Goal: Task Accomplishment & Management: Manage account settings

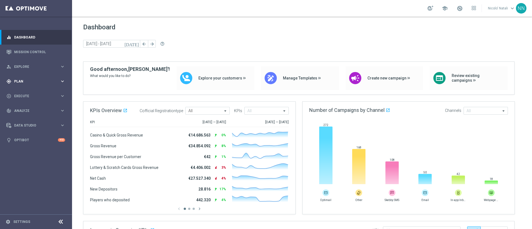
click at [23, 81] on span "Plan" at bounding box center [37, 81] width 46 height 3
click at [21, 103] on link "Actions" at bounding box center [35, 101] width 43 height 4
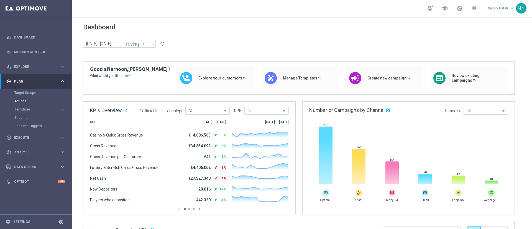
click at [23, 98] on div "Actions" at bounding box center [42, 101] width 57 height 8
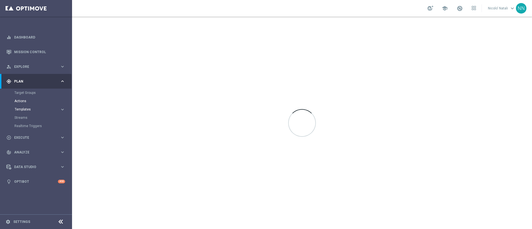
click at [23, 110] on span "Templates" at bounding box center [35, 109] width 40 height 3
click at [22, 117] on link "Optimail" at bounding box center [37, 118] width 40 height 4
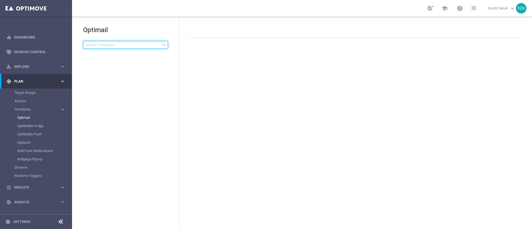
click at [96, 46] on input at bounding box center [125, 45] width 85 height 8
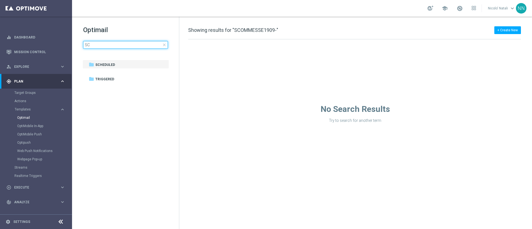
type input "S"
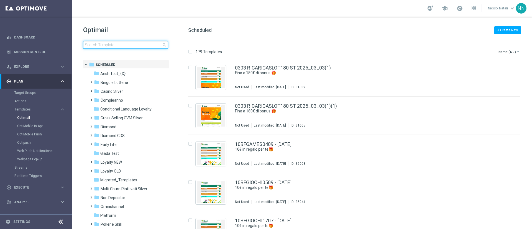
click at [96, 46] on input at bounding box center [125, 45] width 85 height 8
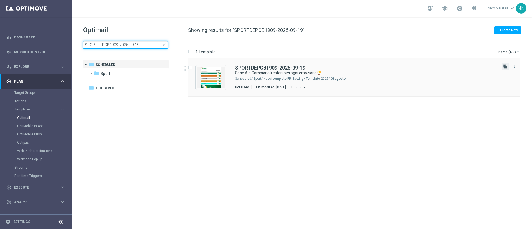
type input "SPORTDEPCB1909-2025-09-19"
click at [504, 68] on icon "file_copy" at bounding box center [505, 66] width 4 height 4
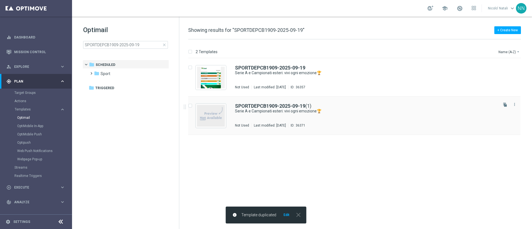
click at [327, 121] on div "SPORTDEPCB1909-2025-09-19 (1) Serie A e Campionati esteri: vivi ogni emozione🏆 …" at bounding box center [366, 116] width 262 height 24
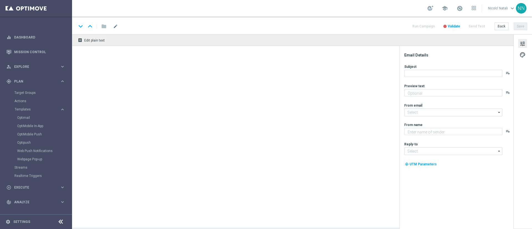
type input "SPORTDEPCB1909-2025-09-19(1)"
type textarea "fino a 10€ bonus🎁"
type input "[EMAIL_ADDRESS][DOMAIN_NAME]"
type textarea "Sisal"
type input "[EMAIL_ADDRESS][DOMAIN_NAME]"
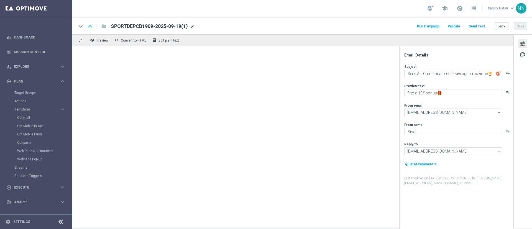
click at [195, 26] on span "mode_edit" at bounding box center [192, 26] width 5 height 5
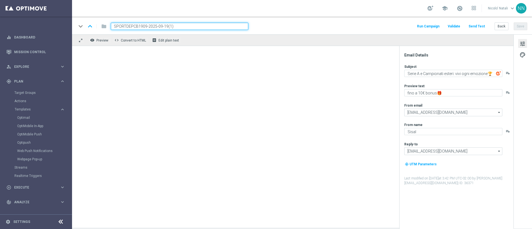
click at [195, 26] on input "SPORTDEPCB1909-2025-09-19(1)" at bounding box center [180, 26] width 138 height 7
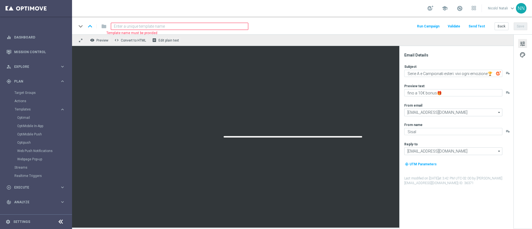
click at [195, 26] on input at bounding box center [180, 26] width 138 height 7
paste input "SCOMMESSE1909-2025-09-19"
type input "SCOMMESSE1909-2025-09-19"
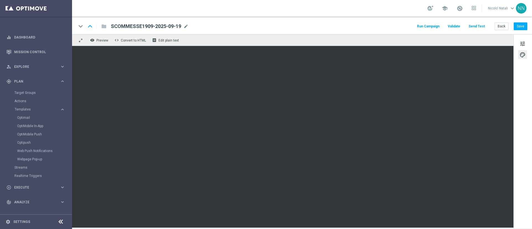
click at [528, 44] on div "tune palette" at bounding box center [523, 131] width 19 height 194
click at [525, 44] on span "tune" at bounding box center [523, 43] width 6 height 7
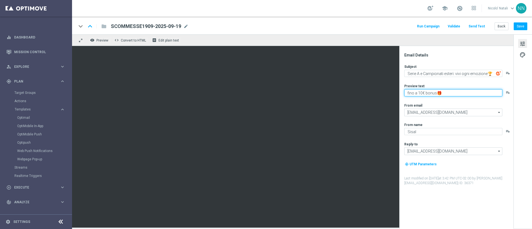
click at [422, 91] on textarea "fino a 10€ bonus🎁" at bounding box center [454, 92] width 98 height 7
type textarea "fino a 200€ bonus🎁"
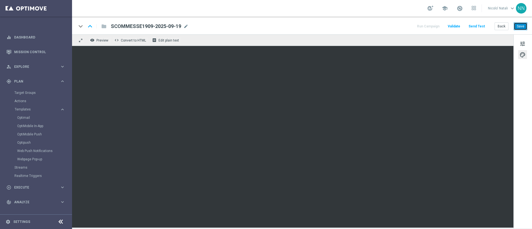
click at [517, 29] on button "Save" at bounding box center [521, 26] width 14 height 8
click at [526, 43] on button "tune" at bounding box center [522, 43] width 9 height 9
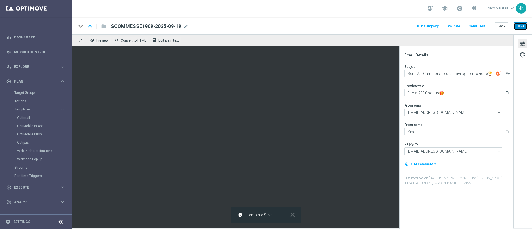
click at [520, 29] on button "Save" at bounding box center [521, 26] width 14 height 8
click at [26, 115] on div "Optimail" at bounding box center [44, 118] width 54 height 8
click at [26, 116] on link "Optimail" at bounding box center [37, 118] width 40 height 4
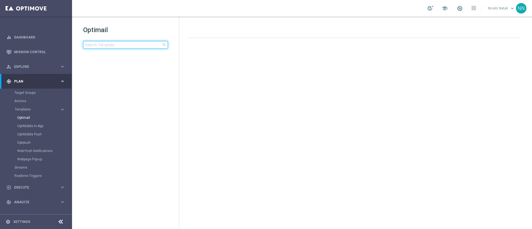
click at [128, 41] on input at bounding box center [125, 45] width 85 height 8
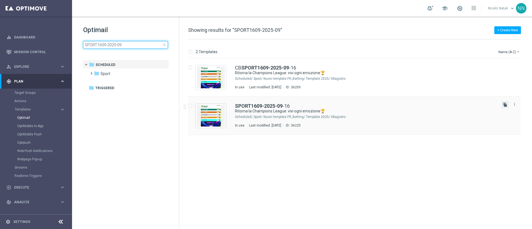
type input "SPORT1609-2025-09"
click at [505, 104] on icon "file_copy" at bounding box center [505, 105] width 4 height 4
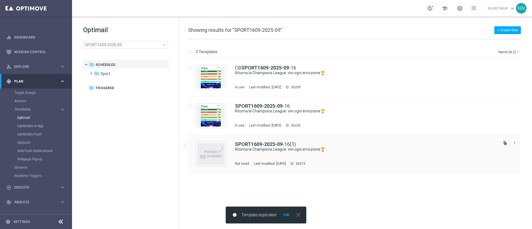
click at [362, 160] on div "SPORT1609-2025-09 -16(1) Ritorna la Champions League: vivi ogni emozione🏆 Not U…" at bounding box center [366, 154] width 262 height 24
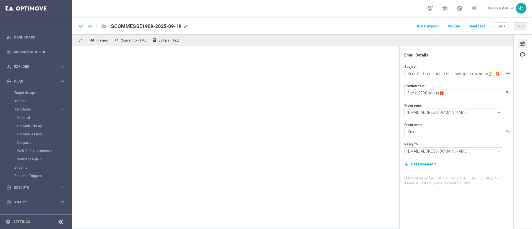
type textarea "Ritorna la Champions League: vivi ogni emozione🏆"
type textarea "fino a 20€ Bonus🎁"
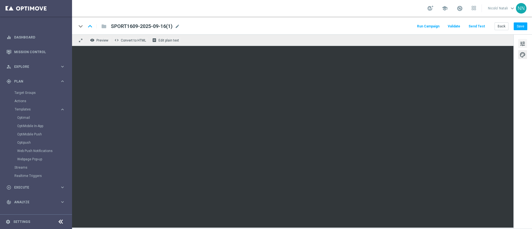
click at [525, 42] on span "tune" at bounding box center [523, 43] width 6 height 7
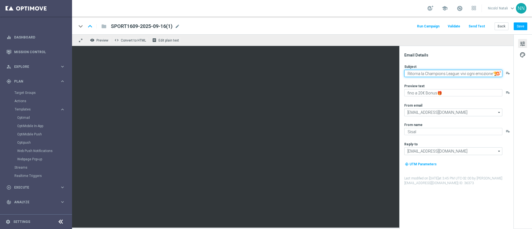
click at [444, 73] on textarea "Ritorna la Champions League: vivi ogni emozione🏆" at bounding box center [454, 73] width 98 height 7
type textarea "Serie A e Campionati esteri il weekend perfetto"
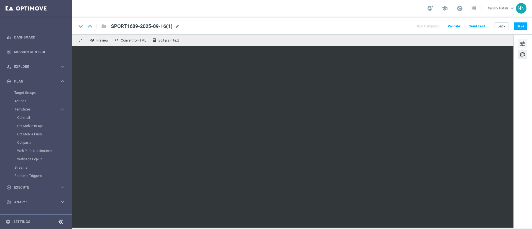
click at [524, 46] on span "tune" at bounding box center [523, 43] width 6 height 7
click at [23, 119] on link "Optimail" at bounding box center [37, 118] width 40 height 4
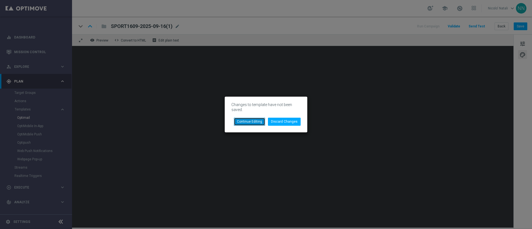
click at [257, 124] on button "Continue Editing" at bounding box center [249, 122] width 31 height 8
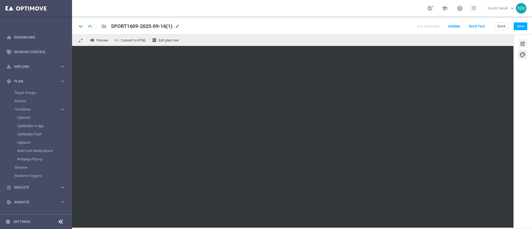
click at [522, 46] on span "tune" at bounding box center [523, 43] width 6 height 7
click at [525, 42] on span "tune" at bounding box center [523, 43] width 6 height 7
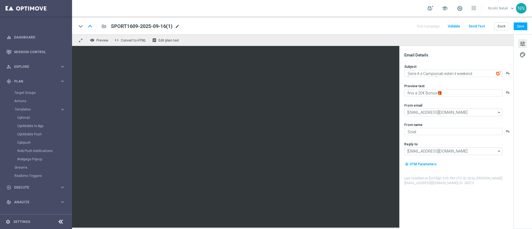
click at [179, 27] on span "mode_edit" at bounding box center [177, 26] width 5 height 5
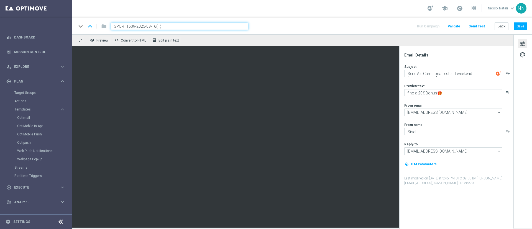
click at [179, 27] on input "SPORT1609-2025-09-16(1)" at bounding box center [180, 26] width 138 height 7
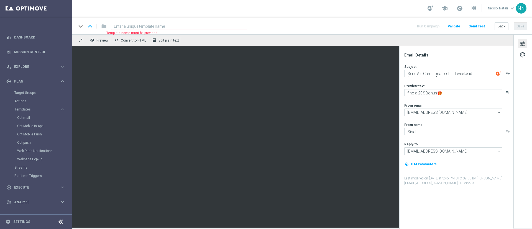
paste input "SPORT1909-2025-09-19"
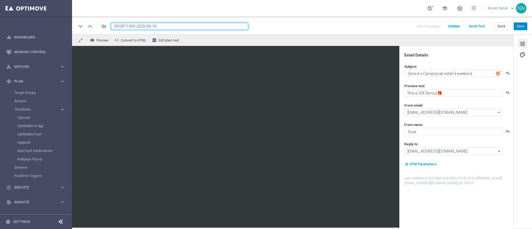
type input "SPORT1909-2025-09-19"
click at [522, 26] on button "Save" at bounding box center [521, 26] width 14 height 8
click at [27, 118] on link "Optimail" at bounding box center [37, 118] width 40 height 4
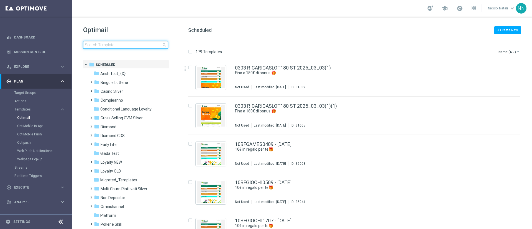
click at [132, 46] on input at bounding box center [125, 45] width 85 height 8
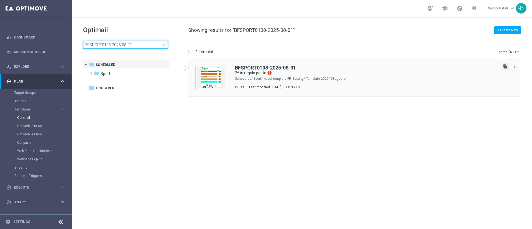
type input "BFSPORT0108-2025-08-01"
click at [505, 67] on icon "file_copy" at bounding box center [505, 66] width 4 height 4
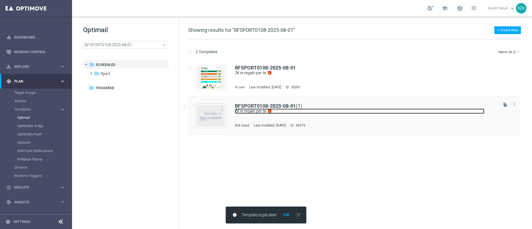
click at [307, 110] on link "2€ in regalo per te 🎁" at bounding box center [360, 111] width 250 height 5
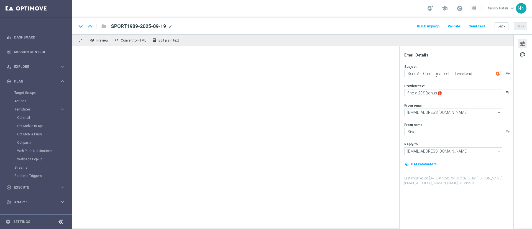
type textarea "2€ in regalo per te 🎁"
type textarea "da usare su Sport e Slot⚽🎰"
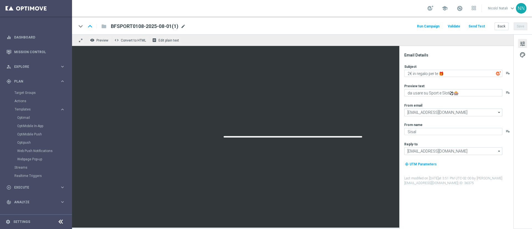
click at [184, 27] on span "mode_edit" at bounding box center [183, 26] width 5 height 5
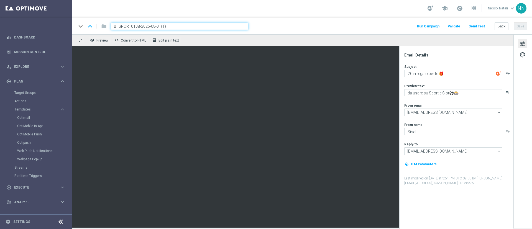
click at [184, 27] on input "BFSPORT0108-2025-08-01(1)" at bounding box center [180, 26] width 138 height 7
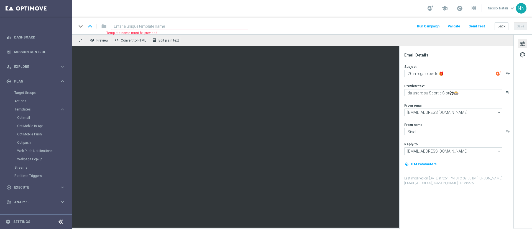
click at [184, 27] on input at bounding box center [180, 26] width 138 height 7
click at [160, 27] on input at bounding box center [180, 26] width 138 height 7
click at [151, 26] on input at bounding box center [180, 26] width 138 height 7
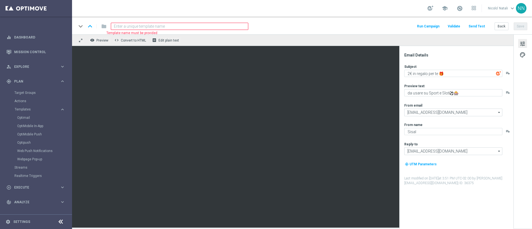
paste input "BFSPORT190925-2025-09-19"
type input "BFSPORT190925-2025-09-19"
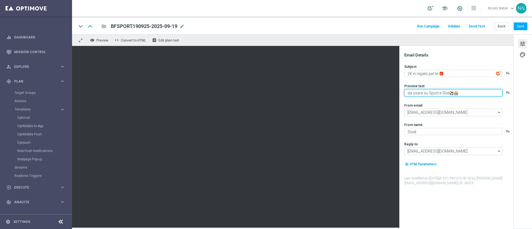
drag, startPoint x: 461, startPoint y: 92, endPoint x: 454, endPoint y: 92, distance: 6.9
click at [454, 92] on textarea "da usare su Sport e Slot⚽🎰" at bounding box center [454, 92] width 98 height 7
drag, startPoint x: 448, startPoint y: 92, endPoint x: 438, endPoint y: 93, distance: 9.5
click at [438, 93] on textarea "da usare su Sport e Slot⚽" at bounding box center [454, 92] width 98 height 7
type textarea "da usare su Sport⚽"
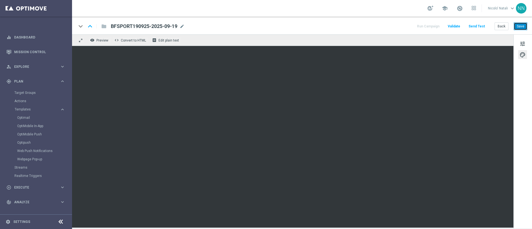
click at [523, 27] on button "Save" at bounding box center [521, 26] width 14 height 8
click at [523, 25] on button "Save" at bounding box center [521, 26] width 14 height 8
click at [462, 6] on span at bounding box center [460, 8] width 6 height 6
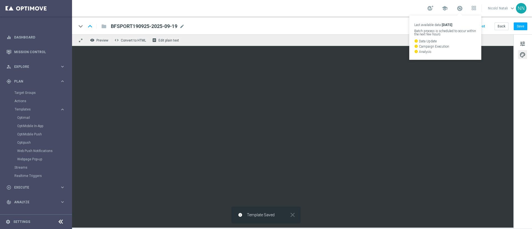
click at [352, 12] on div "school Last available data: 17 Sep 2025 Batch process is scheduled to occur wit…" at bounding box center [302, 8] width 460 height 17
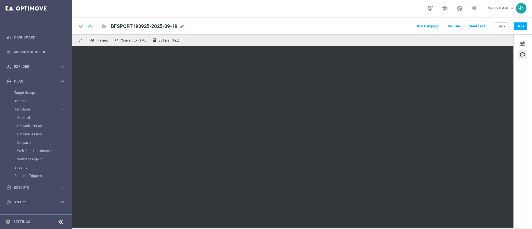
click at [463, 12] on link at bounding box center [459, 8] width 7 height 9
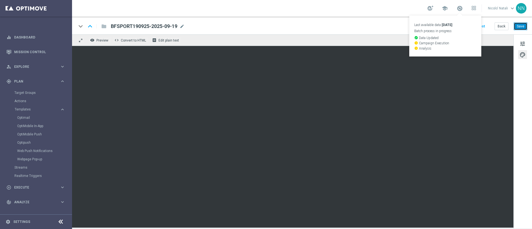
click at [519, 27] on button "Save" at bounding box center [521, 26] width 14 height 8
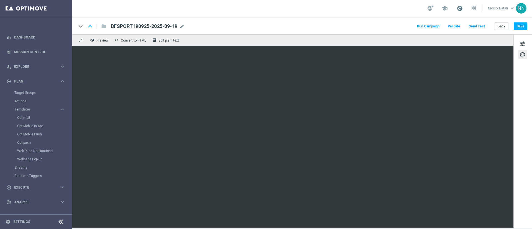
click at [460, 8] on span at bounding box center [460, 8] width 6 height 6
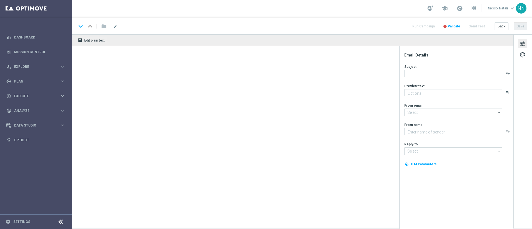
type textarea "fino a 20€ Bonus🎁"
type input "[EMAIL_ADDRESS][DOMAIN_NAME]"
type textarea "Sisal"
type input "[EMAIL_ADDRESS][DOMAIN_NAME]"
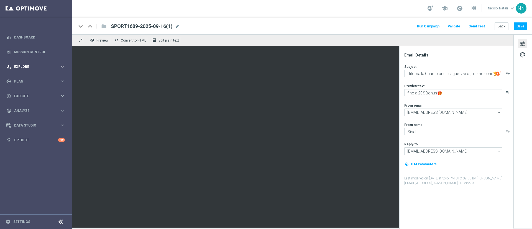
click at [24, 67] on span "Explore" at bounding box center [37, 66] width 46 height 3
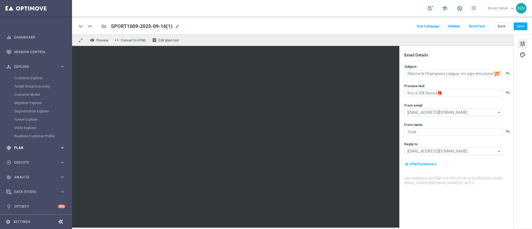
click at [21, 148] on span "Plan" at bounding box center [37, 147] width 46 height 3
click at [19, 107] on button "Templates keyboard_arrow_right" at bounding box center [39, 109] width 51 height 4
click at [22, 121] on div "Optimail" at bounding box center [44, 118] width 54 height 8
click at [22, 117] on link "Optimail" at bounding box center [37, 118] width 40 height 4
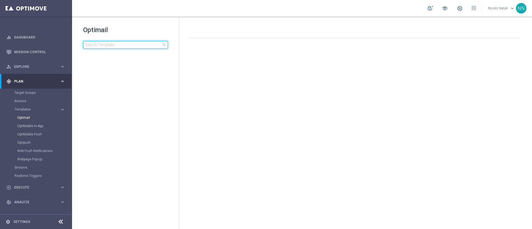
click at [131, 42] on input at bounding box center [125, 45] width 85 height 8
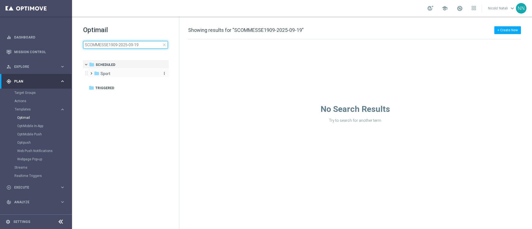
type input "SCOMMESSE1909-2025-09-19"
click at [112, 73] on div "folder Sport" at bounding box center [126, 74] width 64 height 6
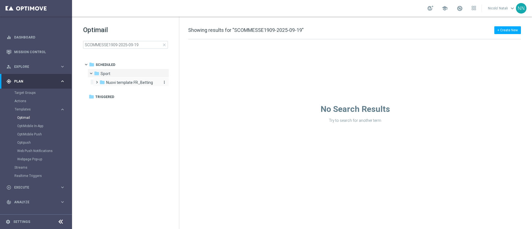
click at [114, 84] on span "Nuovi template FR_Betting" at bounding box center [129, 82] width 47 height 5
click at [115, 88] on div "folder Template 2025" at bounding box center [132, 91] width 54 height 6
click at [118, 98] on span "08agosto" at bounding box center [125, 100] width 17 height 5
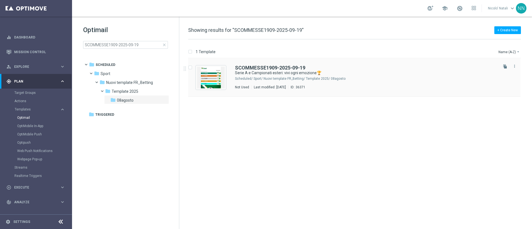
click at [367, 70] on div "SCOMMESSE1909-2025-09-19" at bounding box center [366, 67] width 262 height 5
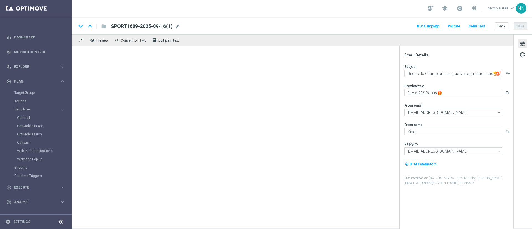
type textarea "Serie A e Campionati esteri: vivi ogni emozione🏆"
type textarea "fino a 200€ bonus🎁"
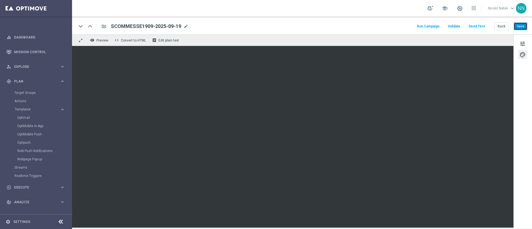
click at [517, 26] on button "Save" at bounding box center [521, 26] width 14 height 8
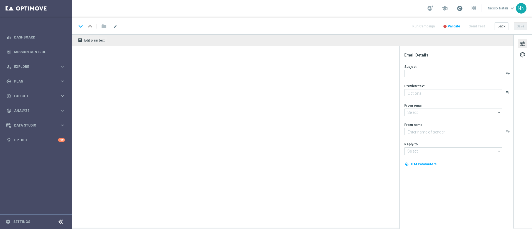
type textarea "da usare su Sport⚽"
type textarea "Sisal"
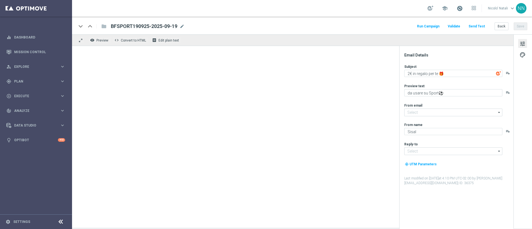
type input "[EMAIL_ADDRESS][DOMAIN_NAME]"
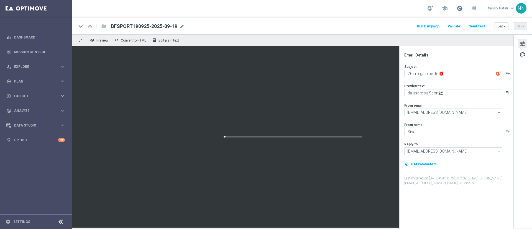
click at [460, 9] on span at bounding box center [460, 8] width 6 height 6
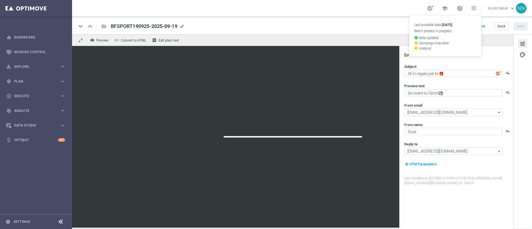
click at [355, 0] on div "school Last available data: 17 Sep 2025 Batch process in progress check_circle …" at bounding box center [302, 8] width 460 height 17
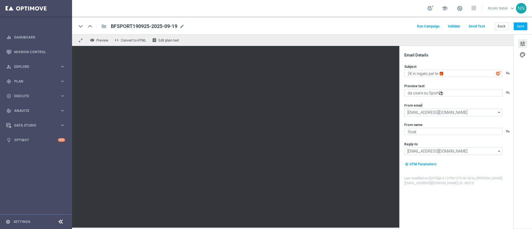
click at [464, 11] on link at bounding box center [459, 8] width 7 height 9
click at [457, 7] on span at bounding box center [460, 8] width 6 height 6
click at [461, 11] on span at bounding box center [460, 8] width 6 height 6
click at [386, 25] on div "keyboard_arrow_down keyboard_arrow_up folder BFSPORT190925-2025-09-19 BFSPORT19…" at bounding box center [302, 26] width 451 height 7
click at [25, 95] on span "Execute" at bounding box center [37, 96] width 46 height 3
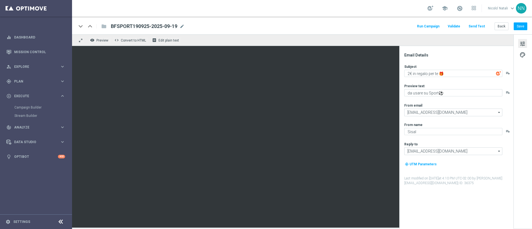
click at [29, 104] on div "Campaign Builder" at bounding box center [42, 107] width 57 height 8
click at [29, 107] on link "Campaign Builder" at bounding box center [35, 107] width 43 height 4
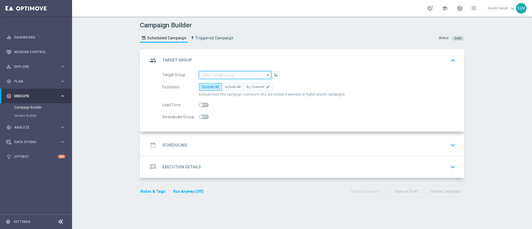
click at [219, 77] on input at bounding box center [235, 75] width 72 height 8
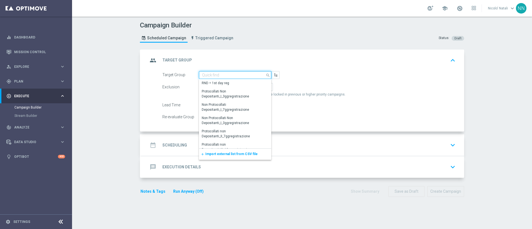
paste input "Active BETTING non active last week GGR nb>=150 L3M"
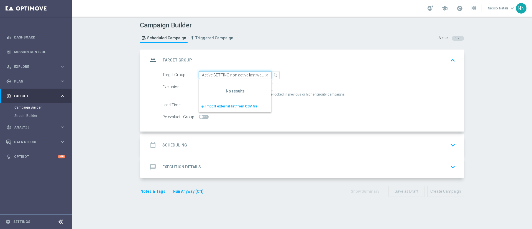
scroll to position [0, 32]
type input "Active BETTING non active last week GGR nb>=150 L3M"
click at [263, 74] on icon "close" at bounding box center [267, 76] width 8 height 8
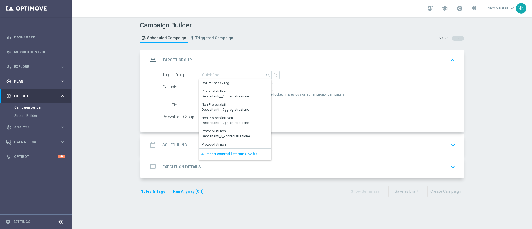
click at [22, 85] on div "gps_fixed Plan keyboard_arrow_right" at bounding box center [36, 81] width 72 height 15
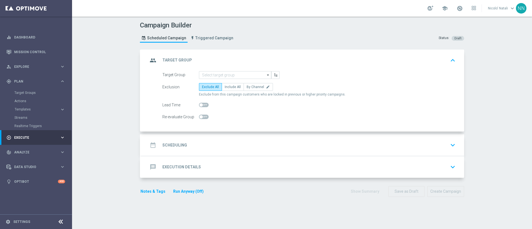
click at [24, 96] on div "Target Groups" at bounding box center [42, 93] width 57 height 8
click at [26, 91] on link "Target Groups" at bounding box center [35, 93] width 43 height 4
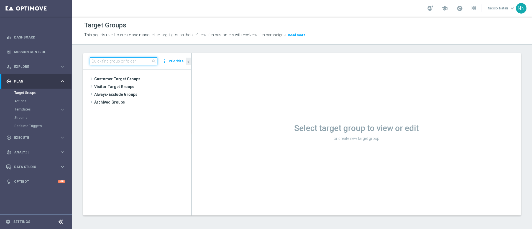
click at [105, 64] on input at bounding box center [124, 61] width 68 height 8
paste input "Active BETTING non active last week GGR nb>=150 L3M"
type input "Active BETTING non active last week GGR nb>=150 L3M"
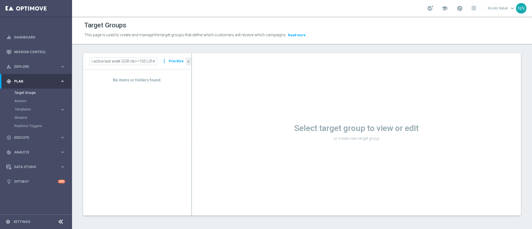
scroll to position [0, 0]
click at [155, 62] on span "close" at bounding box center [154, 61] width 4 height 4
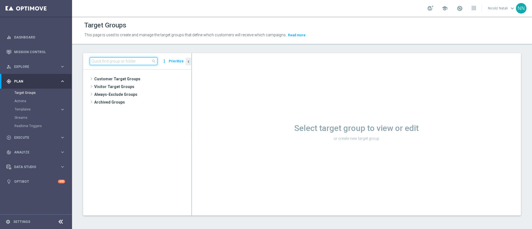
click at [140, 63] on input at bounding box center [124, 61] width 68 height 8
paste input "Active BETTING non active last week GGR nb>=100 L3M"
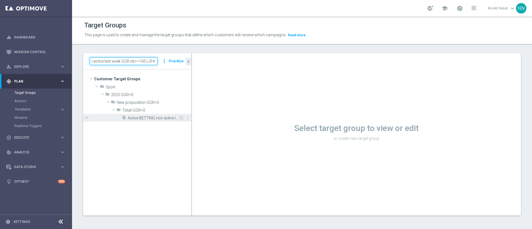
type input "Active BETTING non active last week GGR nb>=100 L3M"
click at [159, 119] on span "Active BETTING non active last week GGR nb>=100 L3M" at bounding box center [153, 118] width 51 height 5
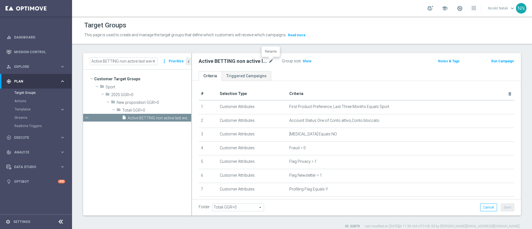
click at [270, 61] on icon "mode_edit" at bounding box center [271, 61] width 5 height 7
click at [306, 63] on span "Show" at bounding box center [307, 61] width 9 height 4
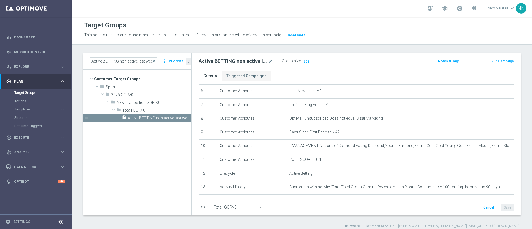
scroll to position [143, 0]
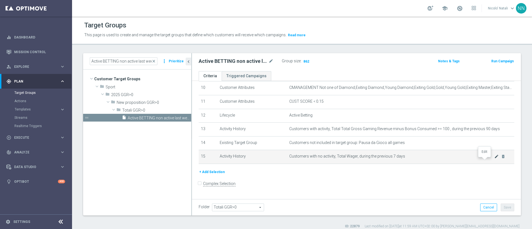
click at [495, 159] on icon "mode_edit" at bounding box center [497, 156] width 4 height 4
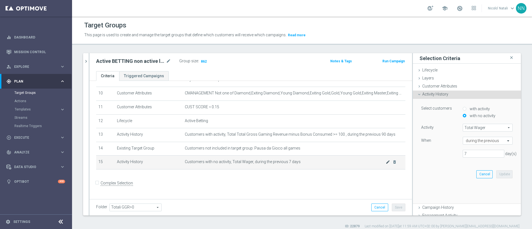
scroll to position [137, 0]
click at [490, 156] on input "6" at bounding box center [484, 154] width 42 height 8
click at [490, 156] on input "5" at bounding box center [484, 154] width 42 height 8
click at [489, 152] on input "6" at bounding box center [484, 154] width 42 height 8
click at [489, 152] on input "7" at bounding box center [484, 154] width 42 height 8
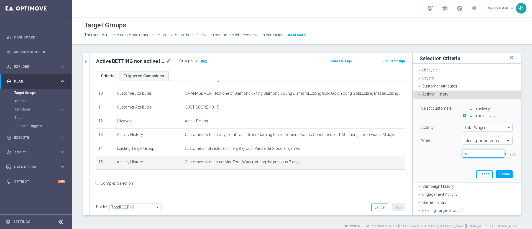
type input "8"
click at [489, 152] on input "8" at bounding box center [484, 154] width 42 height 8
click at [497, 172] on button "Update" at bounding box center [505, 175] width 16 height 8
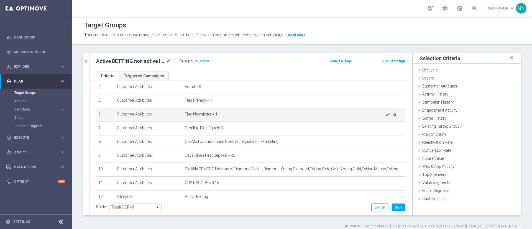
scroll to position [60, 0]
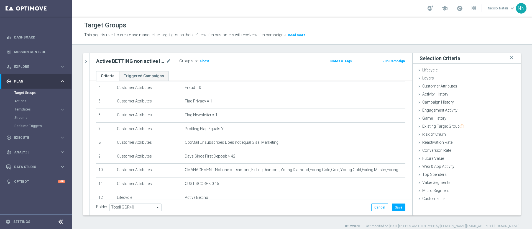
click at [205, 65] on div "Group size : Show" at bounding box center [206, 61] width 55 height 8
click at [205, 63] on h3 "Show" at bounding box center [205, 61] width 10 height 6
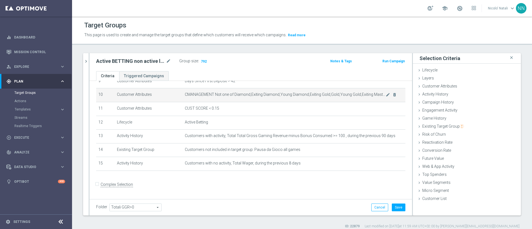
scroll to position [136, 0]
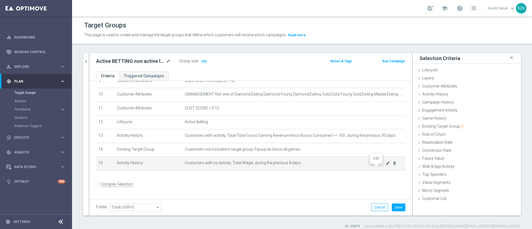
click at [386, 166] on icon "mode_edit" at bounding box center [388, 163] width 4 height 4
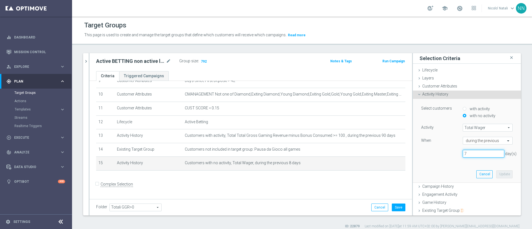
type input "7"
click at [489, 156] on input "7" at bounding box center [484, 154] width 42 height 8
click at [497, 172] on button "Update" at bounding box center [505, 175] width 16 height 8
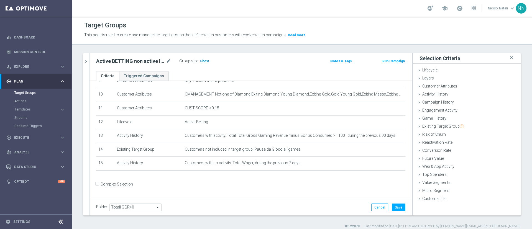
click at [203, 63] on span "Show" at bounding box center [204, 61] width 9 height 4
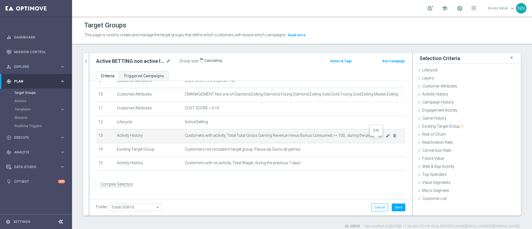
click at [386, 137] on icon "mode_edit" at bounding box center [388, 136] width 4 height 4
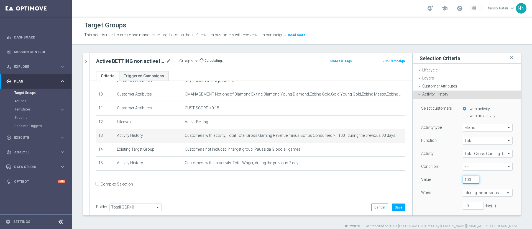
click at [466, 181] on input "100" at bounding box center [471, 180] width 17 height 8
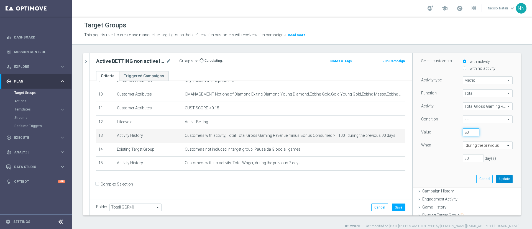
type input "80"
click at [497, 182] on button "Update" at bounding box center [505, 179] width 16 height 8
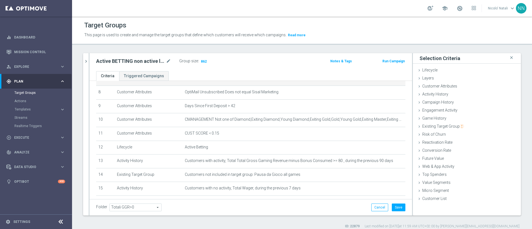
scroll to position [111, 0]
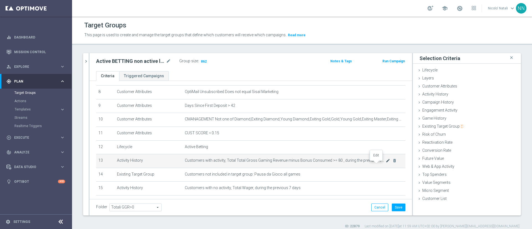
click at [386, 163] on icon "mode_edit" at bounding box center [388, 161] width 4 height 4
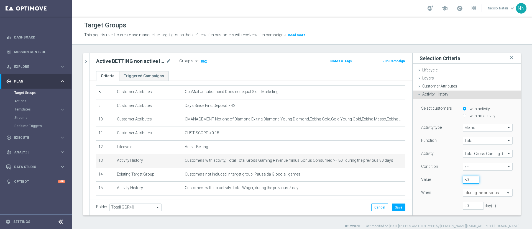
click at [463, 179] on input "80" at bounding box center [471, 180] width 17 height 8
type input "8"
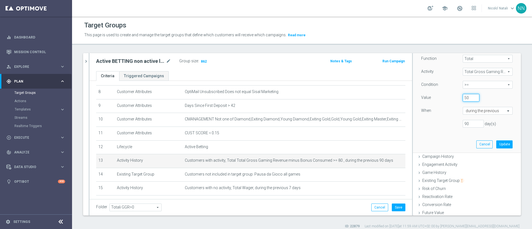
scroll to position [82, 0]
type input "50"
click at [497, 146] on button "Update" at bounding box center [505, 144] width 16 height 8
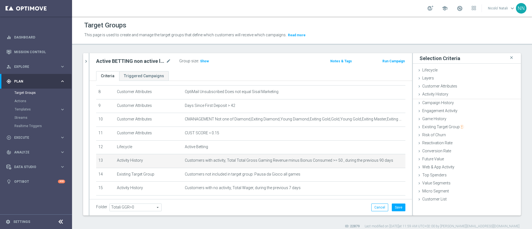
scroll to position [0, 0]
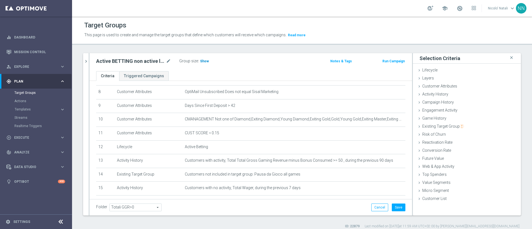
click at [205, 64] on h3 "Show" at bounding box center [205, 61] width 10 height 6
click at [168, 62] on icon "mode_edit" at bounding box center [168, 61] width 5 height 7
click at [162, 61] on input "Active BETTING non active last week GGR nb>=100 L3M" at bounding box center [133, 62] width 75 height 8
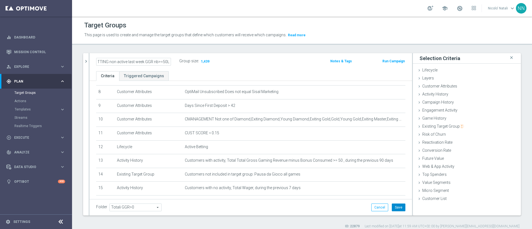
type input "Active BETTING non active last week GGR nb>=50L3M"
click at [166, 61] on div "Active BETTING non active last week GGR nb>=50L3M mode_edit" at bounding box center [133, 61] width 75 height 7
click at [169, 62] on icon "mode_edit" at bounding box center [168, 61] width 5 height 7
click at [389, 60] on button "Run Campaign" at bounding box center [394, 61] width 24 height 6
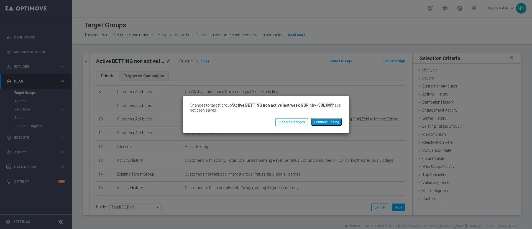
click at [321, 120] on button "Continue Editing" at bounding box center [326, 122] width 31 height 8
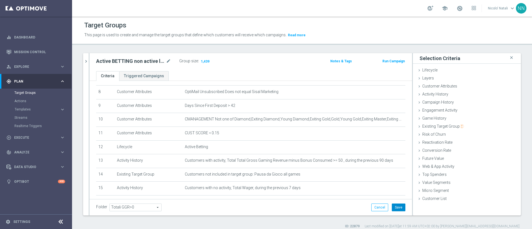
click at [393, 207] on button "Save" at bounding box center [399, 208] width 14 height 8
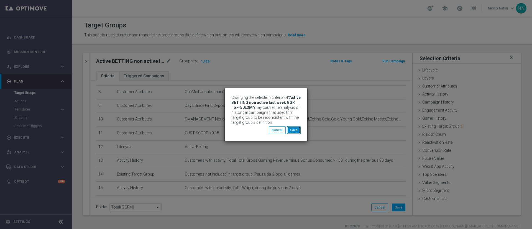
click at [295, 128] on button "Save" at bounding box center [294, 130] width 14 height 8
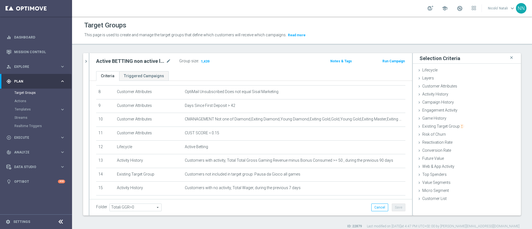
click at [391, 59] on button "Run Campaign" at bounding box center [394, 61] width 24 height 6
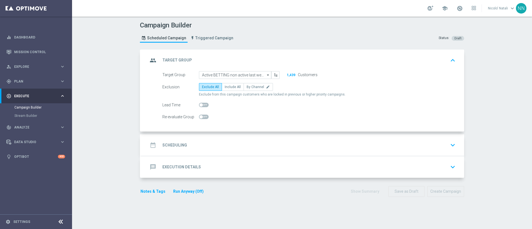
click at [265, 135] on div "date_range Scheduling keyboard_arrow_down" at bounding box center [302, 145] width 323 height 22
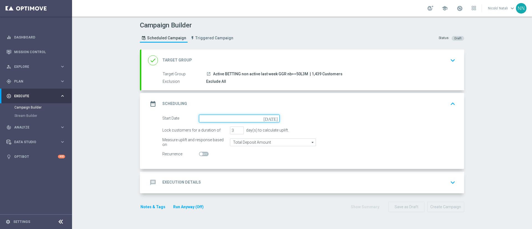
click at [231, 119] on input at bounding box center [239, 119] width 81 height 8
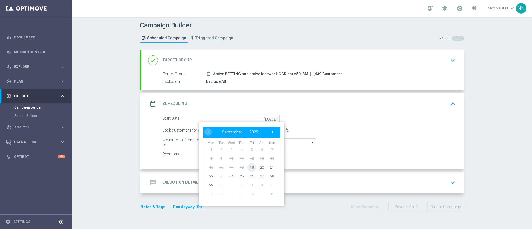
click at [251, 168] on span "19" at bounding box center [252, 167] width 9 height 9
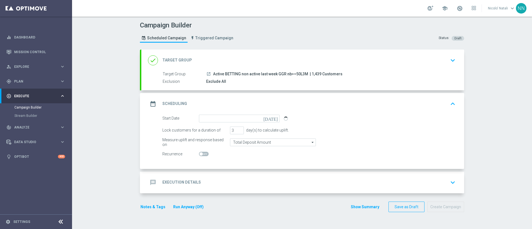
type input "19 Sep 2025"
click at [246, 142] on input "Total Deposit Amount" at bounding box center [273, 143] width 86 height 8
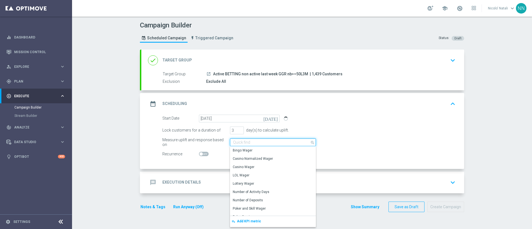
click at [246, 142] on input at bounding box center [273, 143] width 86 height 8
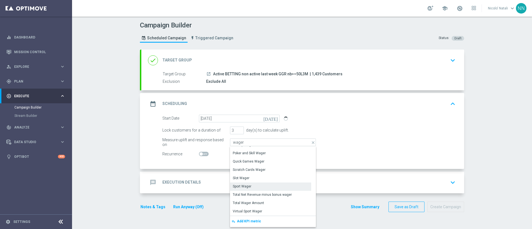
click at [241, 186] on div "Sport Wager" at bounding box center [242, 186] width 19 height 5
type input "Sport Wager"
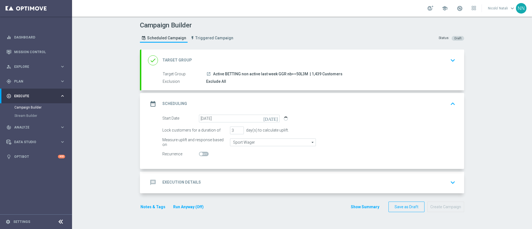
click at [238, 176] on div "message Execution Details keyboard_arrow_down" at bounding box center [302, 183] width 323 height 22
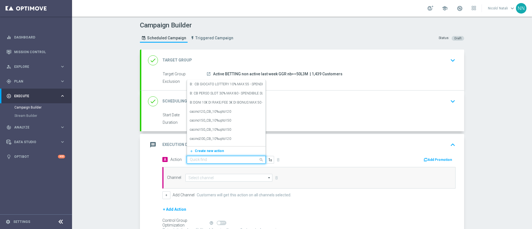
click at [219, 161] on input "text" at bounding box center [221, 160] width 62 height 5
paste input "bonus free 2€ scommesse sportive qel 4"
type input "bonus free 2€ scommesse sportive qel 4"
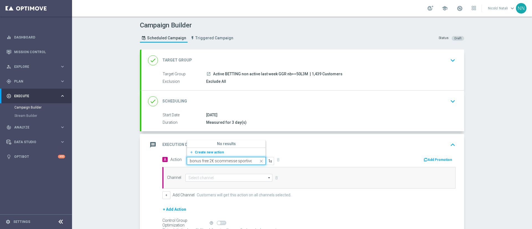
scroll to position [0, 7]
click at [207, 151] on span "Create new action" at bounding box center [209, 153] width 29 height 4
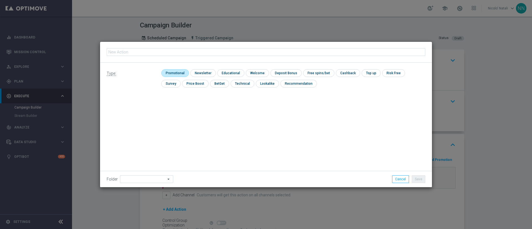
type input "bonus free 2€ scommesse sportive qel 4"
click at [179, 71] on input "checkbox" at bounding box center [174, 72] width 26 height 7
checkbox input "true"
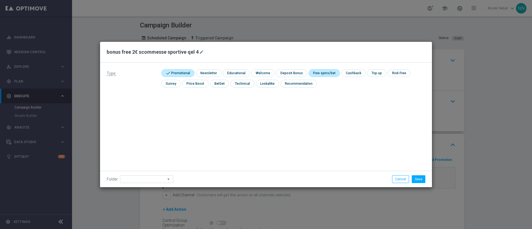
click at [314, 70] on input "checkbox" at bounding box center [324, 72] width 30 height 7
checkbox input "true"
click at [418, 180] on button "Save" at bounding box center [419, 180] width 14 height 8
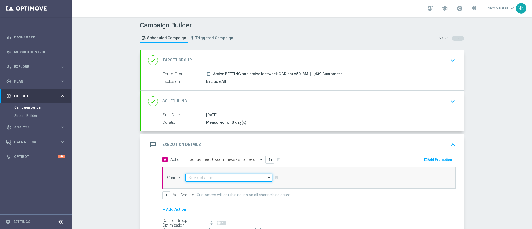
click at [232, 180] on input at bounding box center [228, 178] width 87 height 8
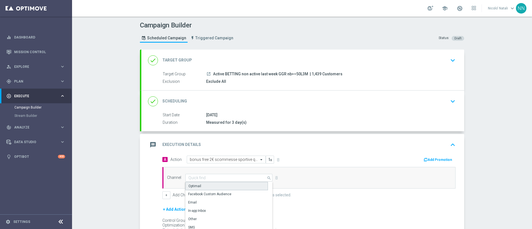
click at [220, 184] on div "Optimail" at bounding box center [226, 186] width 83 height 8
type input "Optimail"
click at [426, 160] on button "Add Promotion" at bounding box center [438, 160] width 31 height 6
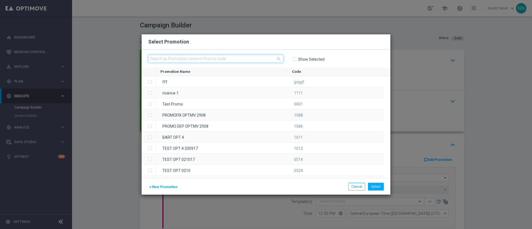
paste input "236370"
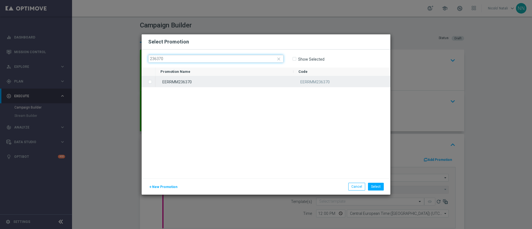
type input "236370"
click at [227, 80] on div "EERRMM236370" at bounding box center [225, 81] width 138 height 11
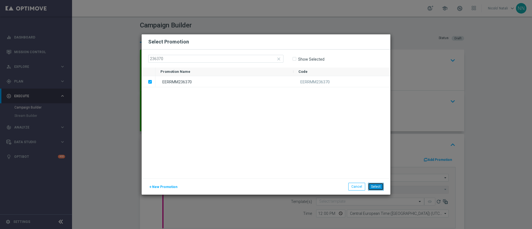
click at [379, 185] on button "Select" at bounding box center [376, 187] width 16 height 8
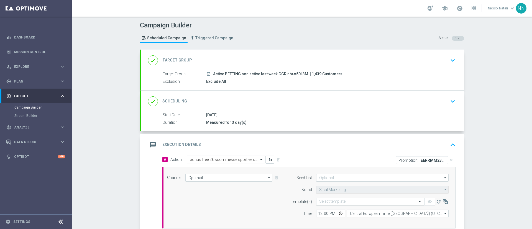
click at [345, 202] on input "text" at bounding box center [364, 202] width 91 height 5
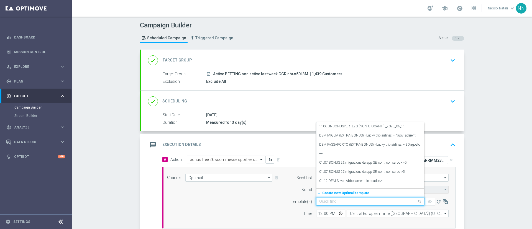
paste input "BFSPORT190925-2025-09-19"
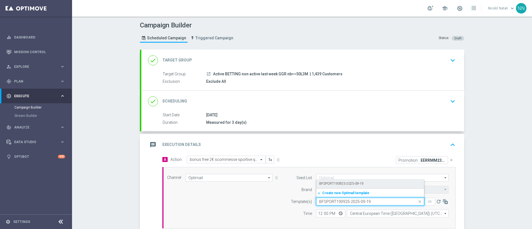
click at [335, 184] on label "BFSPORT190925-2025-09-19" at bounding box center [341, 184] width 44 height 5
type input "BFSPORT190925-2025-09-19"
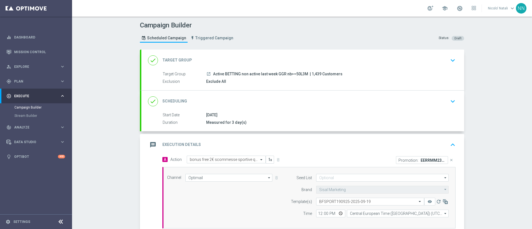
click at [461, 12] on link at bounding box center [459, 8] width 7 height 9
click at [501, 57] on div "Campaign Builder Scheduled Campaign Triggered Campaign Status: Draft done Targe…" at bounding box center [302, 123] width 460 height 213
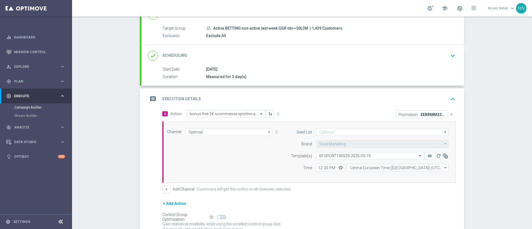
scroll to position [49, 0]
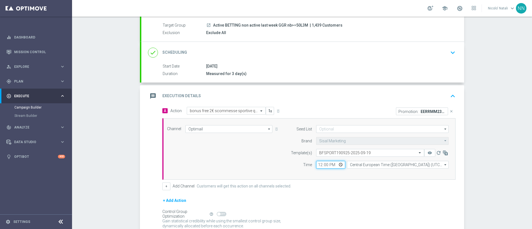
click at [320, 166] on input "12:00" at bounding box center [330, 165] width 29 height 8
type input "18:00"
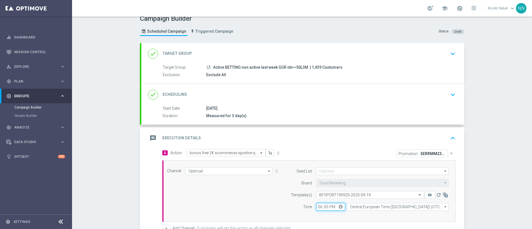
scroll to position [0, 0]
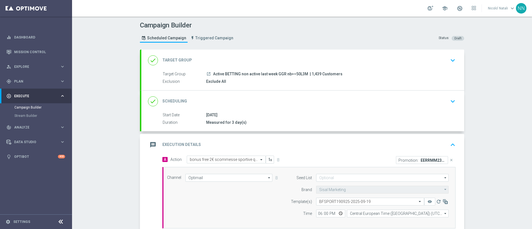
click at [240, 56] on div "done Target Group keyboard_arrow_down" at bounding box center [303, 60] width 310 height 11
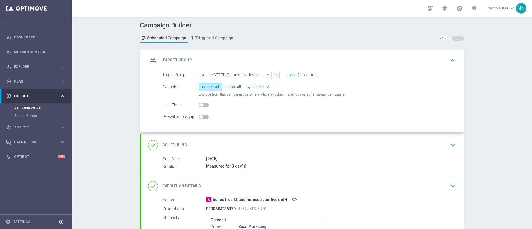
click at [261, 146] on div "done Scheduling keyboard_arrow_down" at bounding box center [303, 145] width 310 height 11
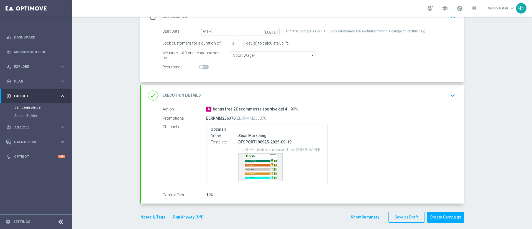
scroll to position [92, 0]
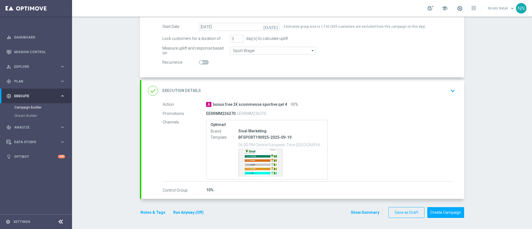
click at [154, 212] on button "Notes & Tags" at bounding box center [153, 212] width 26 height 7
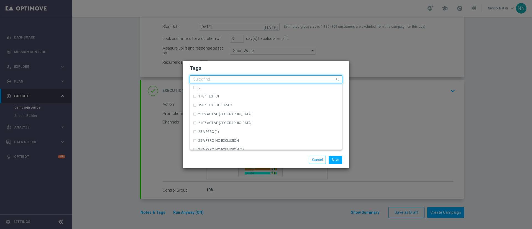
click at [218, 80] on input "text" at bounding box center [264, 79] width 142 height 5
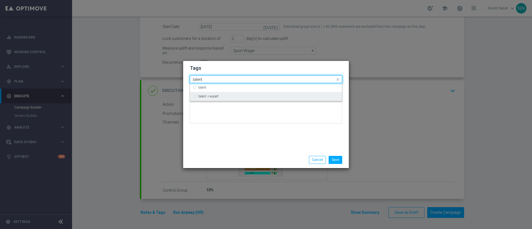
click at [214, 100] on div "talent + expert" at bounding box center [266, 96] width 146 height 9
type input "talent"
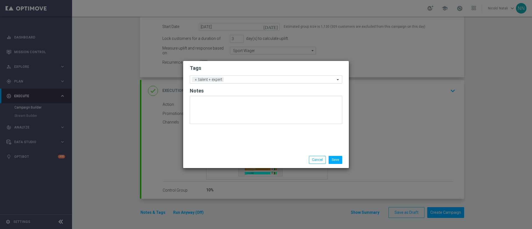
click at [214, 128] on div "Tags Add a new tag × talent + expert Notes" at bounding box center [266, 106] width 166 height 91
click at [238, 77] on div "Add a new tag × talent + expert" at bounding box center [262, 80] width 145 height 8
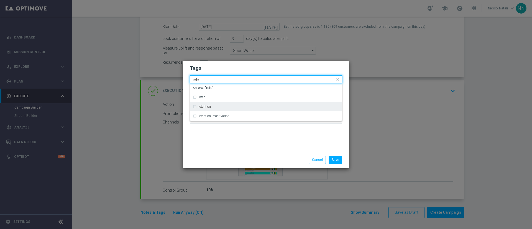
click at [217, 107] on div "retention" at bounding box center [269, 106] width 141 height 3
type input "rete"
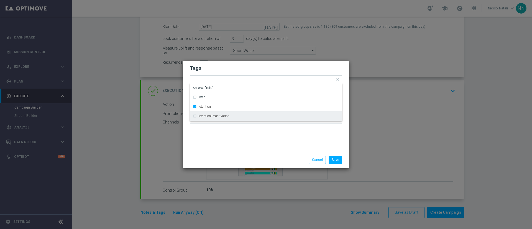
click at [218, 143] on div "Tags Quick find × talent + expert × retention reten retention retention+reactiv…" at bounding box center [266, 106] width 166 height 91
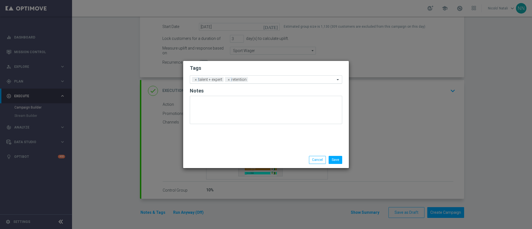
click at [262, 83] on div "Add a new tag × talent + expert × retention" at bounding box center [266, 79] width 152 height 8
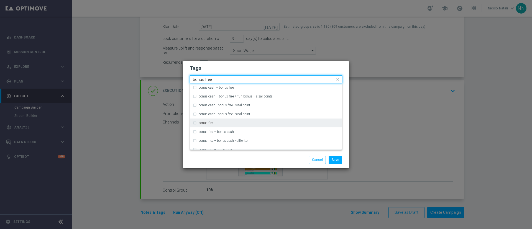
click at [227, 121] on div "bonus free" at bounding box center [266, 123] width 146 height 9
type input "bonus free"
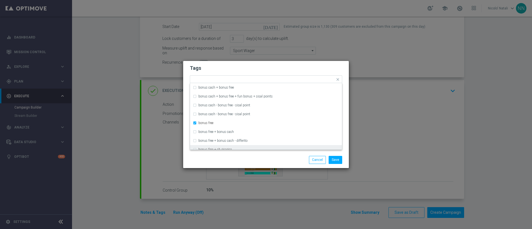
click at [227, 155] on div "Save Cancel" at bounding box center [266, 160] width 166 height 16
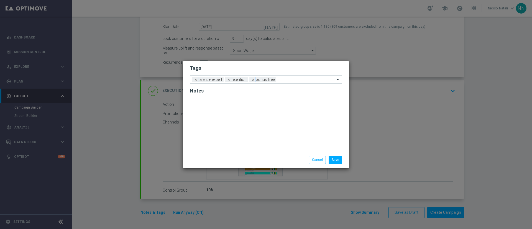
click at [288, 81] on input "text" at bounding box center [306, 80] width 57 height 5
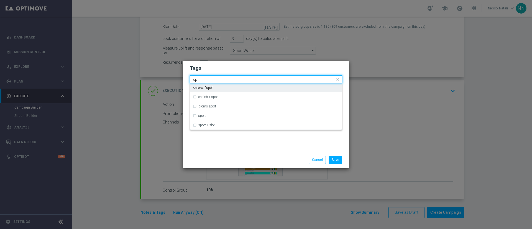
type input "s"
click at [272, 89] on div "betting" at bounding box center [269, 87] width 141 height 3
type input "betting"
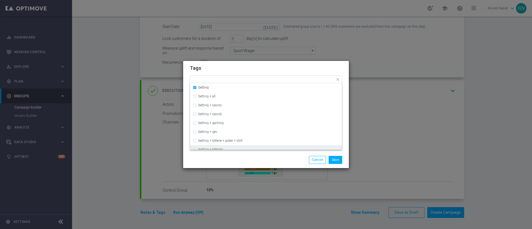
click at [281, 156] on div "Save Cancel" at bounding box center [292, 160] width 107 height 8
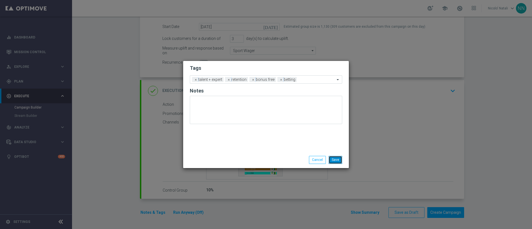
click at [334, 162] on button "Save" at bounding box center [336, 160] width 14 height 8
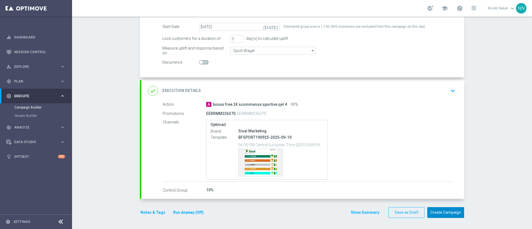
click at [439, 211] on button "Create Campaign" at bounding box center [446, 212] width 37 height 11
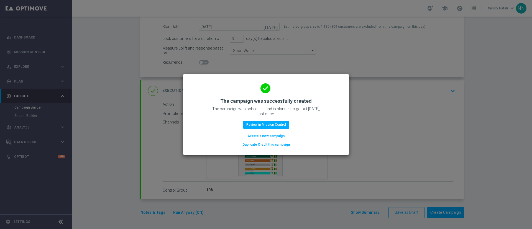
click at [276, 137] on button "Create a new campaign" at bounding box center [266, 136] width 38 height 6
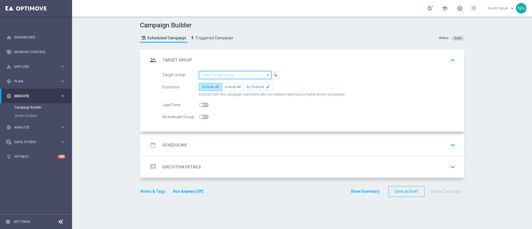
click at [211, 74] on input at bounding box center [235, 75] width 72 height 8
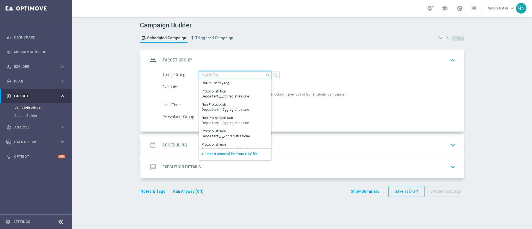
paste input "Active BETTING TOTALI saldo GGR > 0 L3M TOP"
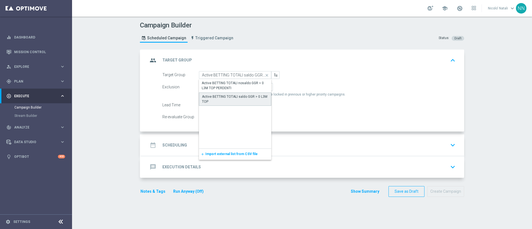
click at [212, 98] on div "Active BETTING TOTALI saldo GGR > 0 L3M TOP" at bounding box center [235, 99] width 66 height 10
type input "Active BETTING TOTALI saldo GGR > 0 L3M TOP"
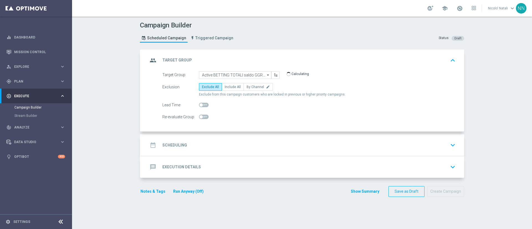
click at [215, 135] on div "date_range Scheduling keyboard_arrow_down" at bounding box center [302, 145] width 323 height 22
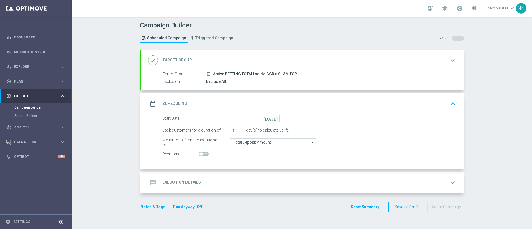
click at [211, 114] on div "date_range Scheduling keyboard_arrow_up" at bounding box center [302, 104] width 323 height 22
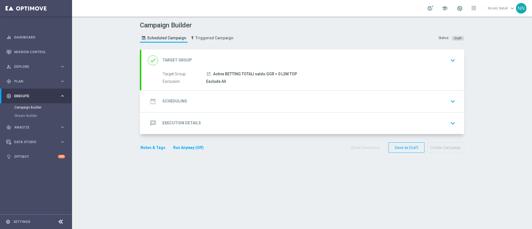
click at [210, 106] on div "date_range Scheduling keyboard_arrow_down" at bounding box center [303, 101] width 310 height 11
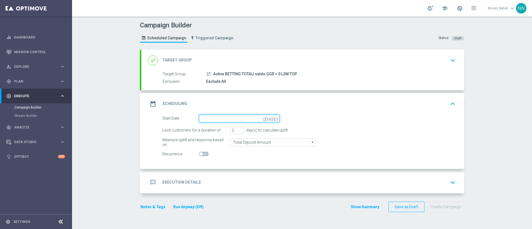
click at [209, 117] on input at bounding box center [239, 119] width 81 height 8
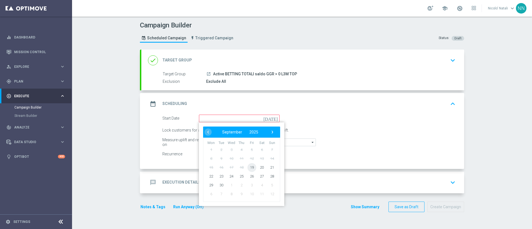
click at [248, 166] on span "19" at bounding box center [252, 167] width 9 height 9
type input "19 Sep 2025"
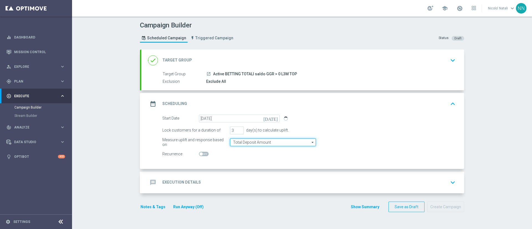
click at [240, 145] on input "Total Deposit Amount" at bounding box center [273, 143] width 86 height 8
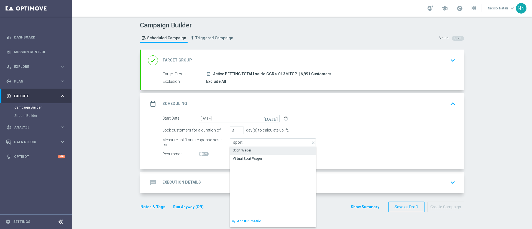
click at [239, 149] on div "Sport Wager" at bounding box center [242, 150] width 19 height 5
type input "Sport Wager"
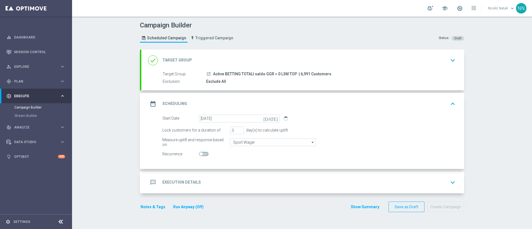
click at [222, 179] on div "message Execution Details keyboard_arrow_down" at bounding box center [303, 182] width 310 height 11
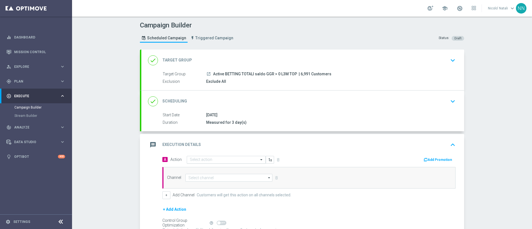
click at [210, 159] on input "text" at bounding box center [221, 160] width 62 height 5
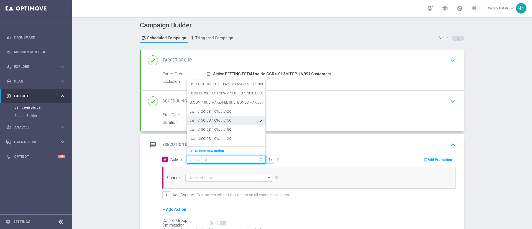
paste input "Gioca almeno 10€ con quota e legatura di almeno 4 per cb perso 15% fino a 20€"
type input "Gioca almeno 10€ con quota e legatura di almeno 4 per cb perso 15% fino a 20€"
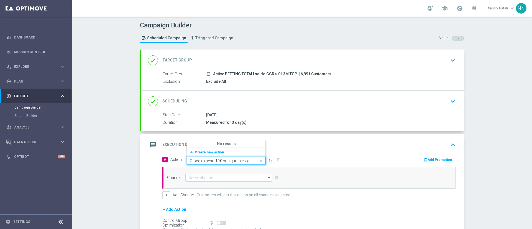
scroll to position [0, 74]
click at [214, 153] on span "Create new action" at bounding box center [209, 153] width 29 height 4
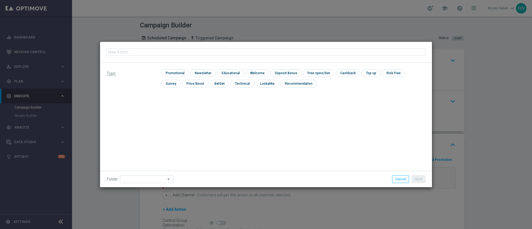
type input "Gioca almeno 10€ con quota e legatura di almeno 4 per cb perso 15% fino a 20€"
click at [177, 70] on input "checkbox" at bounding box center [174, 72] width 26 height 7
checkbox input "true"
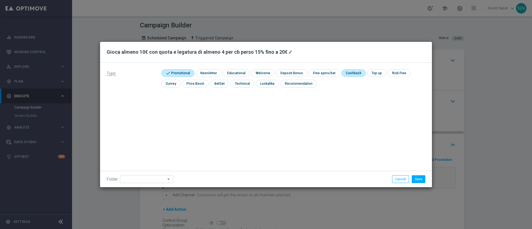
click at [345, 74] on input "checkbox" at bounding box center [353, 72] width 23 height 7
checkbox input "true"
click at [416, 181] on button "Save" at bounding box center [419, 180] width 14 height 8
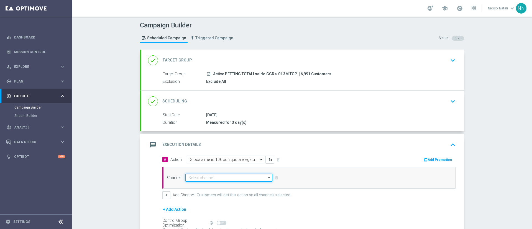
click at [225, 175] on input at bounding box center [228, 178] width 87 height 8
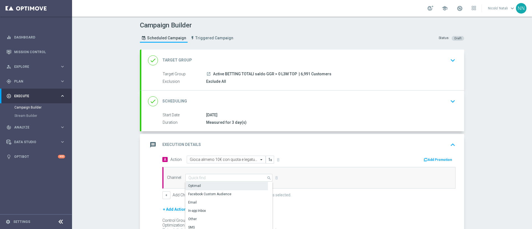
click at [213, 184] on div "Optimail" at bounding box center [226, 186] width 83 height 8
type input "Optimail"
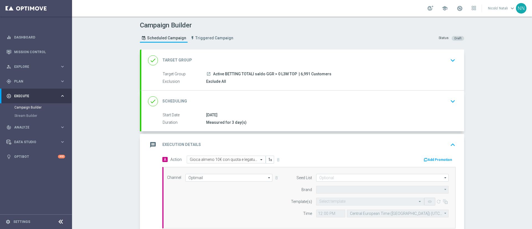
type input "Sisal Marketing"
click at [437, 160] on button "Add Promotion" at bounding box center [438, 160] width 31 height 6
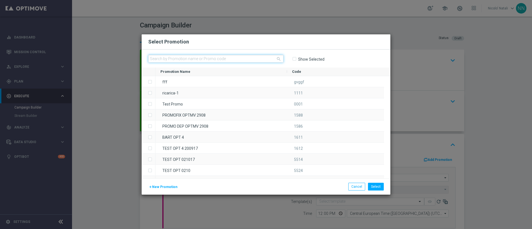
click at [222, 61] on input "text" at bounding box center [215, 59] width 135 height 8
paste input "SPORT1909"
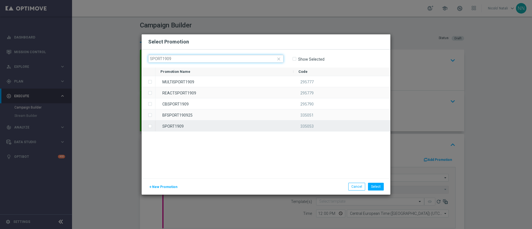
type input "SPORT1909"
click at [197, 124] on div "SPORT1909" at bounding box center [225, 126] width 138 height 11
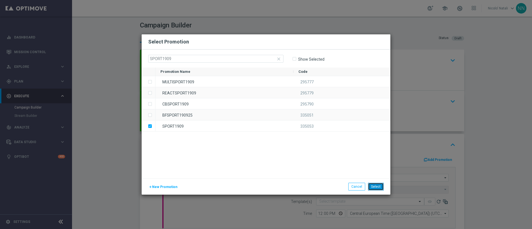
click at [370, 185] on button "Select" at bounding box center [376, 187] width 16 height 8
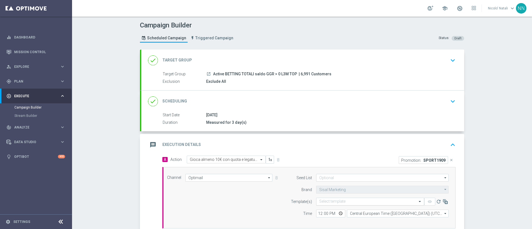
click at [335, 200] on input "text" at bounding box center [364, 202] width 91 height 5
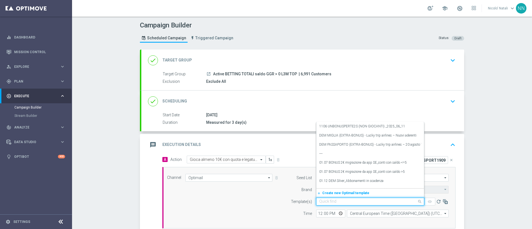
paste input "SPORT1909"
type input "S"
paste input "SPORT1909-2025-09-19"
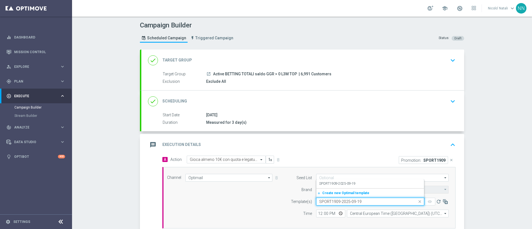
click at [334, 182] on label "SPORT1909-2025-09-19" at bounding box center [337, 184] width 36 height 5
type input "SPORT1909-2025-09-19"
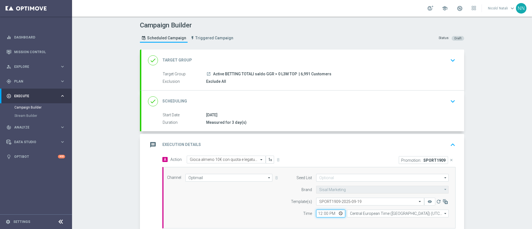
click at [319, 212] on input "12:00" at bounding box center [330, 214] width 29 height 8
type input "18:00"
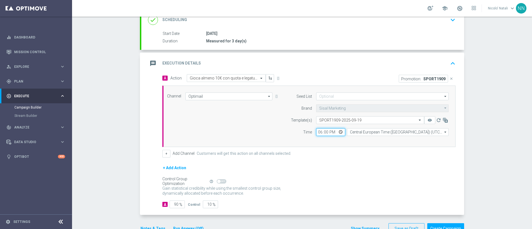
scroll to position [98, 0]
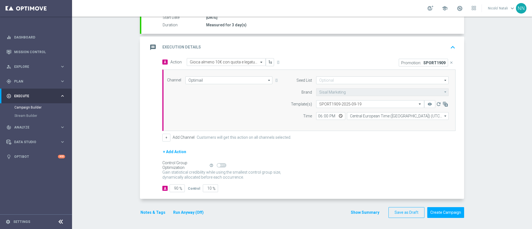
click at [149, 210] on button "Notes & Tags" at bounding box center [153, 212] width 26 height 7
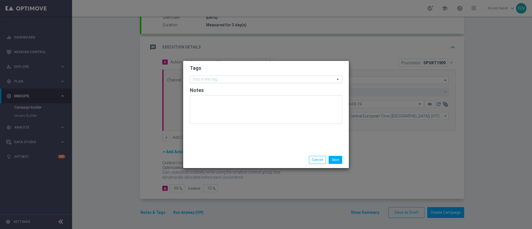
click at [216, 79] on input "text" at bounding box center [264, 79] width 142 height 5
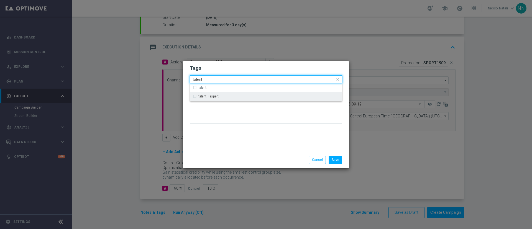
click at [214, 94] on div "talent + expert" at bounding box center [266, 96] width 146 height 9
type input "talent"
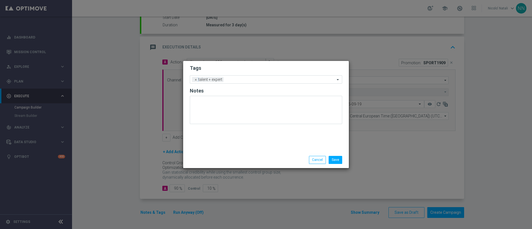
click at [227, 141] on div "Tags Add a new tag × talent + expert Notes" at bounding box center [266, 106] width 166 height 91
click at [245, 81] on input "text" at bounding box center [280, 80] width 109 height 5
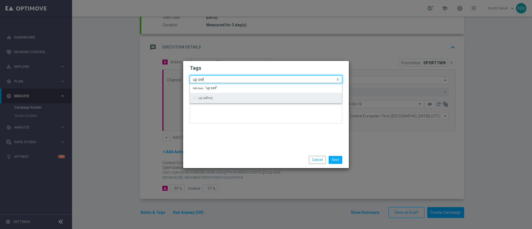
click at [236, 93] on div "up selling" at bounding box center [266, 98] width 152 height 11
type input "up sell"
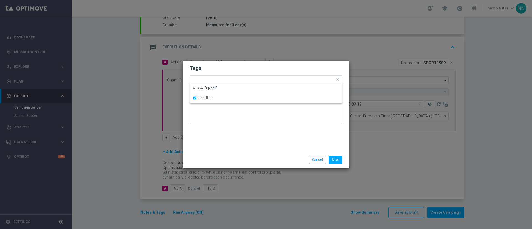
click at [237, 137] on div "Tags Quick find × talent + expert × up selling up selling Add item "up sell" No…" at bounding box center [266, 106] width 166 height 91
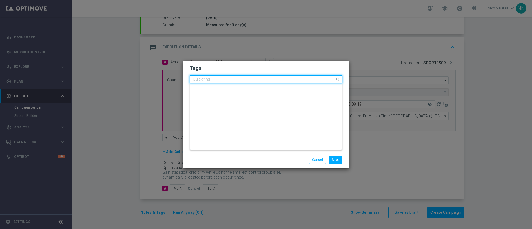
click at [259, 80] on input "text" at bounding box center [264, 79] width 142 height 5
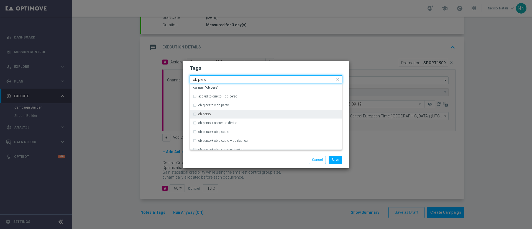
click at [216, 112] on div "cb perso" at bounding box center [266, 114] width 146 height 9
type input "cb pers"
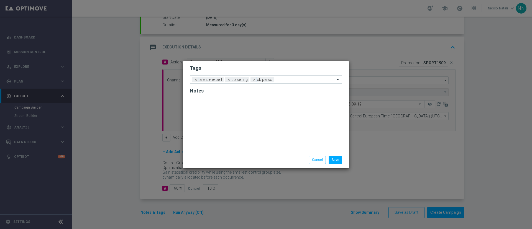
click at [218, 154] on div "Save Cancel" at bounding box center [266, 160] width 166 height 16
click at [284, 80] on input "text" at bounding box center [305, 80] width 59 height 5
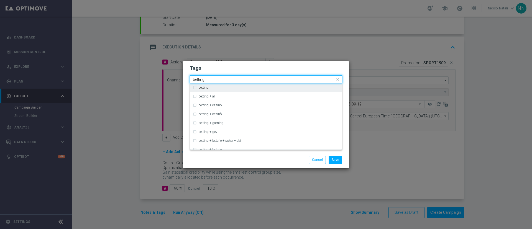
click at [272, 85] on div "betting" at bounding box center [266, 87] width 146 height 9
type input "betting"
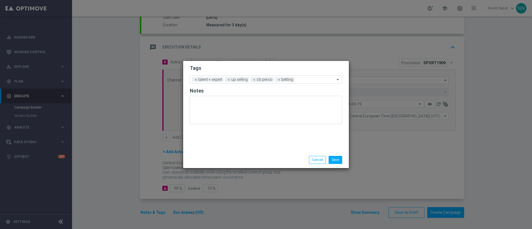
click at [267, 159] on div "Save Cancel" at bounding box center [292, 160] width 107 height 8
click at [308, 82] on input "text" at bounding box center [316, 80] width 38 height 5
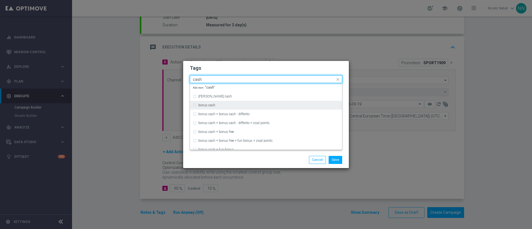
click at [259, 103] on div "bonus cash" at bounding box center [266, 105] width 146 height 9
type input "cash"
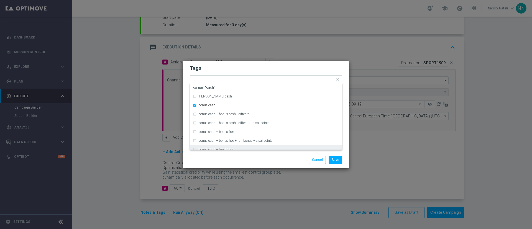
click at [258, 154] on div "Save Cancel" at bounding box center [266, 160] width 166 height 16
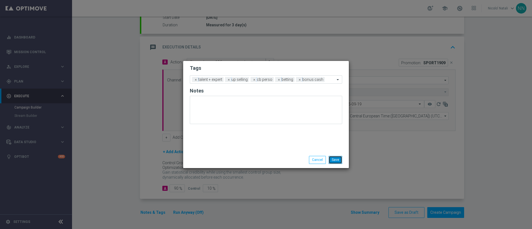
click at [331, 158] on button "Save" at bounding box center [336, 160] width 14 height 8
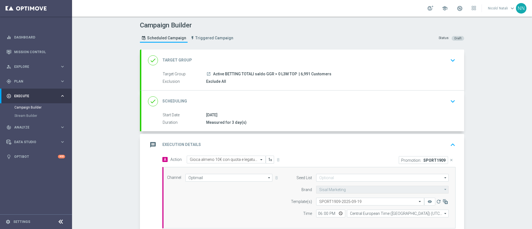
click at [293, 105] on div "done Scheduling keyboard_arrow_down" at bounding box center [303, 101] width 310 height 11
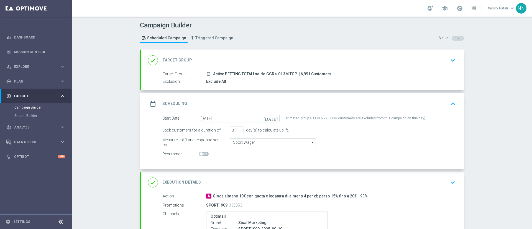
scroll to position [92, 0]
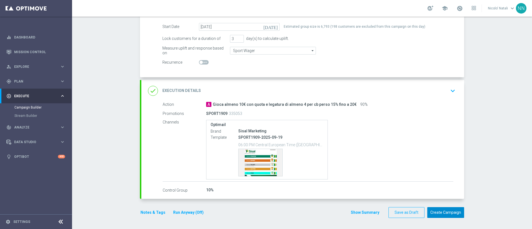
click at [443, 212] on button "Create Campaign" at bounding box center [446, 212] width 37 height 11
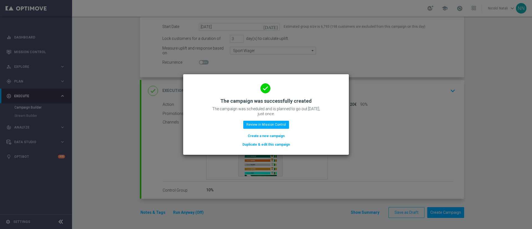
click at [265, 134] on button "Create a new campaign" at bounding box center [266, 136] width 38 height 6
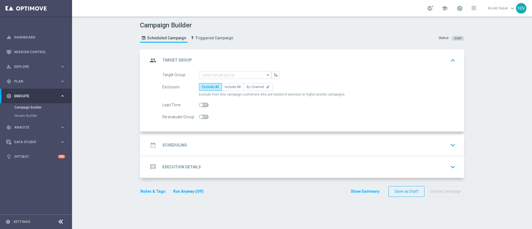
scroll to position [0, 0]
click at [230, 74] on input at bounding box center [235, 75] width 72 height 8
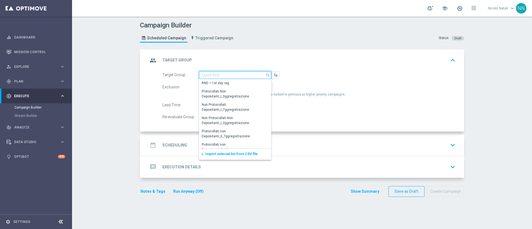
paste input "Active BETTING Master low TOTALI GGRnb>0"
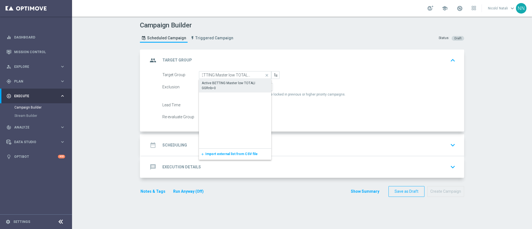
click at [224, 85] on div "Active BETTING Master low TOTALI GGRnb>0" at bounding box center [235, 86] width 67 height 10
type input "Active BETTING Master low TOTALI GGRnb>0"
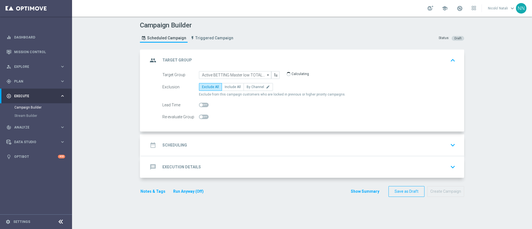
click at [208, 132] on accordion "group Target Group keyboard_arrow_up Target Group Active BETTING Master low TOT…" at bounding box center [302, 114] width 324 height 129
click at [207, 140] on div "date_range Scheduling keyboard_arrow_down" at bounding box center [303, 145] width 310 height 11
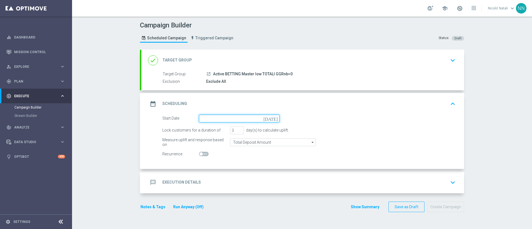
click at [207, 120] on input at bounding box center [239, 119] width 81 height 8
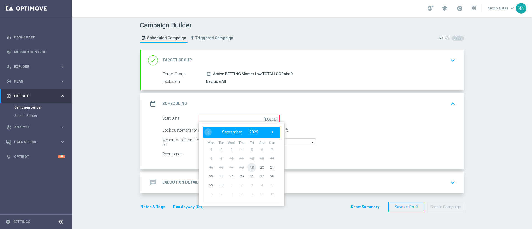
click at [249, 166] on span "19" at bounding box center [252, 167] width 9 height 9
type input "19 Sep 2025"
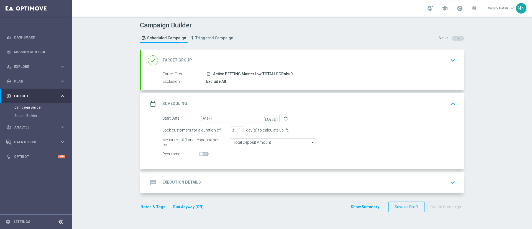
click at [221, 178] on div "message Execution Details keyboard_arrow_down" at bounding box center [303, 182] width 310 height 11
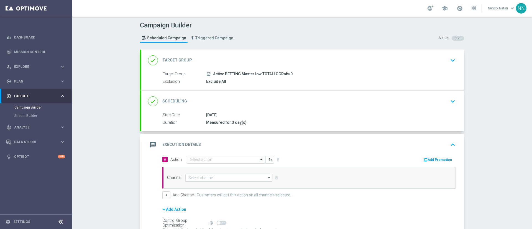
click at [210, 159] on input "text" at bounding box center [221, 160] width 62 height 5
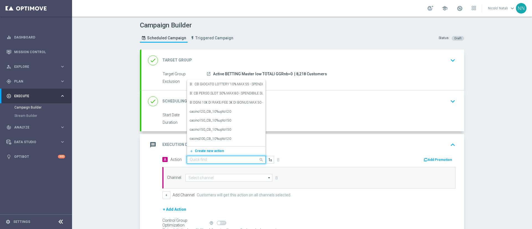
paste input "Deposita almeno 10€ e gioca QEL4 per ricevere il 10% dell'importo giocato sul p…"
type input "Deposita almeno 10€ e gioca QEL4 per ricevere il 10% dell'importo giocato sul p…"
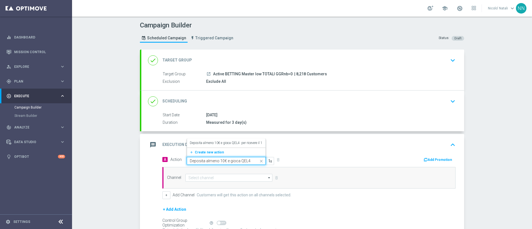
scroll to position [0, 151]
click at [208, 144] on label "Deposita almeno 10€ e gioca QEL4 per ricevere il 10% dell'importo giocato sul p…" at bounding box center [280, 143] width 181 height 5
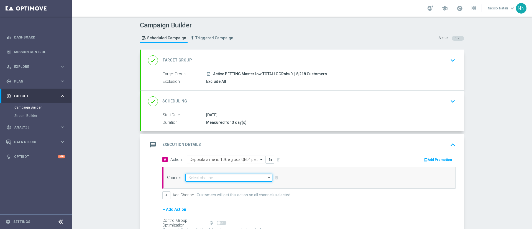
click at [201, 182] on input at bounding box center [228, 178] width 87 height 8
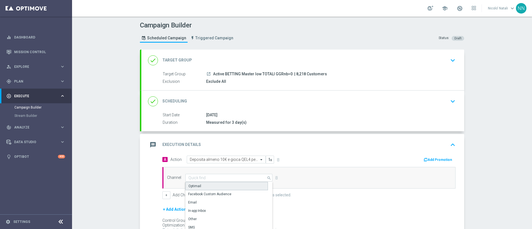
click at [197, 184] on div "Optimail" at bounding box center [226, 186] width 83 height 8
type input "Optimail"
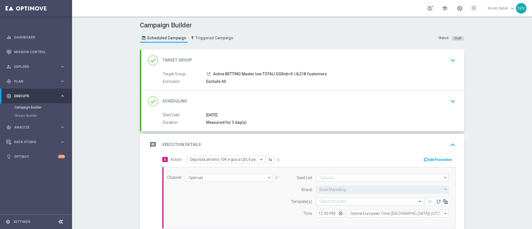
click at [424, 160] on icon "button" at bounding box center [426, 160] width 4 height 4
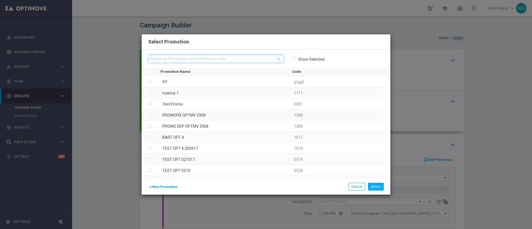
click at [234, 59] on input "text" at bounding box center [215, 59] width 135 height 8
paste input "SCOMMESSE1909"
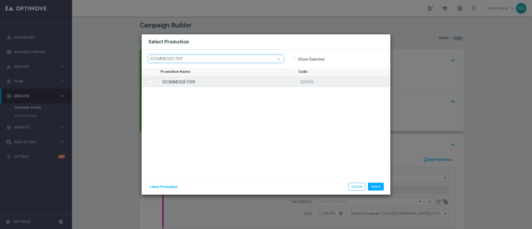
type input "SCOMMESSE1909"
click at [225, 80] on div "SCOMMESSE1909" at bounding box center [225, 81] width 138 height 11
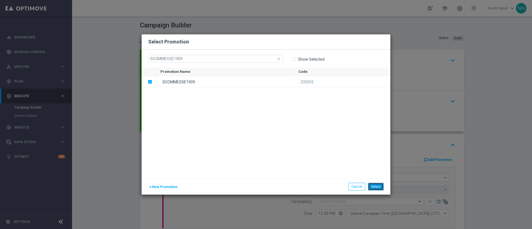
click at [379, 187] on button "Select" at bounding box center [376, 187] width 16 height 8
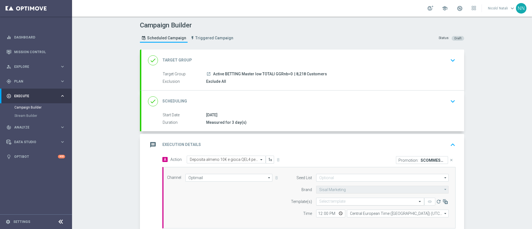
click at [339, 200] on input "text" at bounding box center [364, 202] width 91 height 5
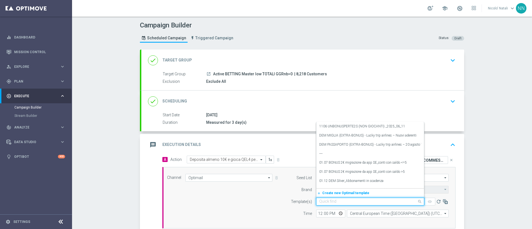
paste input "SCOMMESSE1909"
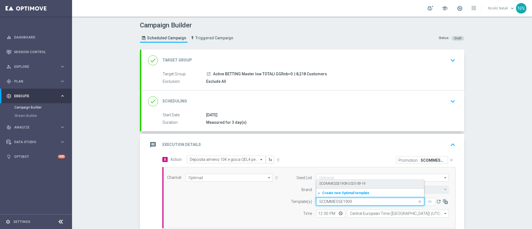
click at [335, 180] on div "SCOMMESSE1909-2025-09-19" at bounding box center [370, 183] width 102 height 9
type input "SCOMMESSE1909"
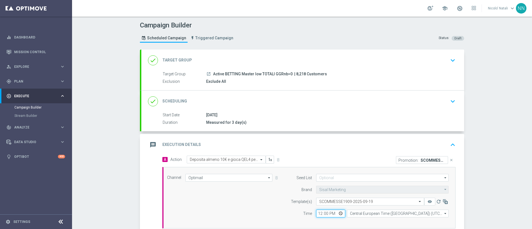
click at [317, 212] on input "12:00" at bounding box center [330, 214] width 29 height 8
type input "18:00"
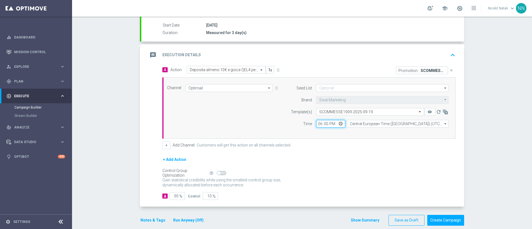
scroll to position [98, 0]
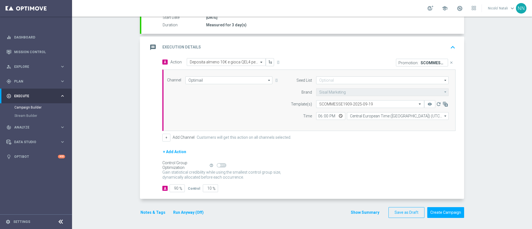
click at [154, 214] on button "Notes & Tags" at bounding box center [153, 212] width 26 height 7
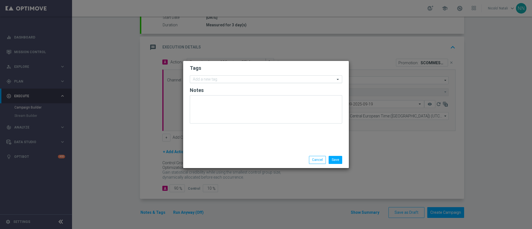
click at [209, 80] on input "text" at bounding box center [264, 79] width 142 height 5
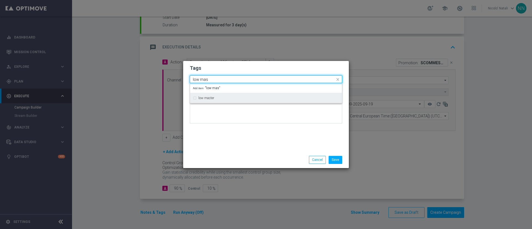
click at [210, 95] on div "low master" at bounding box center [266, 98] width 146 height 9
type input "low mas"
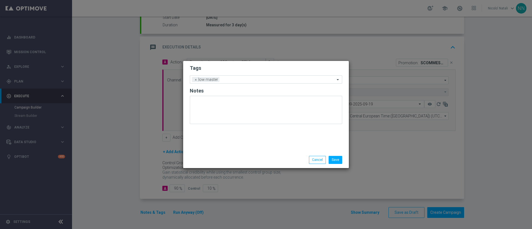
click at [213, 133] on div "Tags Add a new tag × low master Notes" at bounding box center [266, 106] width 166 height 91
click at [236, 80] on input "text" at bounding box center [278, 80] width 113 height 5
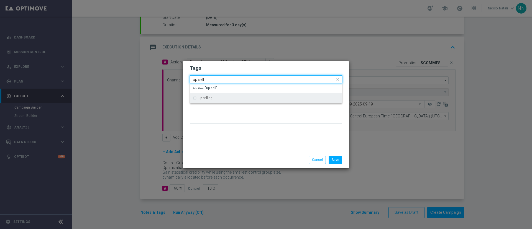
click at [230, 94] on div "up selling" at bounding box center [266, 98] width 146 height 9
type input "up sell"
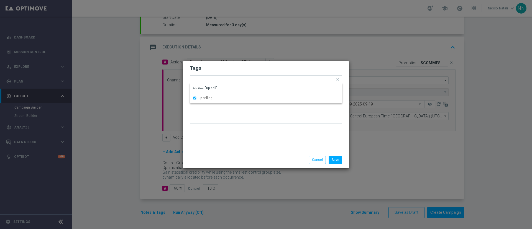
click at [227, 136] on div "Tags Quick find × low master × up selling up selling Add item "up sell" Notes" at bounding box center [266, 106] width 166 height 91
click at [253, 77] on div "Add a new tag × low master × up selling" at bounding box center [262, 80] width 145 height 8
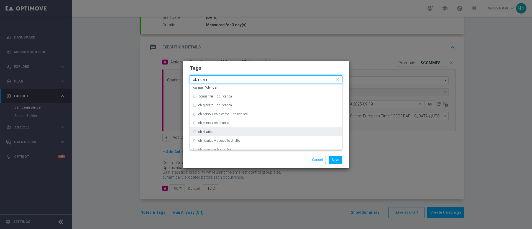
click at [209, 131] on label "cb ricarica" at bounding box center [206, 131] width 15 height 3
type input "cb ricari"
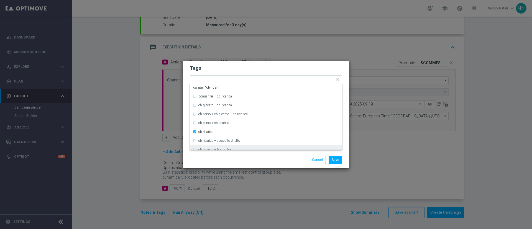
click at [210, 162] on div "Save Cancel" at bounding box center [266, 160] width 161 height 8
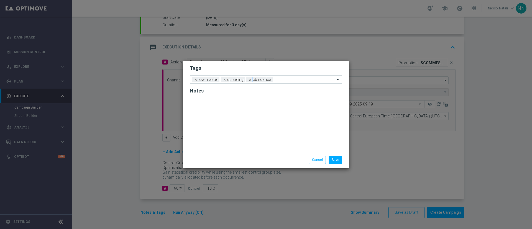
click at [287, 80] on input "text" at bounding box center [305, 80] width 60 height 5
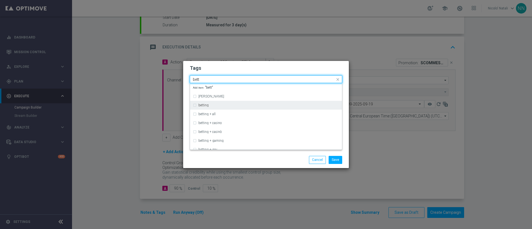
click at [239, 103] on div "betting" at bounding box center [266, 105] width 146 height 9
type input "bett"
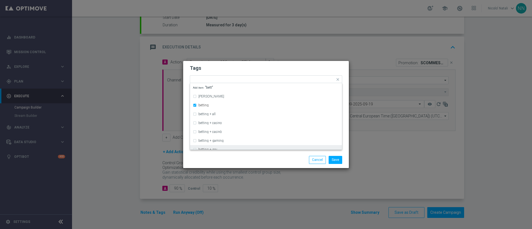
click at [235, 157] on div "Save Cancel" at bounding box center [266, 160] width 161 height 8
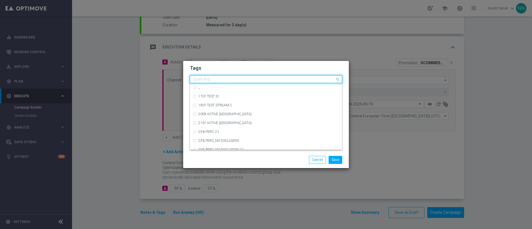
click at [301, 83] on ng-select "Quick find × low master × up selling × cb ricarica × betting ,, 1707 TEST S1 19…" at bounding box center [266, 79] width 152 height 8
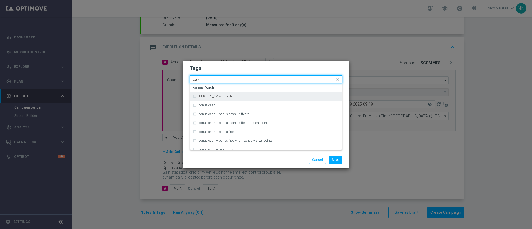
click at [260, 98] on div "[PERSON_NAME] cash" at bounding box center [266, 96] width 146 height 9
type input "cash"
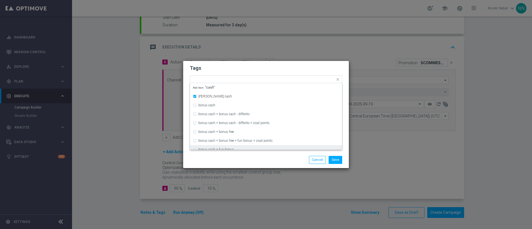
click at [261, 156] on div "Save Cancel" at bounding box center [292, 160] width 107 height 8
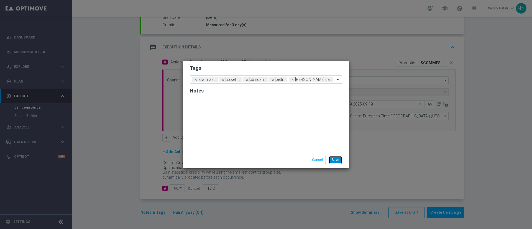
click at [338, 159] on button "Save" at bounding box center [336, 160] width 14 height 8
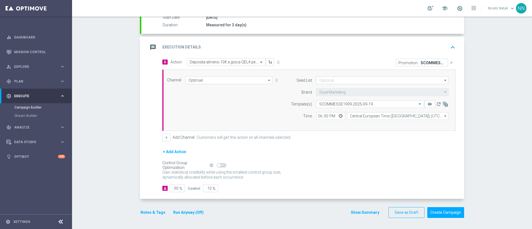
scroll to position [0, 0]
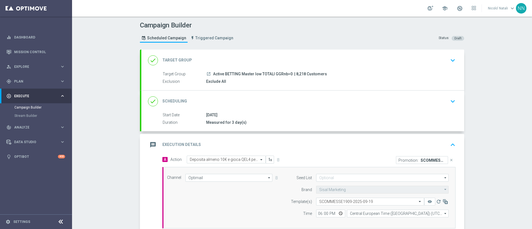
click at [292, 109] on div "done Scheduling keyboard_arrow_down" at bounding box center [302, 102] width 323 height 22
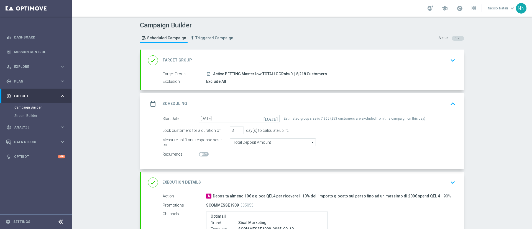
scroll to position [92, 0]
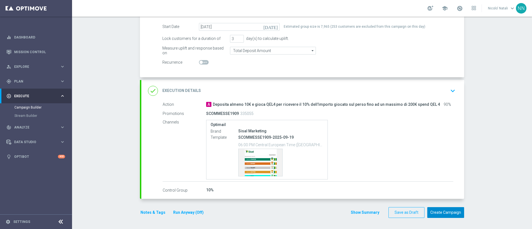
click at [448, 213] on button "Create Campaign" at bounding box center [446, 212] width 37 height 11
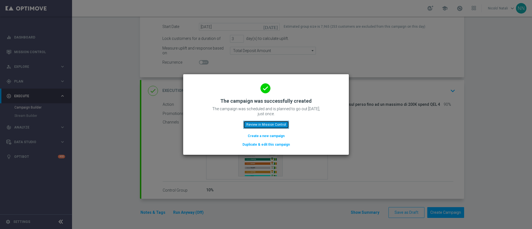
click at [265, 126] on button "Review in Mission Control" at bounding box center [266, 125] width 46 height 8
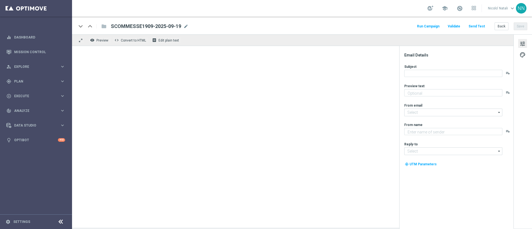
type textarea "fino a 200€ bonus🎁"
type input "[EMAIL_ADDRESS][DOMAIN_NAME]"
type textarea "Sisal"
type input "[EMAIL_ADDRESS][DOMAIN_NAME]"
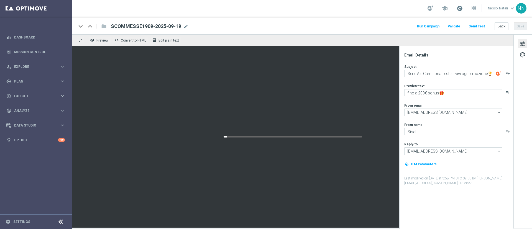
click at [462, 10] on span at bounding box center [460, 8] width 6 height 6
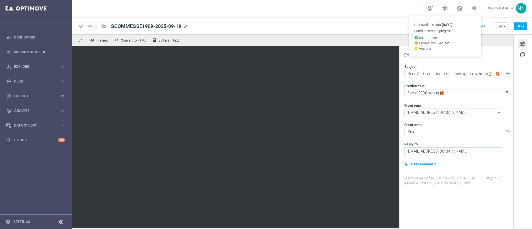
click at [358, 23] on div "keyboard_arrow_down keyboard_arrow_up folder SCOMMESSE1909-2025-09-19 SCOMMESSE…" at bounding box center [302, 26] width 451 height 7
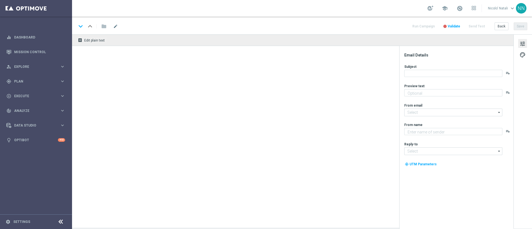
type textarea "fino a 200€ bonus🎁"
type textarea "Sisal"
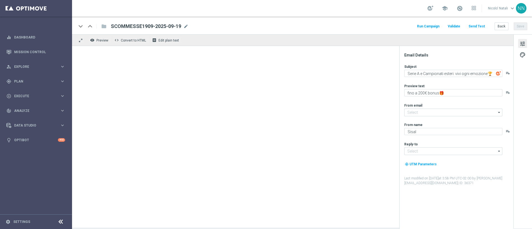
type input "[EMAIL_ADDRESS][DOMAIN_NAME]"
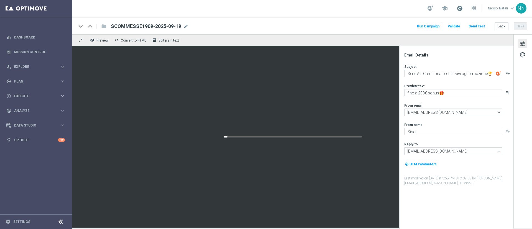
click at [459, 8] on span at bounding box center [460, 8] width 6 height 6
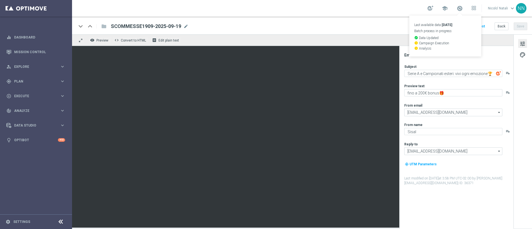
click at [370, 26] on div "keyboard_arrow_down keyboard_arrow_up folder SCOMMESSE1909-2025-09-19 SCOMMESSE…" at bounding box center [302, 26] width 451 height 7
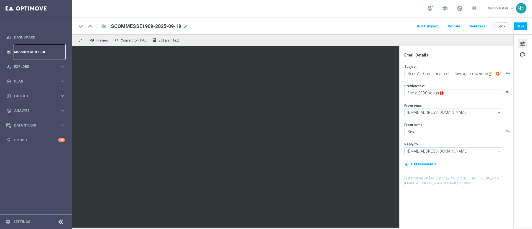
click at [34, 48] on link "Mission Control" at bounding box center [39, 52] width 51 height 15
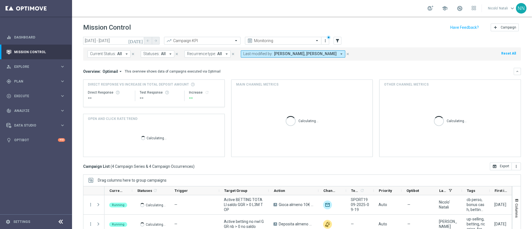
click at [304, 53] on span "[PERSON_NAME], [PERSON_NAME]" at bounding box center [305, 54] width 63 height 5
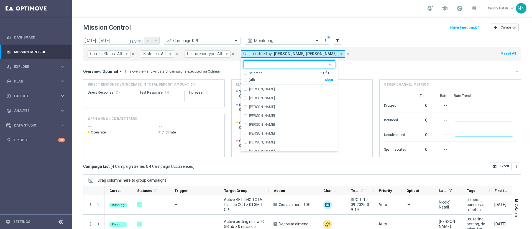
click at [0, 0] on div "Clear" at bounding box center [0, 0] width 0 height 0
click at [291, 64] on input "text" at bounding box center [287, 64] width 81 height 5
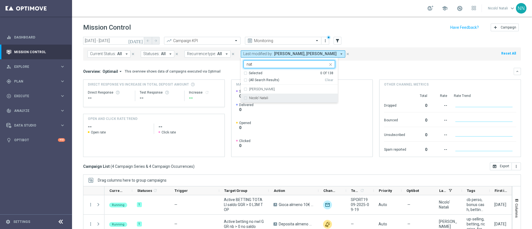
click at [263, 98] on label "Nicolo' Natali" at bounding box center [258, 97] width 19 height 3
type input "nat"
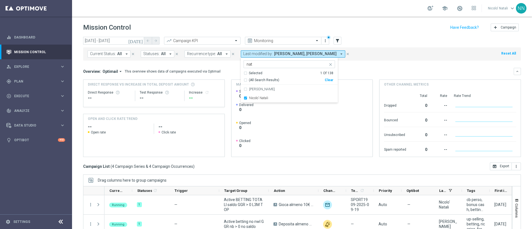
click at [279, 120] on rect at bounding box center [301, 123] width 130 height 68
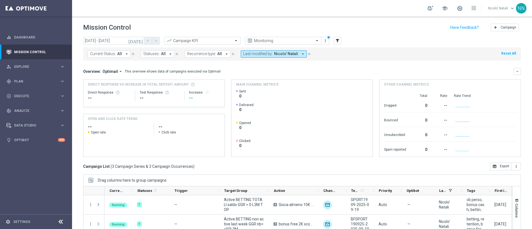
scroll to position [48, 0]
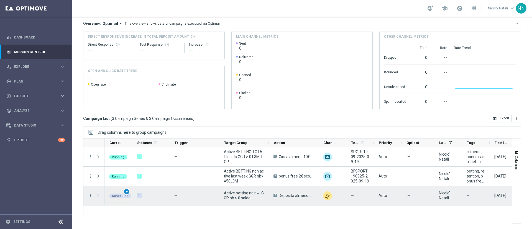
click at [126, 191] on span "play_arrow" at bounding box center [127, 192] width 4 height 4
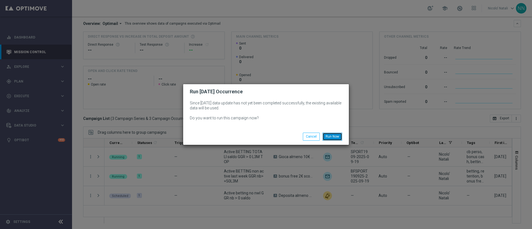
click at [337, 136] on button "Run Now" at bounding box center [333, 137] width 20 height 8
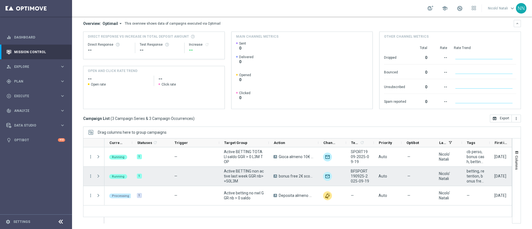
scroll to position [0, 0]
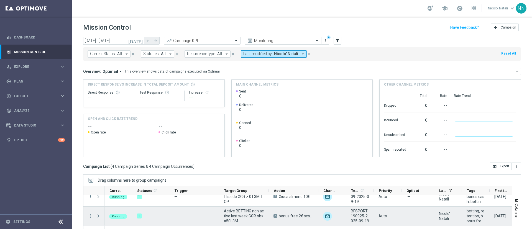
scroll to position [48, 0]
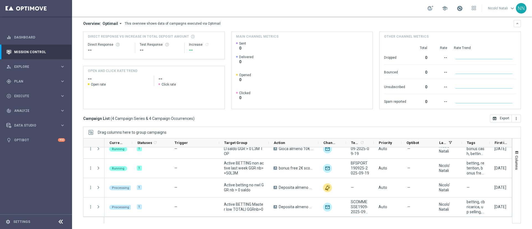
click at [460, 9] on span at bounding box center [460, 8] width 6 height 6
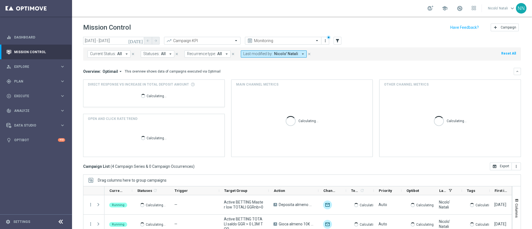
scroll to position [48, 0]
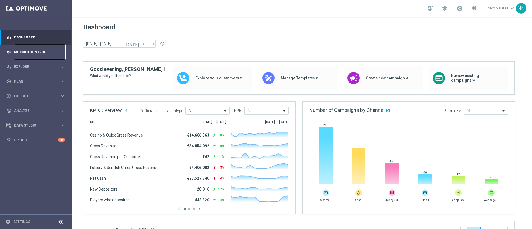
click at [36, 50] on link "Mission Control" at bounding box center [39, 52] width 51 height 15
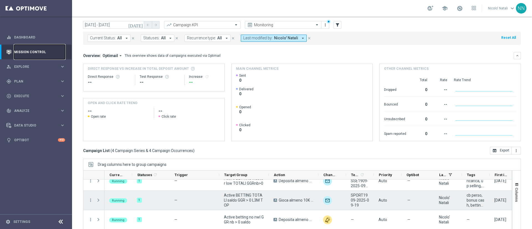
scroll to position [48, 0]
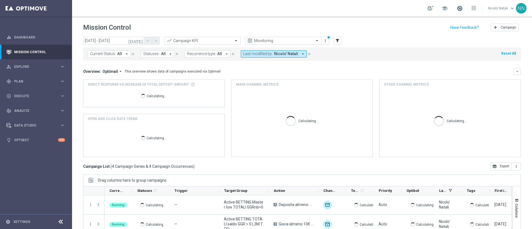
click at [462, 7] on span at bounding box center [460, 8] width 6 height 6
click at [382, 32] on div "Mission Control add Campaign" at bounding box center [302, 27] width 438 height 11
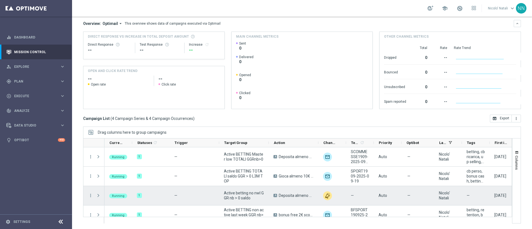
scroll to position [8, 0]
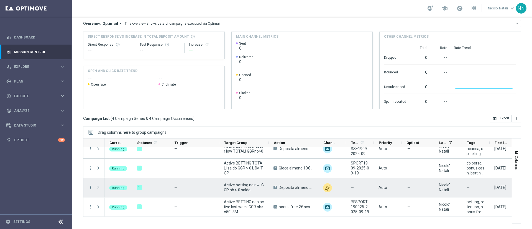
click at [222, 187] on div "Active betting no nwl GGR nb > 0 saldo" at bounding box center [244, 187] width 50 height 19
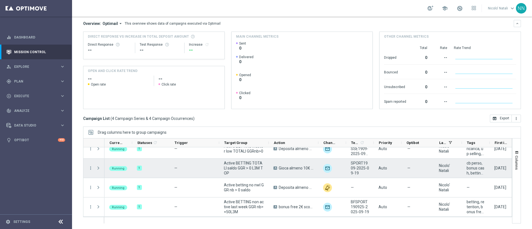
scroll to position [0, 0]
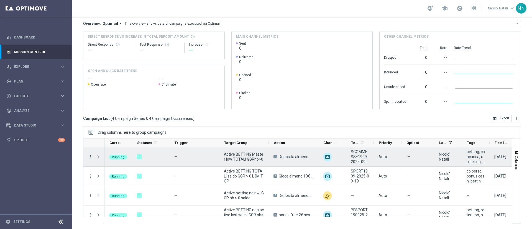
click at [89, 156] on icon "more_vert" at bounding box center [90, 156] width 5 height 5
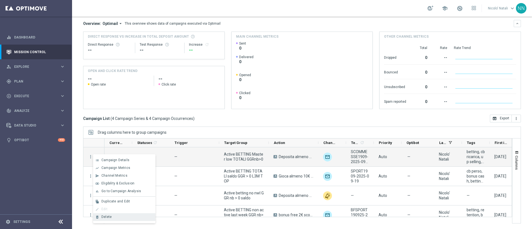
click at [113, 215] on div "Delete" at bounding box center [127, 217] width 52 height 4
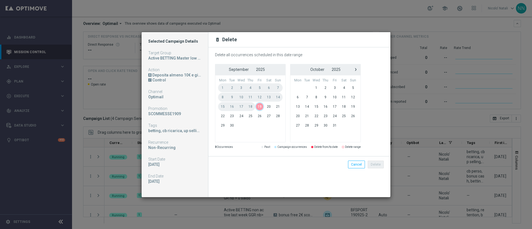
click at [263, 106] on span "19" at bounding box center [259, 106] width 9 height 9
click at [259, 106] on span "19" at bounding box center [259, 106] width 9 height 9
click at [372, 162] on button "Delete" at bounding box center [376, 165] width 16 height 8
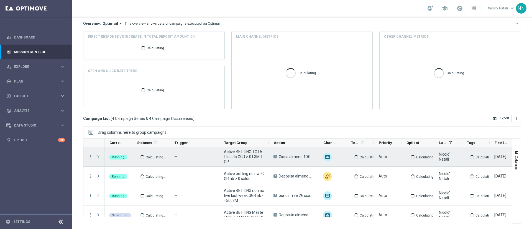
scroll to position [8, 0]
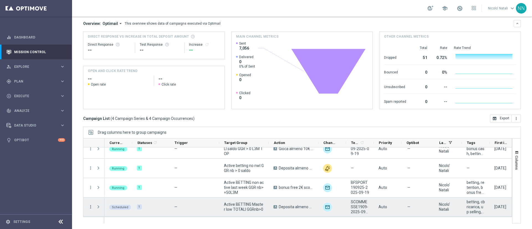
click at [89, 208] on icon "more_vert" at bounding box center [90, 207] width 5 height 5
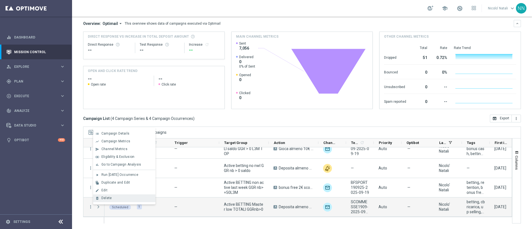
click at [104, 195] on div "delete_forever [GEOGRAPHIC_DATA]" at bounding box center [124, 199] width 62 height 8
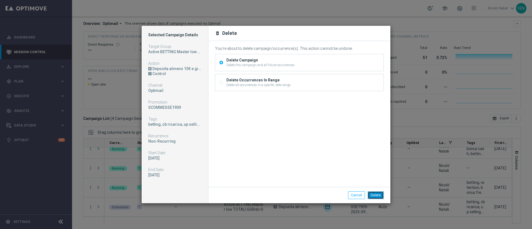
click at [377, 192] on button "Delete" at bounding box center [376, 196] width 16 height 8
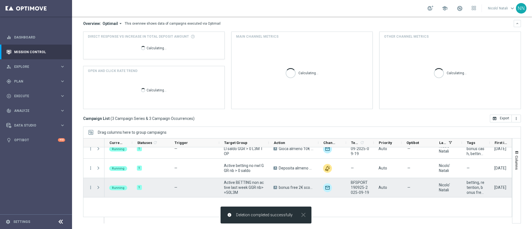
scroll to position [0, 0]
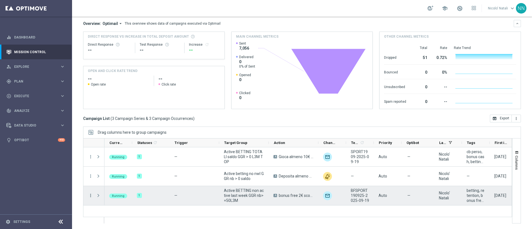
click at [91, 195] on icon "more_vert" at bounding box center [90, 195] width 5 height 5
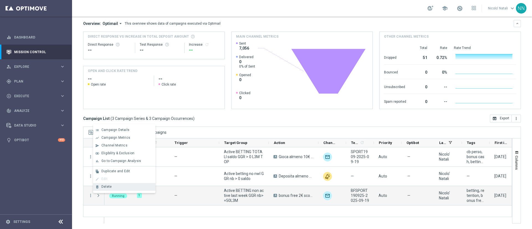
click at [107, 185] on span "Delete" at bounding box center [106, 187] width 10 height 4
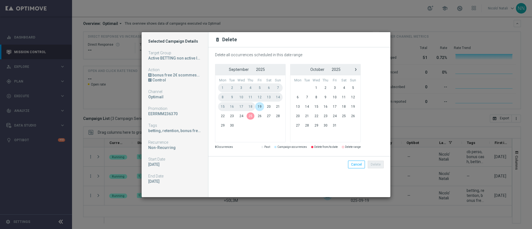
click at [260, 107] on span "19" at bounding box center [259, 106] width 9 height 9
click at [378, 164] on button "Delete" at bounding box center [376, 165] width 16 height 8
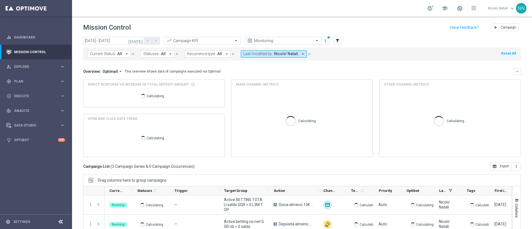
scroll to position [48, 0]
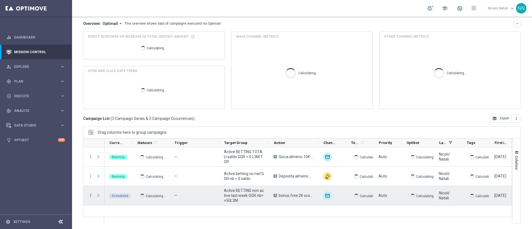
click at [91, 195] on icon "more_vert" at bounding box center [90, 195] width 5 height 5
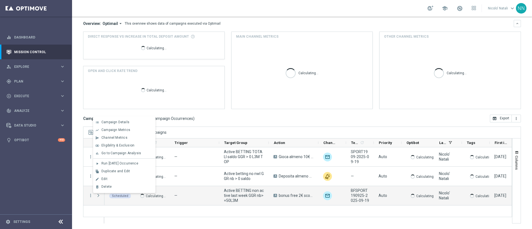
click at [107, 184] on div "delete_forever [GEOGRAPHIC_DATA]" at bounding box center [124, 187] width 62 height 8
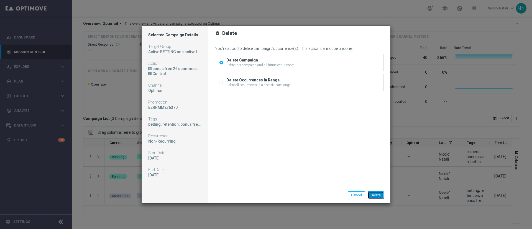
click at [378, 192] on button "Delete" at bounding box center [376, 196] width 16 height 8
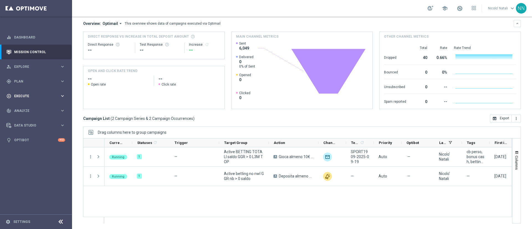
click at [35, 91] on div "play_circle_outline Execute keyboard_arrow_right" at bounding box center [36, 96] width 72 height 15
click at [31, 105] on div "Campaign Builder" at bounding box center [42, 107] width 57 height 8
click at [30, 106] on link "Campaign Builder" at bounding box center [35, 107] width 43 height 4
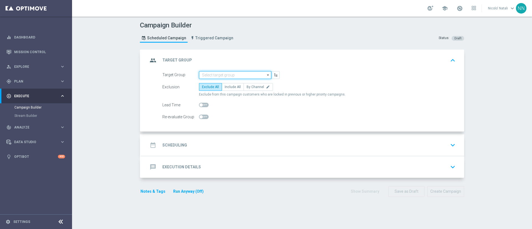
click at [215, 72] on input at bounding box center [235, 75] width 72 height 8
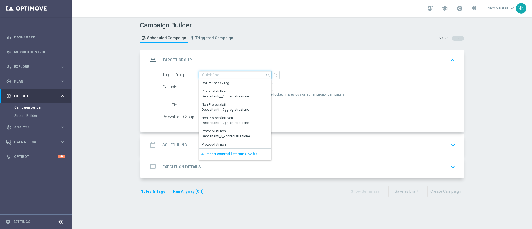
paste input "Active BETTING Master low TOTALI GGRnb>0"
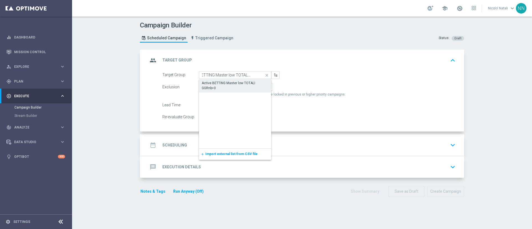
click at [215, 79] on div "Active BETTING Master low TOTALI GGRnb>0" at bounding box center [235, 85] width 72 height 13
type input "Active BETTING Master low TOTALI GGRnb>0"
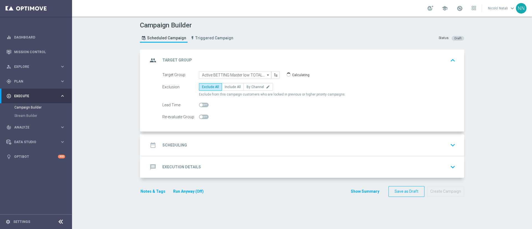
click at [228, 145] on div "date_range Scheduling keyboard_arrow_down" at bounding box center [303, 145] width 310 height 11
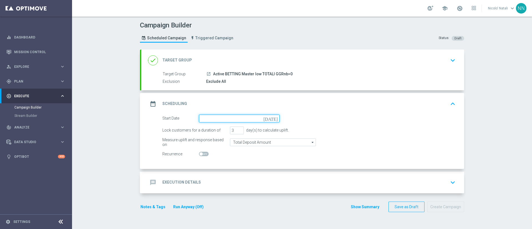
click at [215, 116] on input at bounding box center [239, 119] width 81 height 8
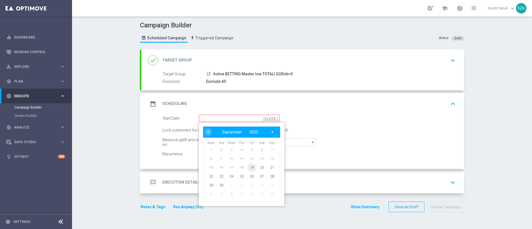
click at [248, 166] on span "19" at bounding box center [252, 167] width 9 height 9
type input "[DATE]"
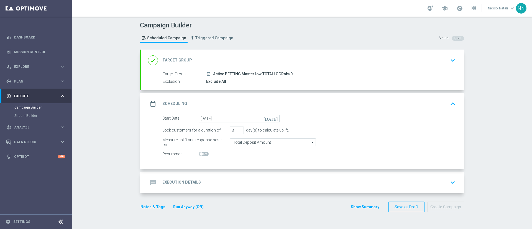
click at [228, 173] on div "message Execution Details keyboard_arrow_down" at bounding box center [302, 183] width 323 height 22
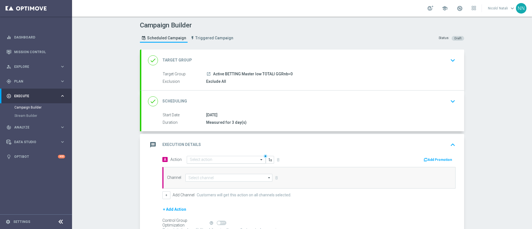
click at [218, 160] on input "text" at bounding box center [221, 160] width 62 height 5
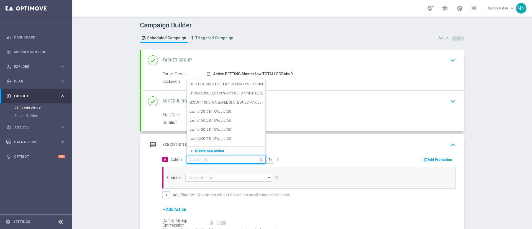
paste input "Deposita almeno 10€ e gioca QEL4 per ricevere il 10% dell'importo giocato sul p…"
type input "Deposita almeno 10€ e gioca QEL4 per ricevere il 10% dell'importo giocato sul p…"
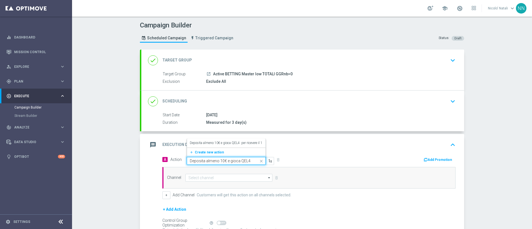
scroll to position [0, 151]
click at [211, 141] on label "Deposita almeno 10€ e gioca QEL4 per ricevere il 10% dell'importo giocato sul p…" at bounding box center [280, 143] width 181 height 5
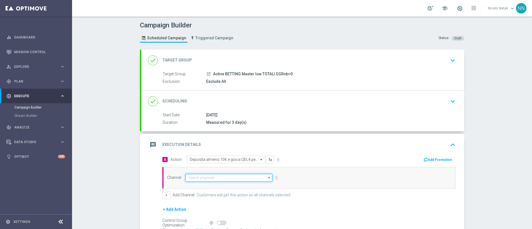
click at [209, 177] on input at bounding box center [228, 178] width 87 height 8
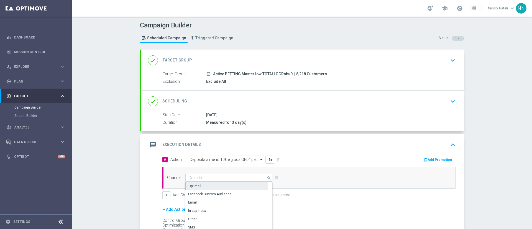
click at [205, 187] on div "Optimail" at bounding box center [226, 186] width 83 height 8
type input "Optimail"
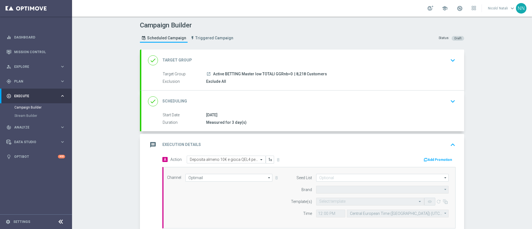
type input "Sisal Marketing"
click at [425, 160] on icon "button" at bounding box center [426, 160] width 4 height 4
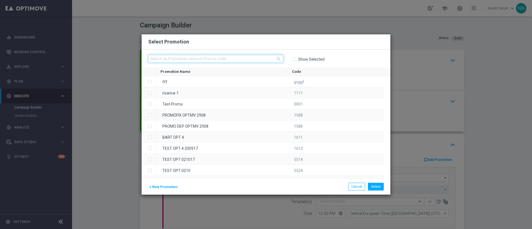
click at [240, 62] on input "text" at bounding box center [215, 59] width 135 height 8
paste input "SCOMMESSE1909"
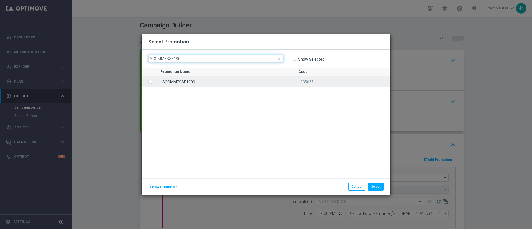
type input "SCOMMESSE1909"
click at [234, 83] on div "SCOMMESSE1909" at bounding box center [225, 81] width 138 height 11
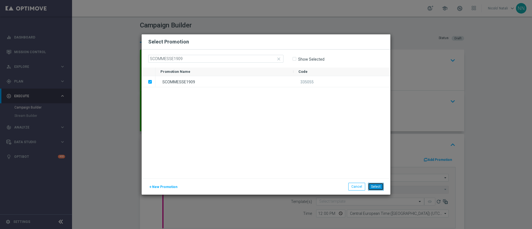
click at [380, 183] on button "Select" at bounding box center [376, 187] width 16 height 8
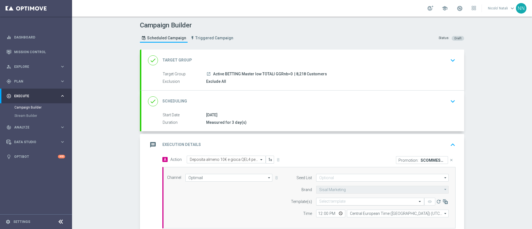
click at [339, 202] on input "text" at bounding box center [364, 202] width 91 height 5
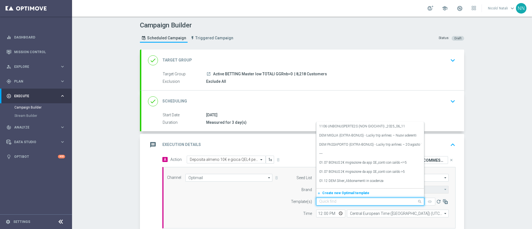
paste input "SCOMMESSE1909"
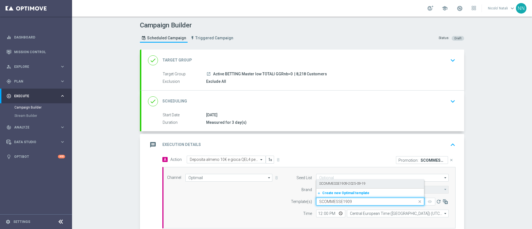
click at [336, 181] on div "SCOMMESSE1909-2025-09-19" at bounding box center [370, 183] width 102 height 9
type input "SCOMMESSE1909"
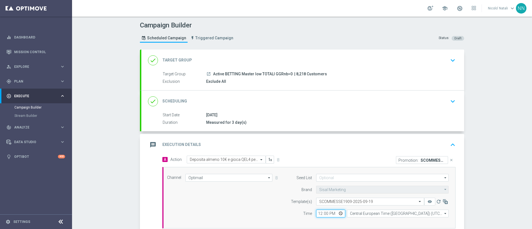
click at [316, 213] on input "12:00" at bounding box center [330, 214] width 29 height 8
type input "18:00"
click at [302, 110] on div "done Scheduling keyboard_arrow_down" at bounding box center [302, 102] width 323 height 22
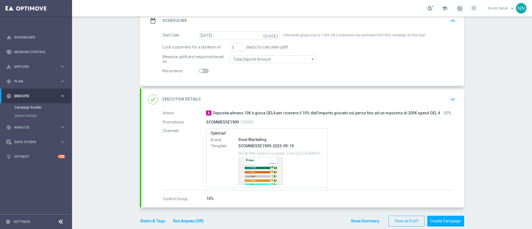
scroll to position [92, 0]
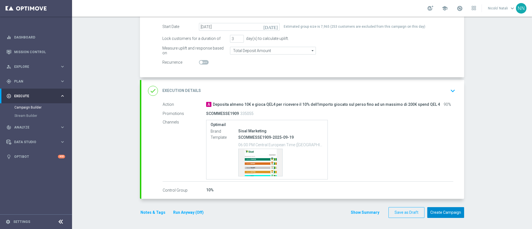
click at [437, 211] on button "Create Campaign" at bounding box center [446, 212] width 37 height 11
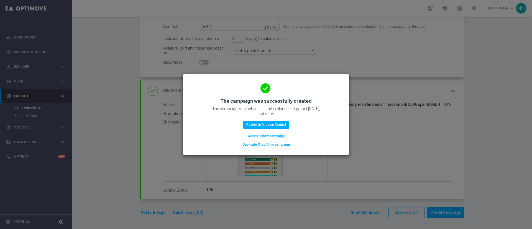
click at [275, 135] on button "Create a new campaign" at bounding box center [266, 136] width 38 height 6
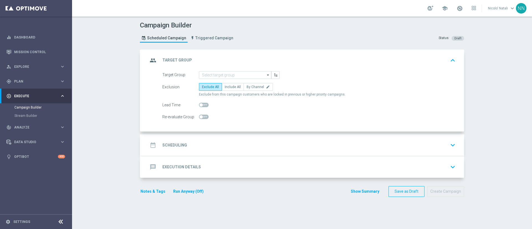
scroll to position [0, 0]
click at [217, 73] on input at bounding box center [235, 75] width 72 height 8
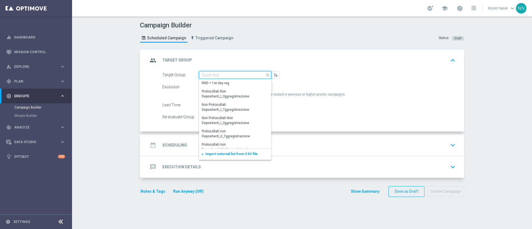
paste input "Active BETTING non active last week GGR nb>=50L3M"
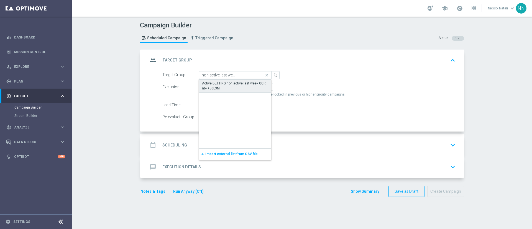
click at [216, 90] on div "Active BETTING non active last week GGR nb>=50L3M" at bounding box center [235, 86] width 66 height 10
type input "Active BETTING non active last week GGR nb>=50L3M"
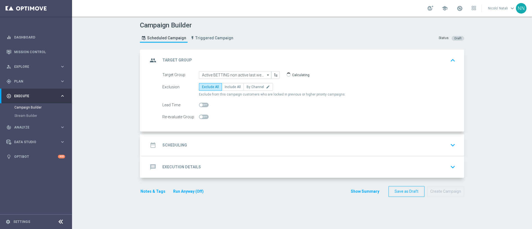
click at [232, 146] on div "date_range Scheduling keyboard_arrow_down" at bounding box center [303, 145] width 310 height 11
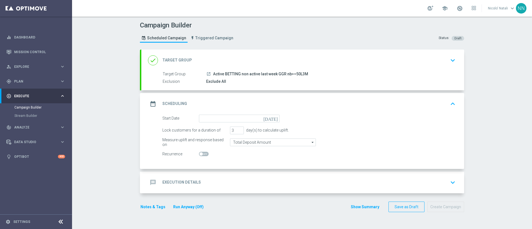
click at [219, 112] on div "date_range Scheduling keyboard_arrow_up" at bounding box center [302, 104] width 323 height 22
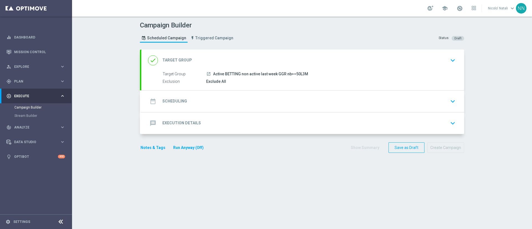
click at [215, 100] on div "date_range Scheduling keyboard_arrow_down" at bounding box center [303, 101] width 310 height 11
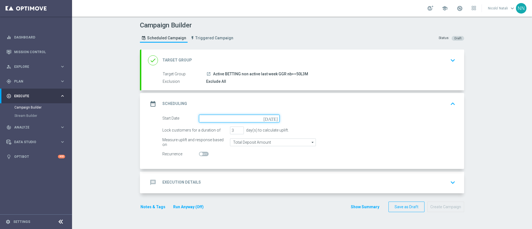
click at [215, 119] on input at bounding box center [239, 119] width 81 height 8
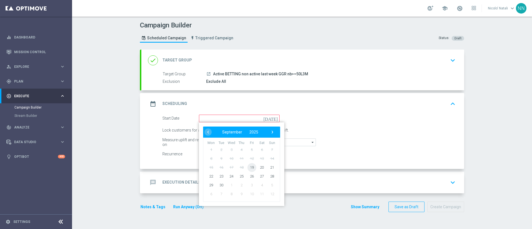
click at [249, 169] on span "19" at bounding box center [252, 167] width 9 height 9
type input "[DATE]"
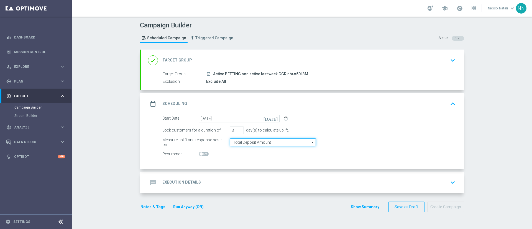
click at [238, 142] on input "Total Deposit Amount" at bounding box center [273, 143] width 86 height 8
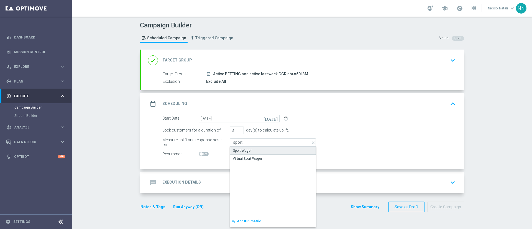
click at [238, 151] on div "Sport Wager" at bounding box center [242, 150] width 19 height 5
type input "Sport Wager"
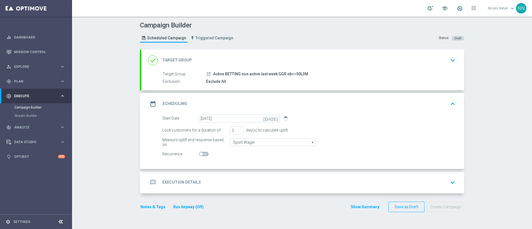
click at [228, 184] on div "message Execution Details keyboard_arrow_down" at bounding box center [303, 182] width 310 height 11
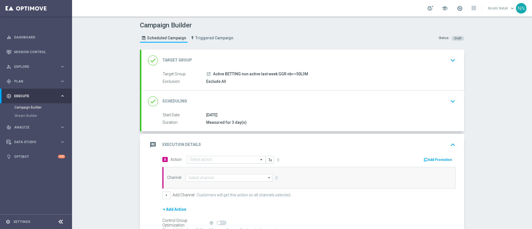
click at [215, 159] on input "text" at bounding box center [221, 160] width 62 height 5
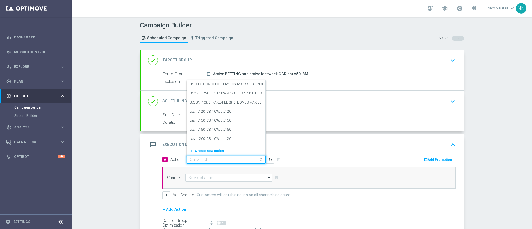
paste input "bonus free 2€ scommesse sportive qel 4"
type input "bonus free 2€ scommesse sportive qel 4"
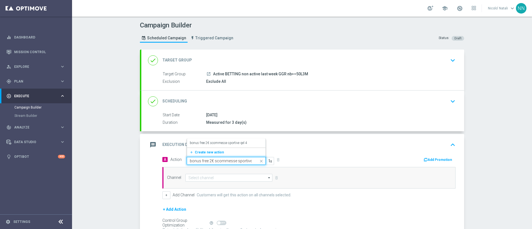
scroll to position [0, 7]
click at [209, 141] on label "bonus free 2€ scommesse sportive qel 4" at bounding box center [218, 143] width 57 height 5
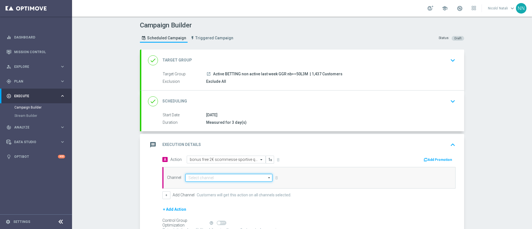
click at [210, 177] on input at bounding box center [228, 178] width 87 height 8
click at [208, 181] on input at bounding box center [228, 178] width 87 height 8
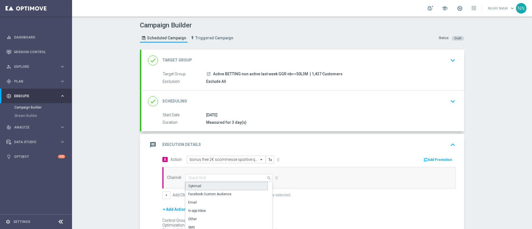
click at [205, 189] on div "Optimail" at bounding box center [226, 186] width 83 height 8
type input "Optimail"
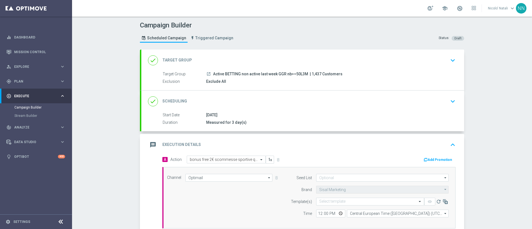
click at [425, 161] on icon "button" at bounding box center [426, 160] width 4 height 4
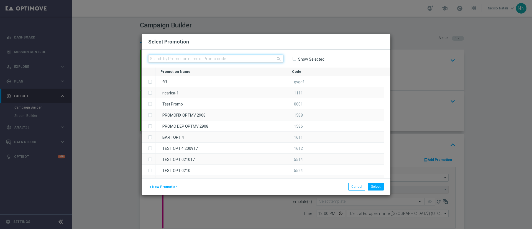
click at [252, 56] on input "text" at bounding box center [215, 59] width 135 height 8
paste input "236370"
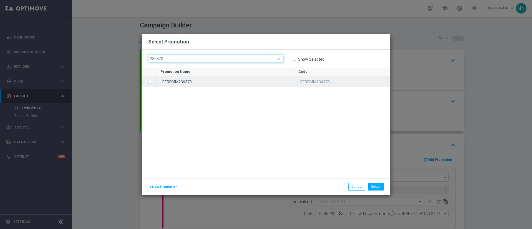
type input "236370"
click at [235, 83] on div "EERRMM236370" at bounding box center [225, 81] width 138 height 11
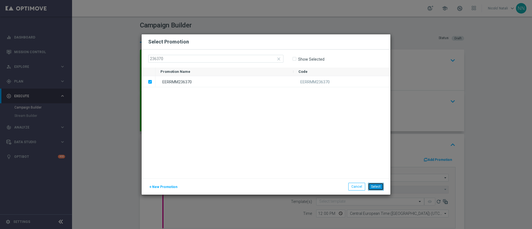
click at [373, 187] on button "Select" at bounding box center [376, 187] width 16 height 8
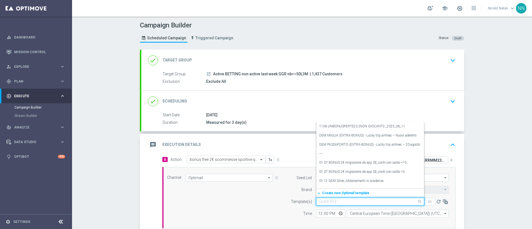
click at [335, 201] on input "text" at bounding box center [364, 202] width 91 height 5
paste input "BFSPORT190925-2025-09-19"
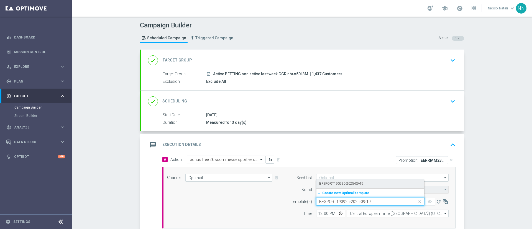
click at [341, 182] on label "BFSPORT190925-2025-09-19" at bounding box center [341, 184] width 44 height 5
type input "BFSPORT190925-2025-09-19"
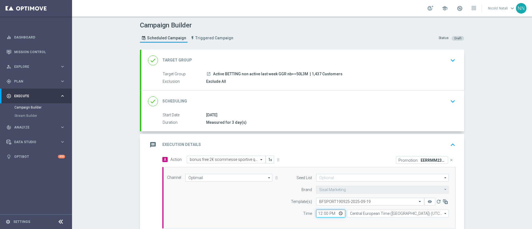
click at [318, 213] on input "12:00" at bounding box center [330, 214] width 29 height 8
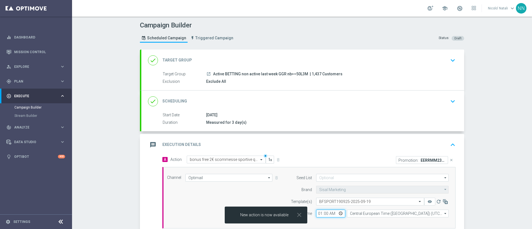
type input "18:00"
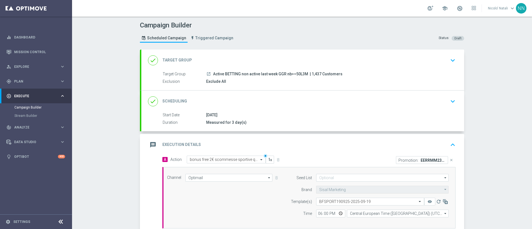
click at [271, 108] on div "done Scheduling keyboard_arrow_down" at bounding box center [302, 102] width 323 height 22
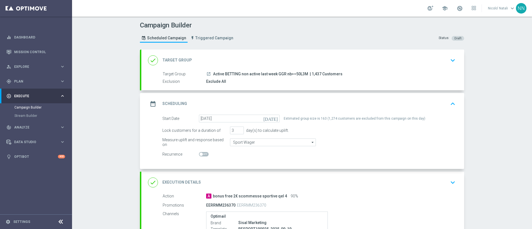
click at [265, 63] on div "done Target Group keyboard_arrow_down" at bounding box center [303, 60] width 310 height 11
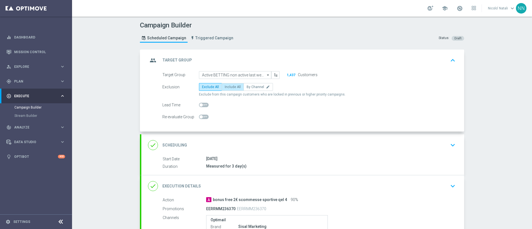
click at [228, 85] on span "Include All" at bounding box center [233, 87] width 16 height 4
click at [228, 86] on input "Include All" at bounding box center [227, 88] width 4 height 4
radio input "true"
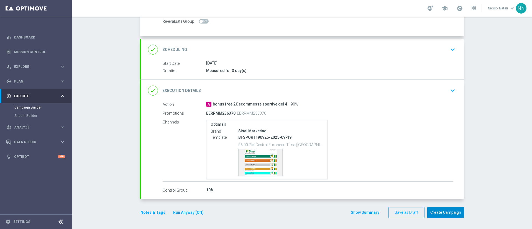
click at [435, 215] on button "Create Campaign" at bounding box center [446, 212] width 37 height 11
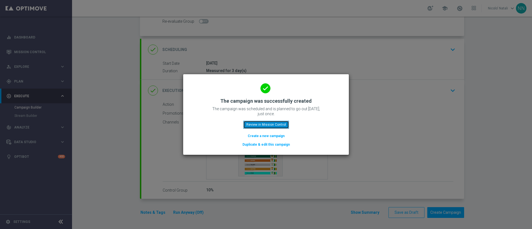
click at [265, 122] on button "Review in Mission Control" at bounding box center [266, 125] width 46 height 8
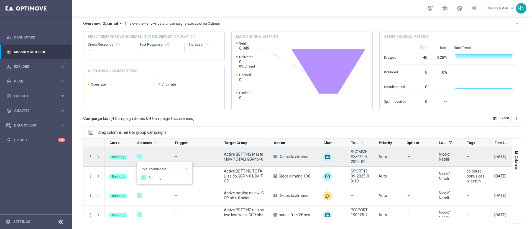
click at [139, 155] on div "1" at bounding box center [139, 156] width 5 height 5
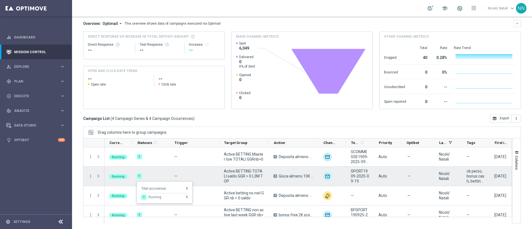
click at [138, 176] on div "1" at bounding box center [139, 176] width 5 height 5
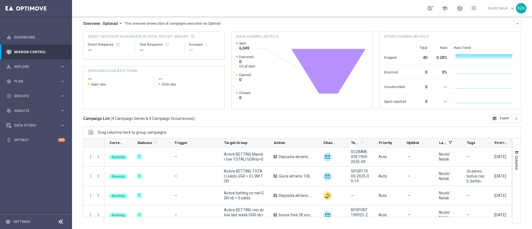
click at [465, 8] on div "school" at bounding box center [452, 8] width 49 height 9
click at [463, 8] on span at bounding box center [460, 8] width 6 height 6
click at [381, 9] on div "school Last available data: [DATE] Batch process in progress check_circle Data …" at bounding box center [302, 8] width 460 height 17
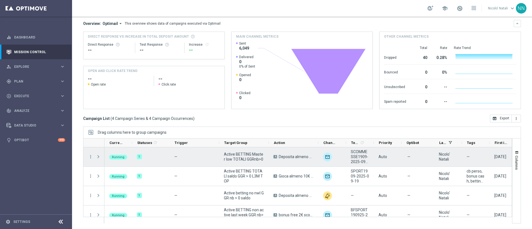
click at [88, 157] on div "more_vert" at bounding box center [88, 157] width 10 height 19
click at [92, 158] on icon "more_vert" at bounding box center [90, 156] width 5 height 5
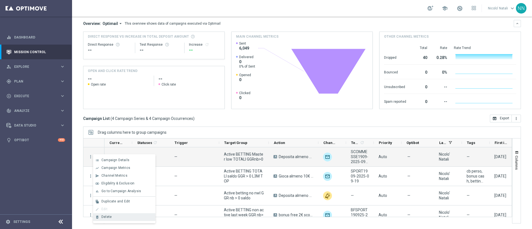
click at [116, 217] on div "Delete" at bounding box center [127, 217] width 52 height 4
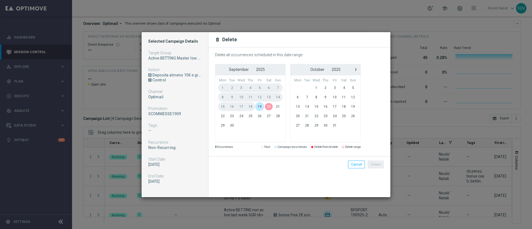
click at [263, 107] on span "19" at bounding box center [259, 106] width 9 height 9
click at [382, 169] on div "Delete Cancel" at bounding box center [300, 164] width 182 height 16
click at [380, 167] on button "Delete" at bounding box center [376, 165] width 16 height 8
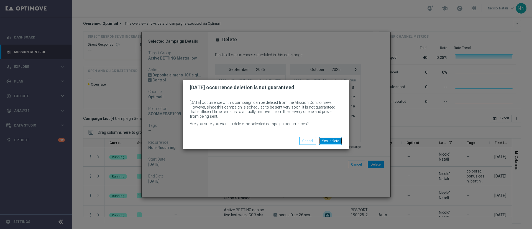
click at [334, 141] on button "Yes, delete" at bounding box center [330, 141] width 23 height 8
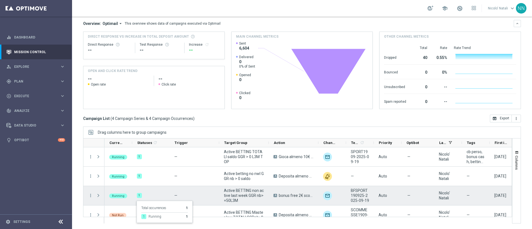
scroll to position [8, 0]
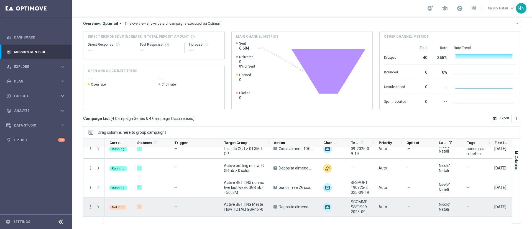
click at [90, 208] on icon "more_vert" at bounding box center [90, 207] width 5 height 5
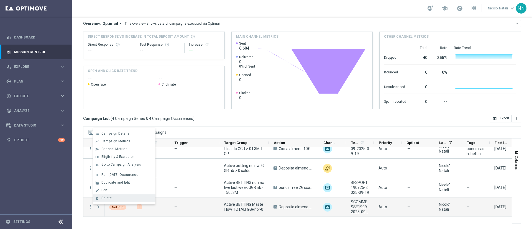
click at [98, 200] on div "delete_forever [GEOGRAPHIC_DATA]" at bounding box center [124, 199] width 62 height 8
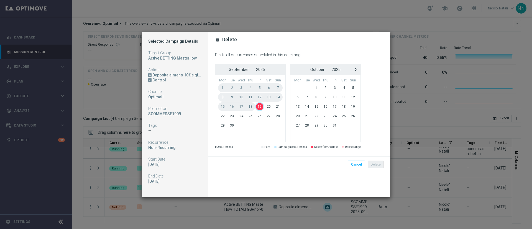
click at [259, 103] on span "19" at bounding box center [259, 106] width 9 height 9
click at [377, 167] on button "Delete" at bounding box center [376, 165] width 16 height 8
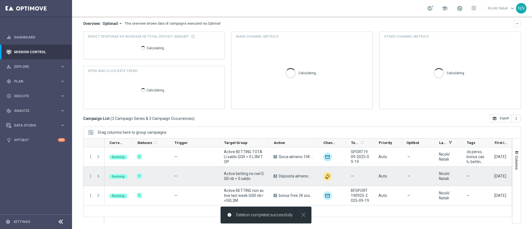
scroll to position [0, 0]
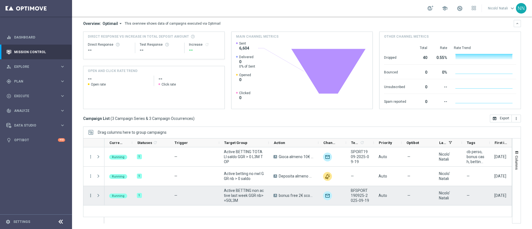
click at [90, 195] on icon "more_vert" at bounding box center [90, 195] width 5 height 5
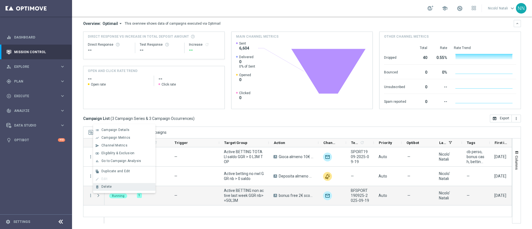
click at [104, 186] on span "Delete" at bounding box center [106, 187] width 10 height 4
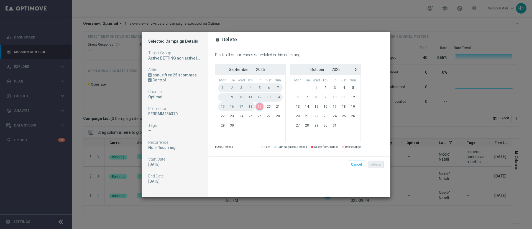
click at [260, 108] on span "19" at bounding box center [259, 106] width 9 height 9
click at [374, 163] on button "Delete" at bounding box center [376, 165] width 16 height 8
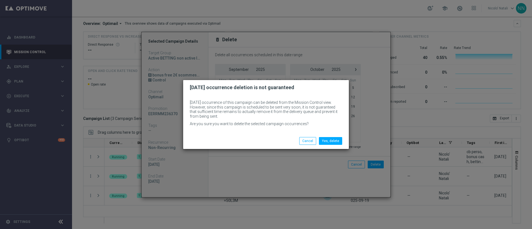
click at [339, 137] on div "Yes, delete Cancel" at bounding box center [266, 141] width 166 height 16
click at [328, 146] on div "Yes, delete Cancel" at bounding box center [266, 141] width 166 height 16
click at [329, 143] on button "Yes, delete" at bounding box center [330, 141] width 23 height 8
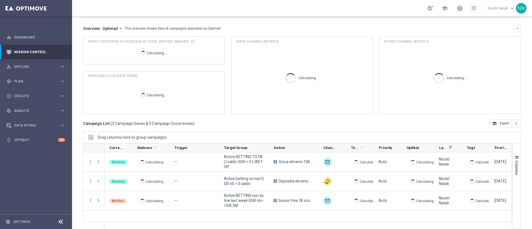
scroll to position [48, 0]
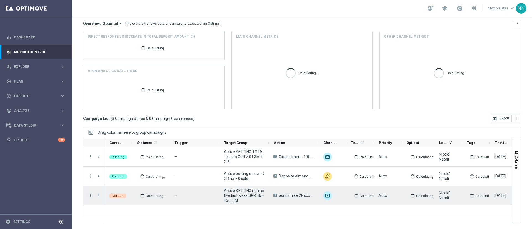
click at [90, 197] on icon "more_vert" at bounding box center [90, 195] width 5 height 5
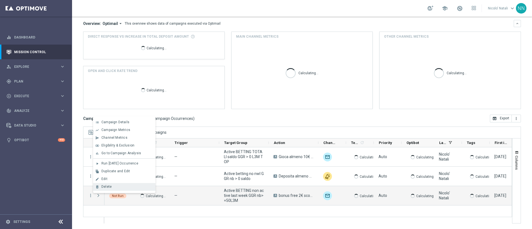
click at [101, 185] on span "Delete" at bounding box center [106, 187] width 10 height 4
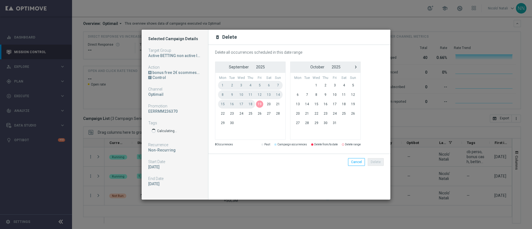
click at [258, 104] on span "19" at bounding box center [259, 104] width 9 height 9
click at [259, 103] on span "19" at bounding box center [259, 104] width 9 height 9
click at [291, 27] on modal-container "Selected Campaign Details Target Group Active BETTING non active last week GGR …" at bounding box center [266, 114] width 532 height 229
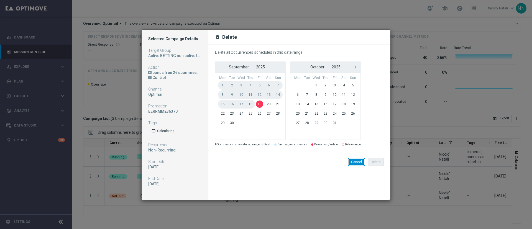
click at [360, 162] on button "Cancel" at bounding box center [356, 162] width 17 height 8
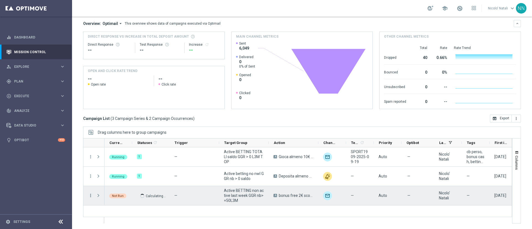
click at [88, 193] on icon "more_vert" at bounding box center [90, 195] width 5 height 5
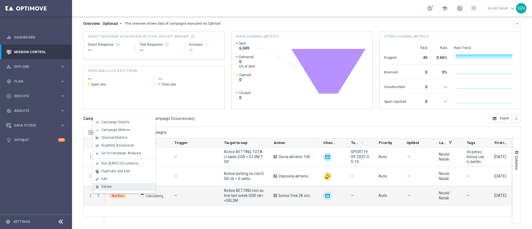
click at [100, 185] on div "delete_forever" at bounding box center [97, 187] width 8 height 4
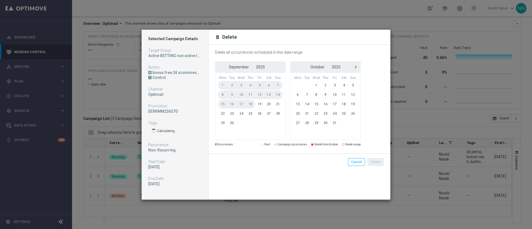
click at [262, 104] on span "19" at bounding box center [259, 104] width 9 height 9
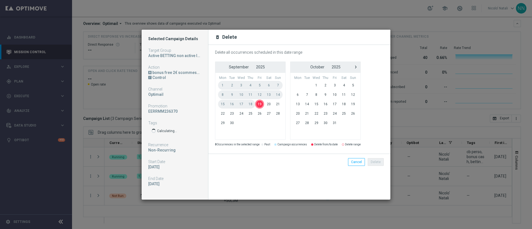
click at [262, 104] on span "19" at bounding box center [259, 104] width 9 height 9
click at [361, 166] on div "Delete Cancel" at bounding box center [300, 162] width 182 height 16
click at [360, 165] on button "Cancel" at bounding box center [356, 162] width 17 height 8
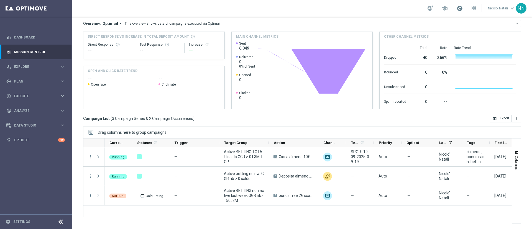
click at [457, 7] on span at bounding box center [460, 8] width 6 height 6
click at [344, 1] on div "school Last available data: 18 Sep 2025 Batch process in progress check_circle …" at bounding box center [302, 8] width 460 height 17
click at [26, 96] on span "Execute" at bounding box center [37, 96] width 46 height 3
click at [27, 105] on div "Campaign Builder" at bounding box center [42, 107] width 57 height 8
click at [27, 106] on link "Campaign Builder" at bounding box center [35, 107] width 43 height 4
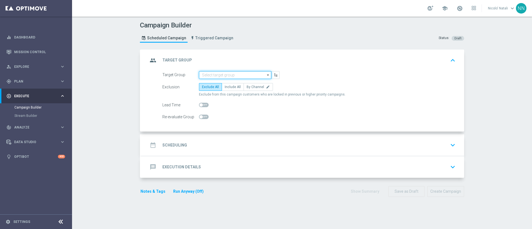
click at [224, 75] on input at bounding box center [235, 75] width 72 height 8
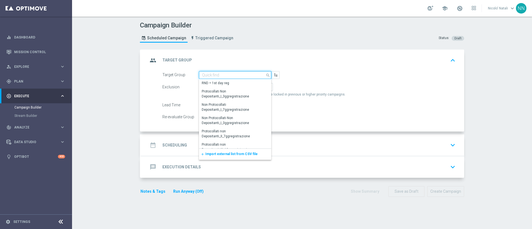
paste input "Active BETTING non active last week GGR nb>=50L3M"
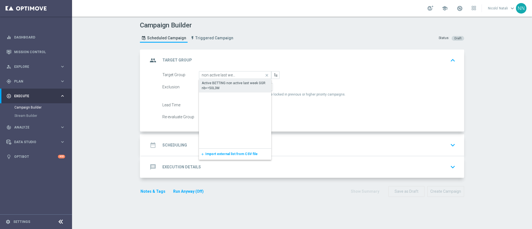
click at [220, 86] on div "Active BETTING non active last week GGR nb>=50L3M" at bounding box center [235, 86] width 67 height 10
type input "Active BETTING non active last week GGR nb>=50L3M"
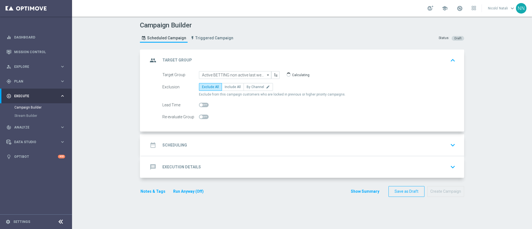
click at [209, 141] on div "date_range Scheduling keyboard_arrow_down" at bounding box center [303, 145] width 310 height 11
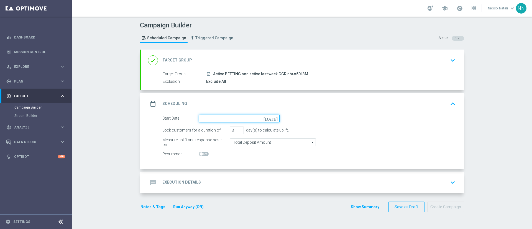
click at [203, 118] on input at bounding box center [239, 119] width 81 height 8
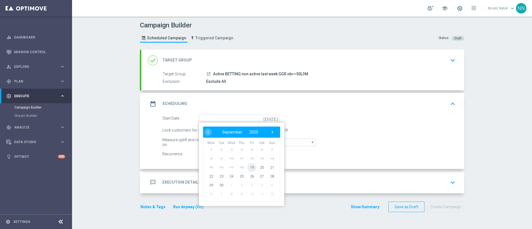
click at [248, 167] on span "19" at bounding box center [252, 167] width 9 height 9
type input "19 Sep 2025"
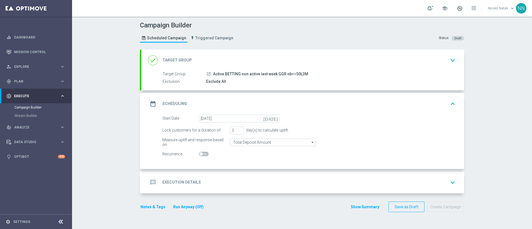
click at [226, 172] on div "message Execution Details keyboard_arrow_down" at bounding box center [302, 183] width 323 height 22
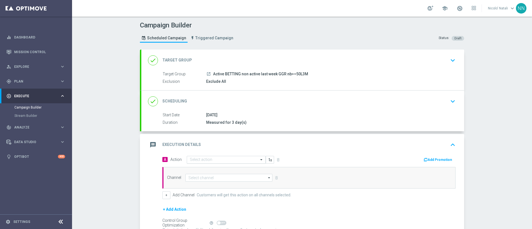
click at [222, 156] on div "Select action" at bounding box center [226, 160] width 79 height 8
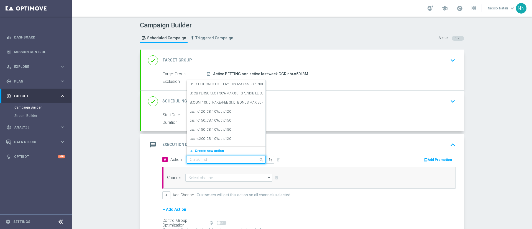
paste input "bonus free 2€ scommesse sportive qel 4"
type input "bonus free 2€ scommesse sportive qel 4"
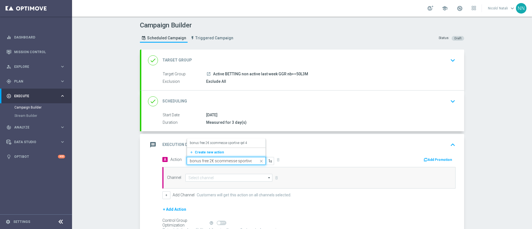
scroll to position [0, 7]
drag, startPoint x: 222, startPoint y: 156, endPoint x: 216, endPoint y: 144, distance: 13.8
click at [216, 144] on ng-dropdown-panel "bonus free 2€ scommesse sportive qel 4 edit add_new Create new action" at bounding box center [226, 148] width 79 height 19
click at [214, 141] on label "bonus free 2€ scommesse sportive qel 4" at bounding box center [218, 143] width 57 height 5
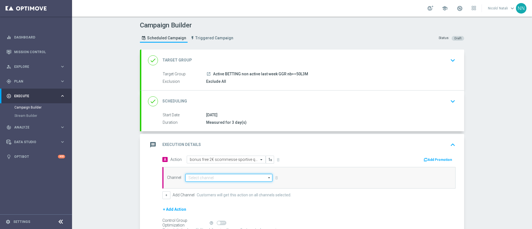
click at [207, 179] on input at bounding box center [228, 178] width 87 height 8
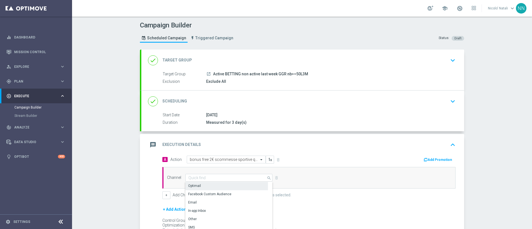
click at [201, 184] on div "Optimail" at bounding box center [226, 186] width 83 height 8
type input "Optimail"
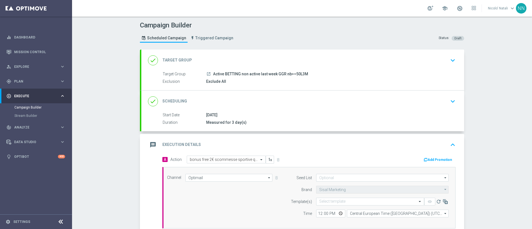
click at [431, 157] on button "Add Promotion" at bounding box center [438, 160] width 31 height 6
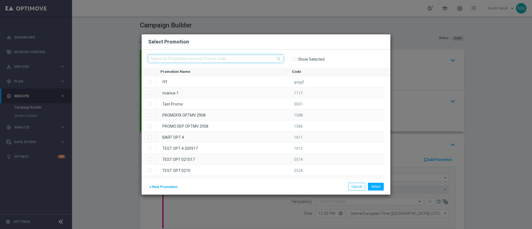
click at [241, 57] on input "text" at bounding box center [215, 59] width 135 height 8
paste input "236370"
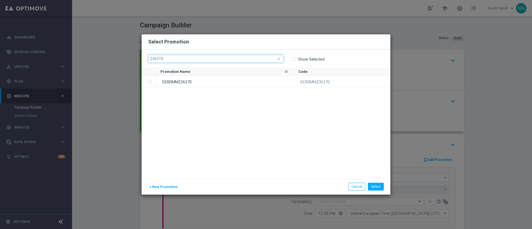
type input "236370"
click at [232, 80] on div "EERRMM236370" at bounding box center [225, 81] width 138 height 11
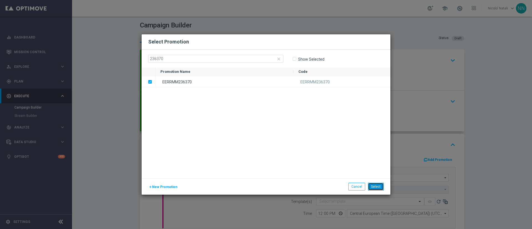
click at [377, 185] on button "Select" at bounding box center [376, 187] width 16 height 8
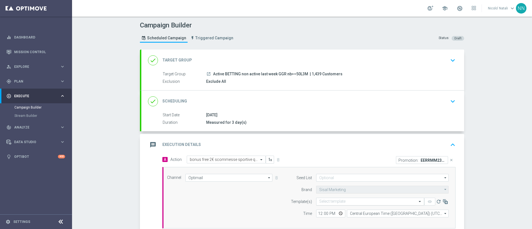
click at [340, 202] on input "text" at bounding box center [364, 202] width 91 height 5
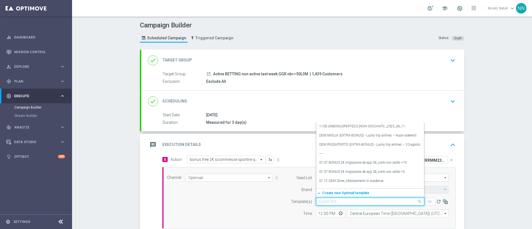
paste input "BFSPORT190925-2025-09-19"
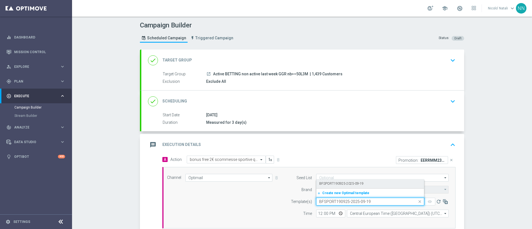
click at [336, 181] on div "BFSPORT190925-2025-09-19" at bounding box center [370, 183] width 102 height 9
type input "BFSPORT190925-2025-09-19"
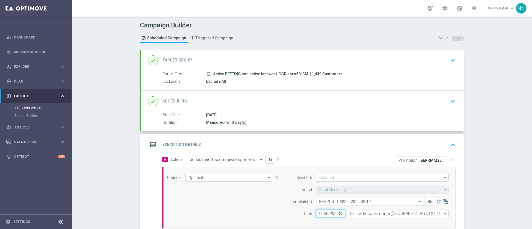
click at [319, 213] on input "12:00" at bounding box center [330, 214] width 29 height 8
type input "18:30"
click at [310, 116] on div "19 Sep 2025" at bounding box center [329, 115] width 247 height 6
click at [304, 106] on div "done Scheduling keyboard_arrow_down" at bounding box center [303, 101] width 310 height 11
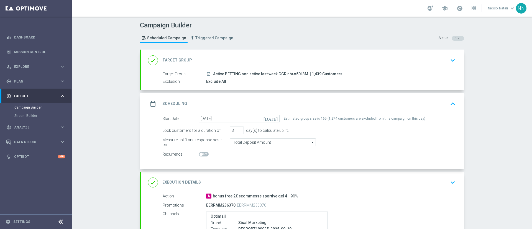
click at [206, 80] on div "Exclude All" at bounding box center [329, 82] width 247 height 6
click at [218, 70] on div "done Target Group keyboard_arrow_down" at bounding box center [302, 61] width 323 height 22
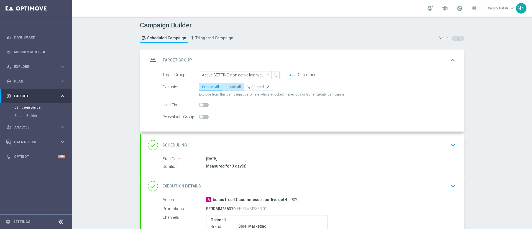
click at [225, 85] on span "Include All" at bounding box center [233, 87] width 16 height 4
click at [225, 86] on input "Include All" at bounding box center [227, 88] width 4 height 4
radio input "true"
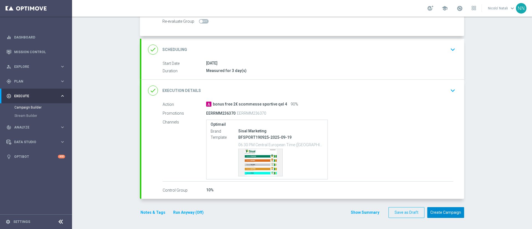
click at [442, 212] on button "Create Campaign" at bounding box center [446, 212] width 37 height 11
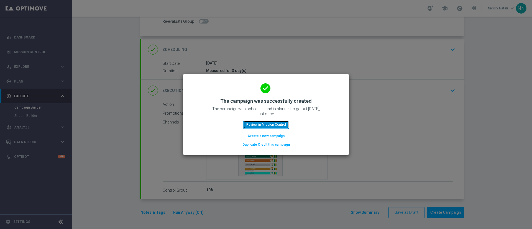
click at [281, 126] on button "Review in Mission Control" at bounding box center [266, 125] width 46 height 8
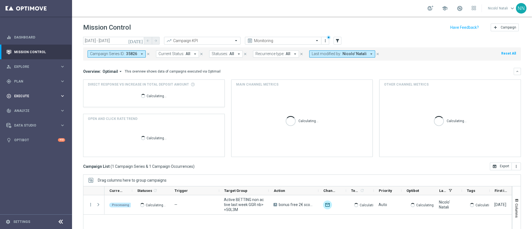
click at [26, 92] on div "play_circle_outline Execute keyboard_arrow_right" at bounding box center [36, 96] width 72 height 15
click at [29, 108] on link "Campaign Builder" at bounding box center [35, 107] width 43 height 4
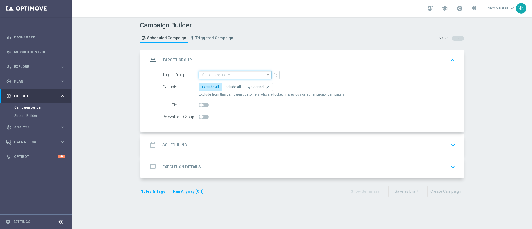
click at [223, 72] on input at bounding box center [235, 75] width 72 height 8
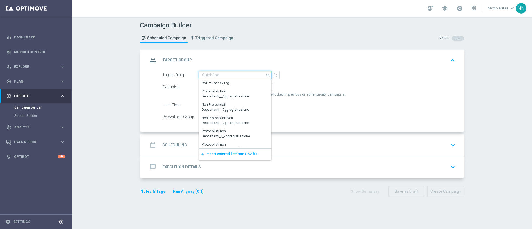
paste input "Active BETTING Master low TOTALI GGRnb>0"
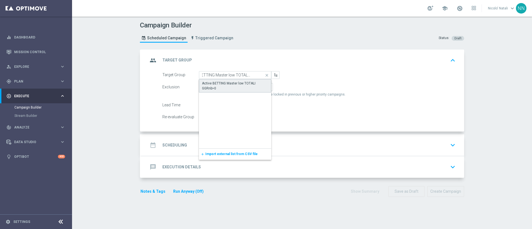
click at [222, 79] on div "Active BETTING Master low TOTALI GGRnb>0" at bounding box center [235, 85] width 72 height 13
type input "Active BETTING Master low TOTALI GGRnb>0"
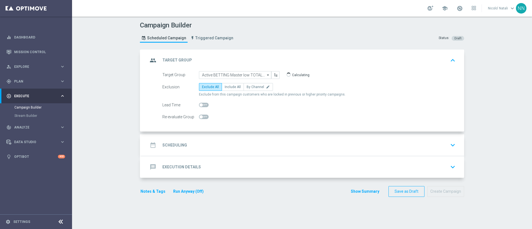
click at [216, 143] on div "date_range Scheduling keyboard_arrow_down" at bounding box center [303, 145] width 310 height 11
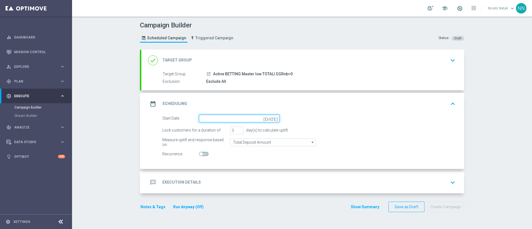
click at [216, 119] on input at bounding box center [239, 119] width 81 height 8
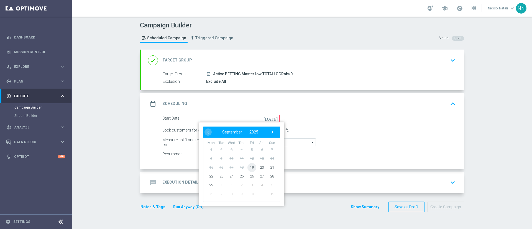
click at [248, 167] on span "19" at bounding box center [252, 167] width 9 height 9
type input "19 Sep 2025"
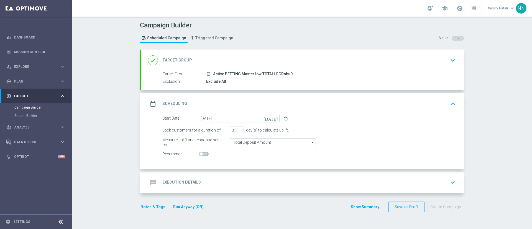
click at [225, 172] on div "message Execution Details keyboard_arrow_down" at bounding box center [302, 183] width 323 height 22
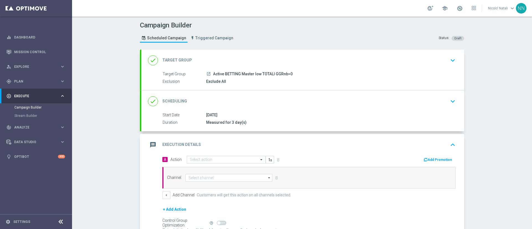
click at [213, 155] on div "message Execution Details keyboard_arrow_up" at bounding box center [302, 145] width 323 height 22
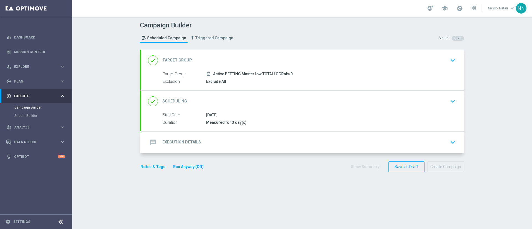
click at [213, 146] on div "message Execution Details keyboard_arrow_down" at bounding box center [303, 142] width 310 height 11
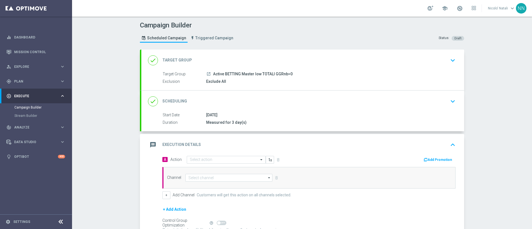
click at [209, 165] on div "A Action Select action delete_forever Add Promotion Channel arrow_drop_down Dra…" at bounding box center [309, 178] width 302 height 44
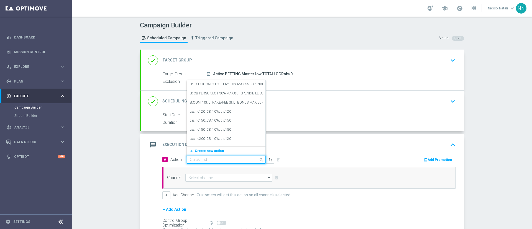
click at [209, 162] on div "Quick find" at bounding box center [226, 160] width 79 height 8
paste input "Deposita almeno 10€ e gioca QEL4 per ricevere il 10% dell'importo giocato sul p…"
type input "Deposita almeno 10€ e gioca QEL4 per ricevere il 10% dell'importo giocato sul p…"
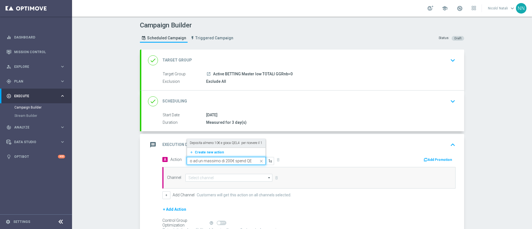
click at [210, 141] on label "Deposita almeno 10€ e gioca QEL4 per ricevere il 10% dell'importo giocato sul p…" at bounding box center [280, 143] width 181 height 5
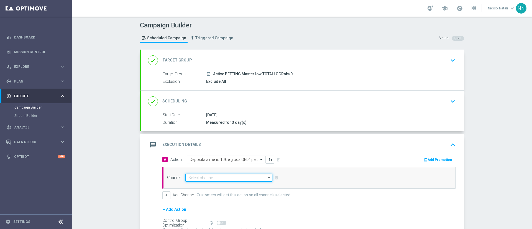
click at [211, 179] on input at bounding box center [228, 178] width 87 height 8
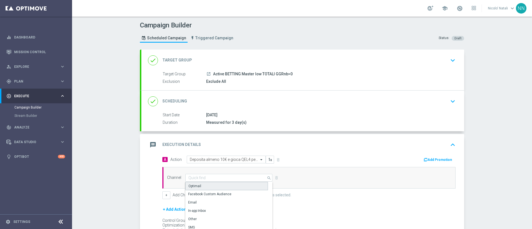
click at [206, 190] on div "Optimail" at bounding box center [226, 186] width 83 height 8
type input "Optimail"
click at [433, 162] on button "Add Promotion" at bounding box center [438, 160] width 31 height 6
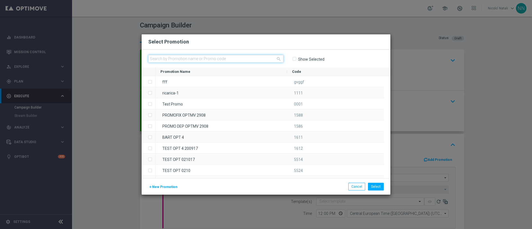
click at [248, 59] on input "text" at bounding box center [215, 59] width 135 height 8
paste input "SCOMMESSE1909"
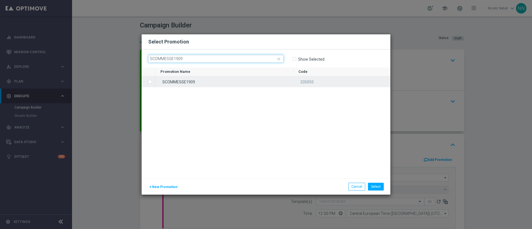
type input "SCOMMESSE1909"
click at [239, 80] on div "SCOMMESSE1909" at bounding box center [225, 81] width 138 height 11
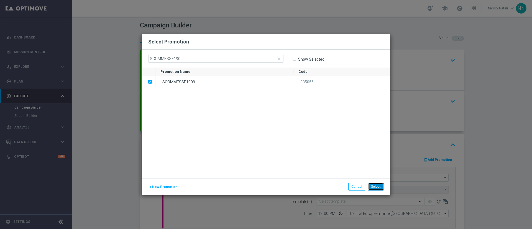
click at [376, 186] on button "Select" at bounding box center [376, 187] width 16 height 8
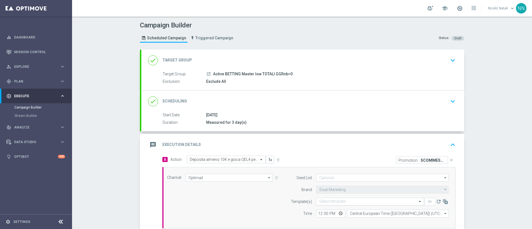
click at [352, 200] on input "text" at bounding box center [364, 202] width 91 height 5
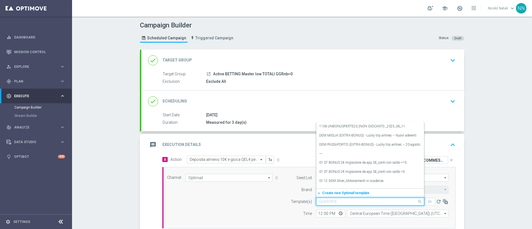
paste input "SCOMMESSE1909"
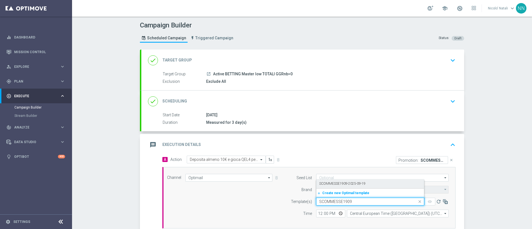
click at [346, 183] on label "SCOMMESSE1909-2025-09-19" at bounding box center [342, 184] width 46 height 5
type input "SCOMMESSE1909"
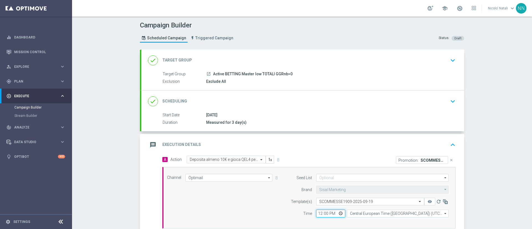
click at [319, 213] on input "12:00" at bounding box center [330, 214] width 29 height 8
type input "18:30"
click at [281, 105] on div "done Scheduling keyboard_arrow_down" at bounding box center [303, 101] width 310 height 11
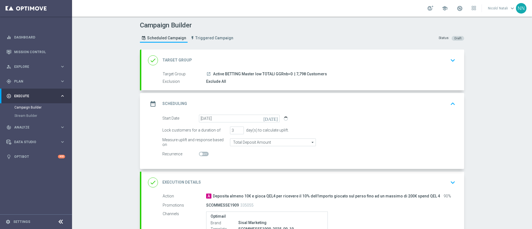
click at [296, 61] on div "done Target Group keyboard_arrow_down" at bounding box center [303, 60] width 310 height 11
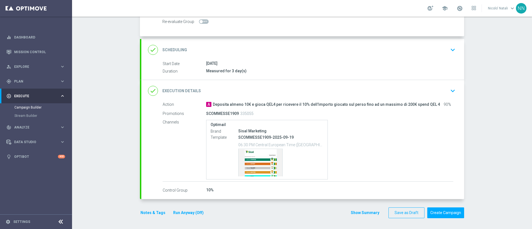
scroll to position [96, 0]
click at [157, 212] on button "Notes & Tags" at bounding box center [153, 212] width 26 height 7
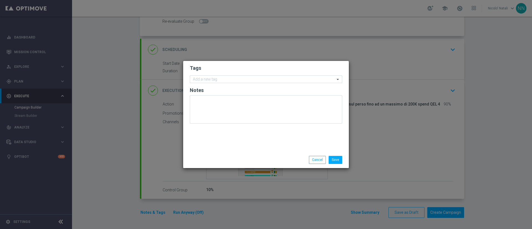
click at [217, 73] on form "Tags Add a new tag Notes" at bounding box center [266, 95] width 152 height 64
click at [214, 81] on input "text" at bounding box center [264, 79] width 142 height 5
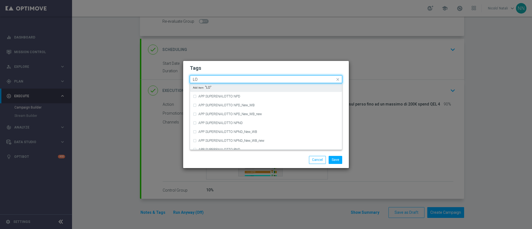
type input "L"
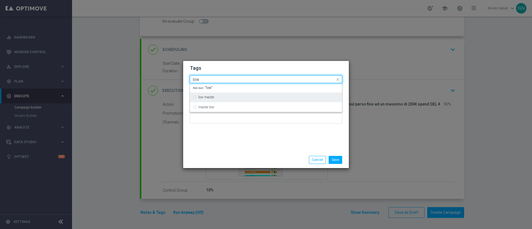
click at [211, 96] on label "low master" at bounding box center [207, 97] width 16 height 3
type input "low"
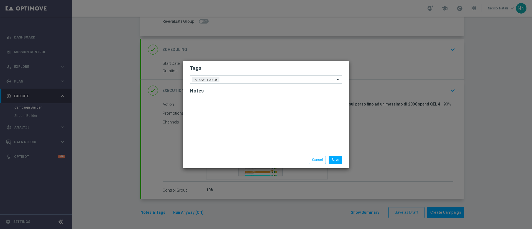
click at [212, 143] on div "Tags Add a new tag × low master Notes" at bounding box center [266, 106] width 166 height 91
click at [241, 80] on input "text" at bounding box center [278, 80] width 113 height 5
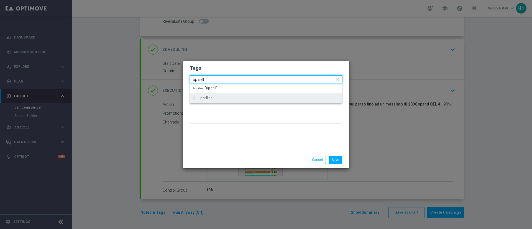
click at [232, 96] on div "up selling" at bounding box center [266, 98] width 146 height 9
type input "up sell"
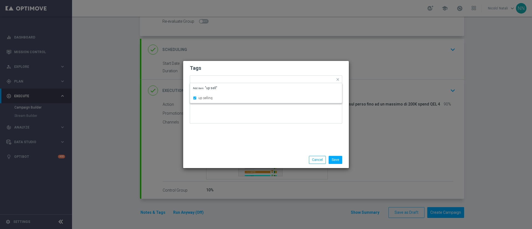
click at [229, 139] on div "Tags Quick find × low master × up selling up selling Add item "up sell" Notes" at bounding box center [266, 106] width 166 height 91
click at [256, 79] on input "text" at bounding box center [291, 80] width 88 height 5
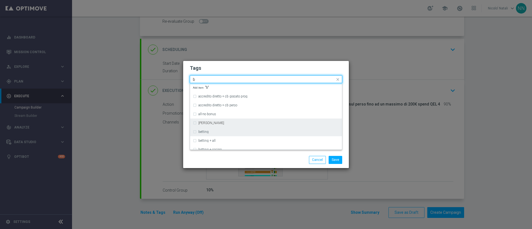
click at [213, 128] on div "betting" at bounding box center [266, 132] width 146 height 9
type input "b"
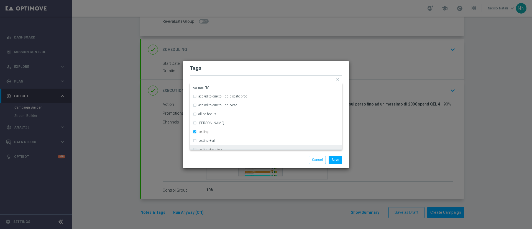
click at [217, 156] on div at bounding box center [213, 156] width 54 height 0
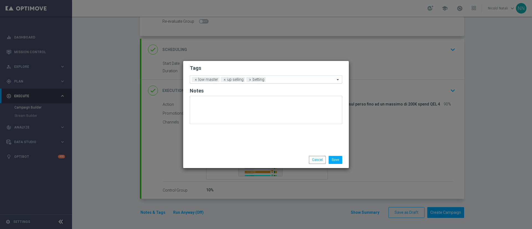
click at [283, 78] on input "text" at bounding box center [301, 80] width 67 height 5
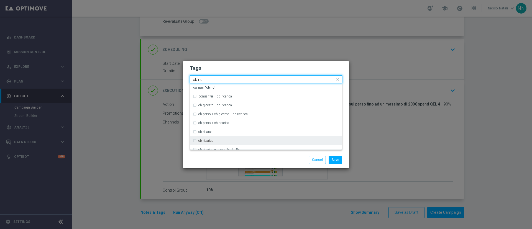
click at [213, 140] on label "cb ricarica" at bounding box center [206, 140] width 15 height 3
type input "cb ric"
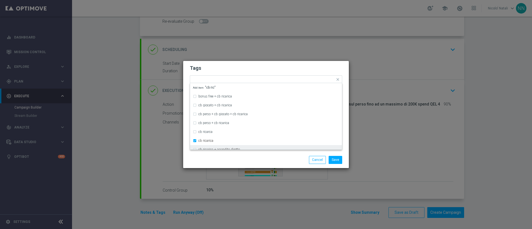
click at [213, 152] on div "Save Cancel" at bounding box center [266, 160] width 166 height 16
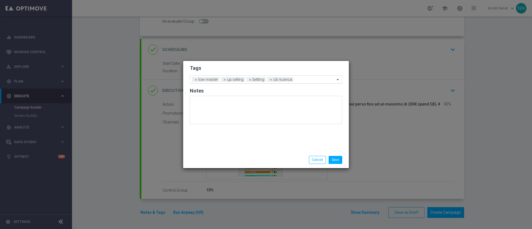
click at [299, 79] on input "text" at bounding box center [315, 80] width 39 height 5
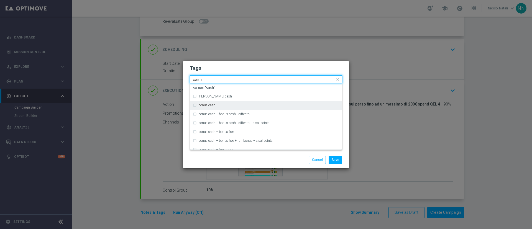
click at [273, 105] on div "bonus cash" at bounding box center [269, 105] width 141 height 3
type input "cash"
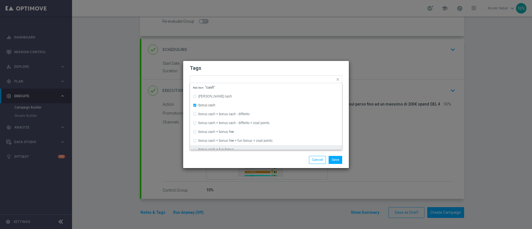
click at [272, 155] on div "Save Cancel" at bounding box center [266, 160] width 166 height 16
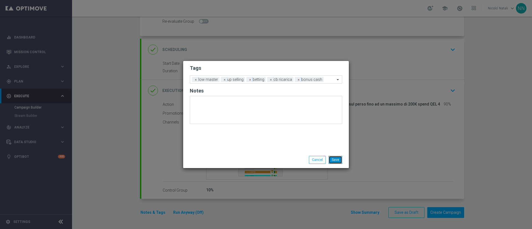
click at [339, 160] on button "Save" at bounding box center [336, 160] width 14 height 8
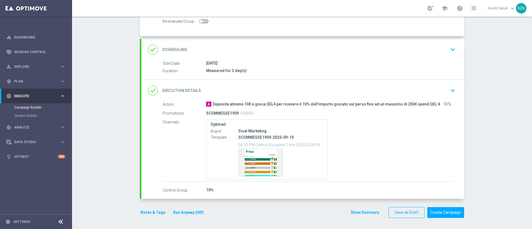
click at [352, 69] on div "Measured for 3 day(s)" at bounding box center [329, 71] width 247 height 6
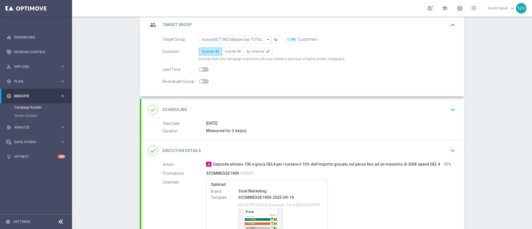
scroll to position [35, 0]
click at [349, 105] on div "done Scheduling keyboard_arrow_down" at bounding box center [303, 110] width 310 height 11
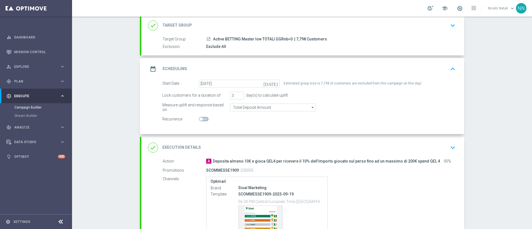
scroll to position [0, 0]
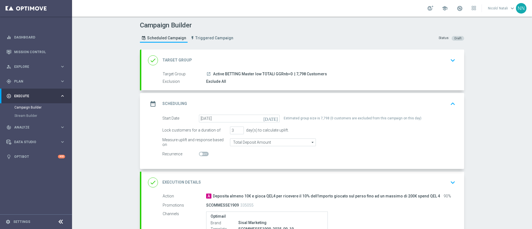
click at [269, 81] on div "Exclude All" at bounding box center [329, 82] width 247 height 6
click at [257, 55] on div "done Target Group keyboard_arrow_down" at bounding box center [303, 60] width 310 height 11
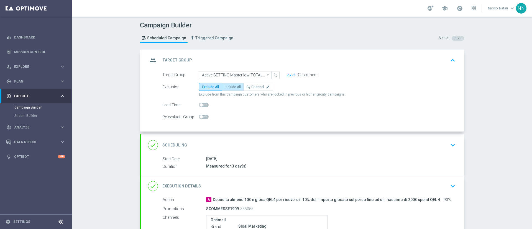
click at [231, 83] on label "Include All" at bounding box center [233, 87] width 22 height 8
click at [228, 86] on input "Include All" at bounding box center [227, 88] width 4 height 4
radio input "true"
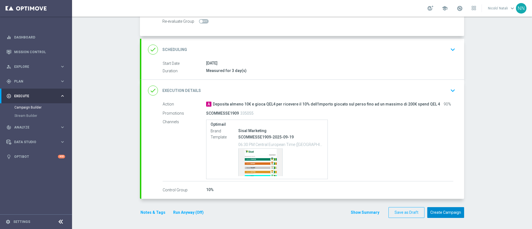
click at [434, 210] on button "Create Campaign" at bounding box center [446, 212] width 37 height 11
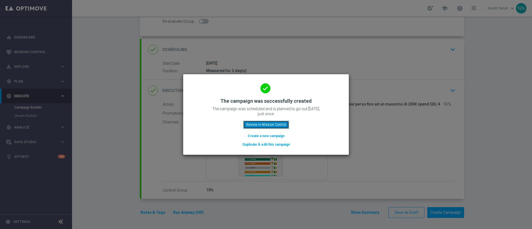
click at [284, 127] on button "Review in Mission Control" at bounding box center [266, 125] width 46 height 8
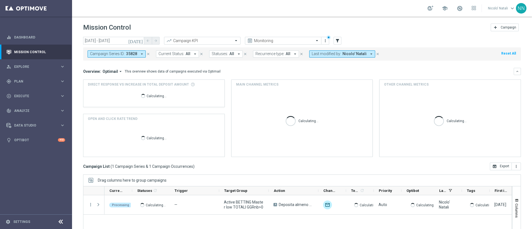
click at [147, 55] on icon "close" at bounding box center [148, 54] width 4 height 4
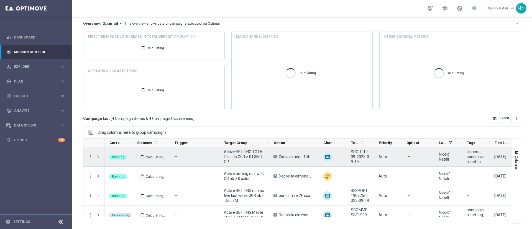
scroll to position [8, 0]
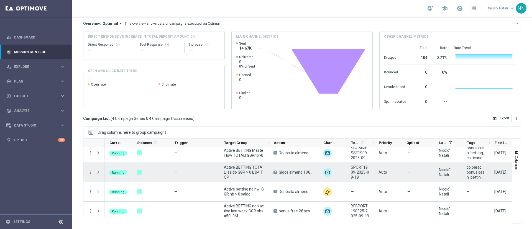
scroll to position [8, 0]
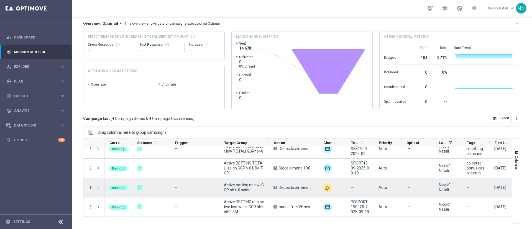
click at [90, 187] on icon "more_vert" at bounding box center [90, 187] width 5 height 5
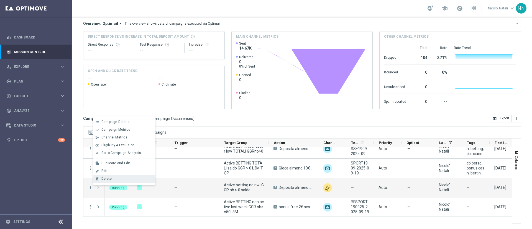
click at [106, 179] on span "Delete" at bounding box center [106, 179] width 10 height 4
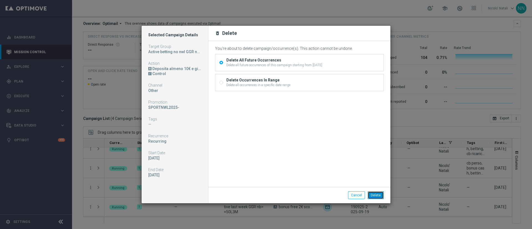
click at [377, 192] on button "Delete" at bounding box center [376, 196] width 16 height 8
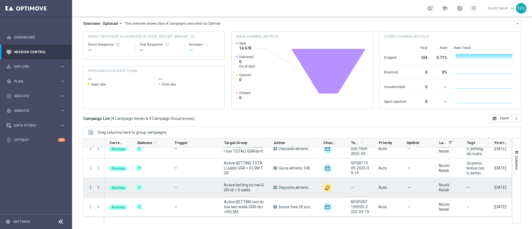
click at [90, 186] on icon "more_vert" at bounding box center [90, 187] width 5 height 5
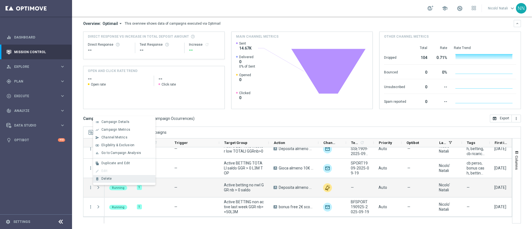
click at [107, 176] on div "delete_forever [GEOGRAPHIC_DATA]" at bounding box center [124, 179] width 62 height 8
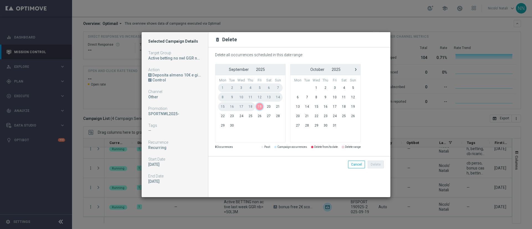
click at [260, 105] on span "19" at bounding box center [259, 106] width 9 height 9
click at [374, 161] on button "Delete" at bounding box center [376, 165] width 16 height 8
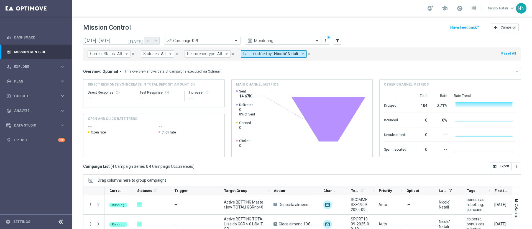
click at [372, 27] on div "Mission Control add Campaign" at bounding box center [302, 27] width 438 height 11
click at [24, 96] on span "Execute" at bounding box center [37, 96] width 46 height 3
click at [27, 103] on div "Campaign Builder" at bounding box center [42, 107] width 57 height 8
click at [27, 106] on link "Campaign Builder" at bounding box center [35, 107] width 43 height 4
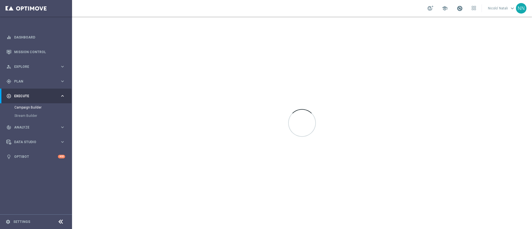
click at [462, 9] on span at bounding box center [460, 8] width 6 height 6
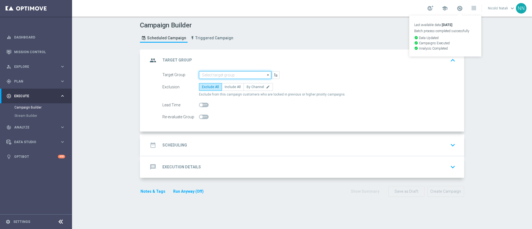
click at [242, 75] on input at bounding box center [235, 75] width 72 height 8
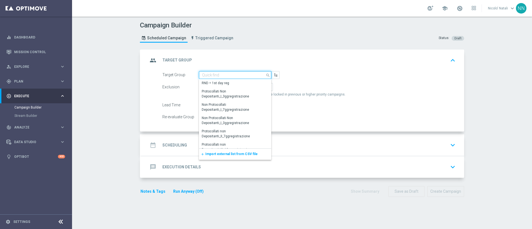
paste input "Active Betting no nwl GGR nb > 0 saldo"
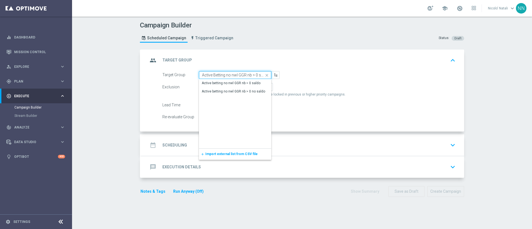
scroll to position [0, 2]
click at [237, 80] on div "Active betting no nwl GGR nb > 0 saldo" at bounding box center [235, 83] width 72 height 8
type input "Active betting no nwl GGR nb > 0 saldo"
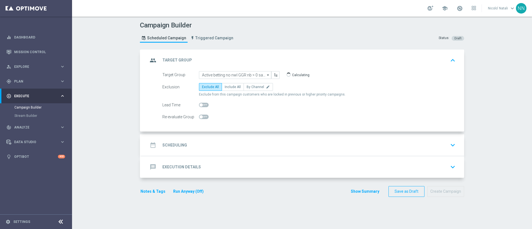
click at [213, 141] on div "date_range Scheduling keyboard_arrow_down" at bounding box center [303, 145] width 310 height 11
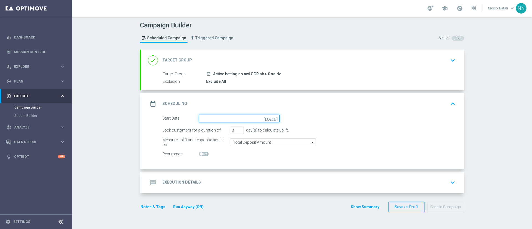
click at [208, 116] on input at bounding box center [239, 119] width 81 height 8
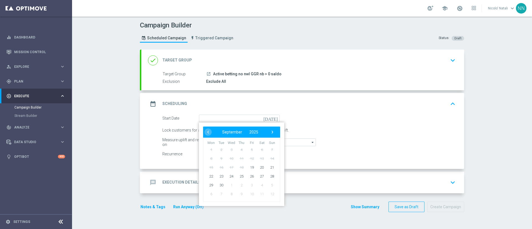
click at [266, 58] on div "done Target Group keyboard_arrow_down" at bounding box center [303, 60] width 310 height 11
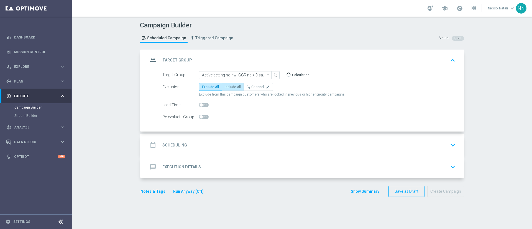
click at [232, 88] on span "Include All" at bounding box center [233, 87] width 16 height 4
click at [228, 88] on input "Include All" at bounding box center [227, 88] width 4 height 4
radio input "true"
click at [197, 152] on div "date_range Scheduling keyboard_arrow_down" at bounding box center [302, 145] width 323 height 22
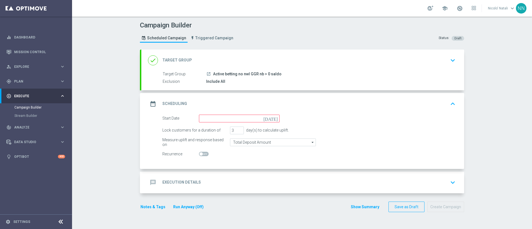
click at [203, 153] on span at bounding box center [204, 154] width 10 height 4
click at [203, 153] on input "checkbox" at bounding box center [204, 154] width 10 height 4
checkbox input "true"
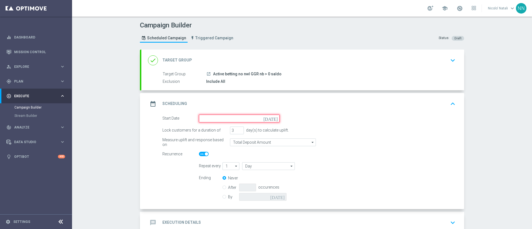
click at [218, 119] on input at bounding box center [239, 119] width 81 height 8
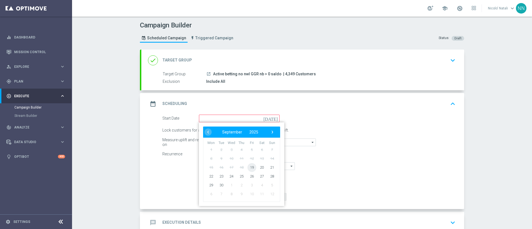
click at [251, 165] on span "19" at bounding box center [252, 167] width 9 height 9
type input "[DATE]"
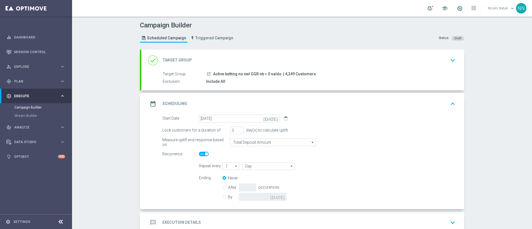
click at [250, 162] on form "Start Date [DATE] [DATE] Lock customers for a duration of 3 day(s) to calculate…" at bounding box center [308, 159] width 293 height 88
click at [250, 166] on input "Day" at bounding box center [268, 166] width 53 height 8
click at [252, 184] on div "Week" at bounding box center [267, 183] width 51 height 8
type input "Week"
click at [228, 196] on label "By" at bounding box center [233, 197] width 11 height 5
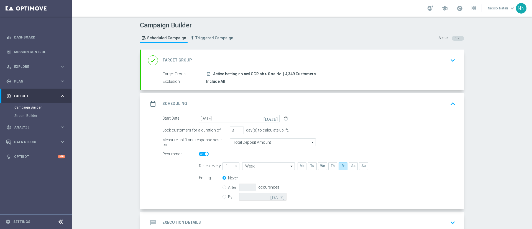
click at [226, 196] on input "By" at bounding box center [225, 196] width 4 height 4
radio input "true"
radio input "false"
click at [280, 197] on icon "[DATE]" at bounding box center [278, 196] width 16 height 6
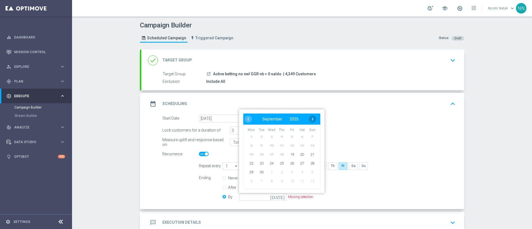
click at [310, 116] on span "›" at bounding box center [312, 119] width 7 height 7
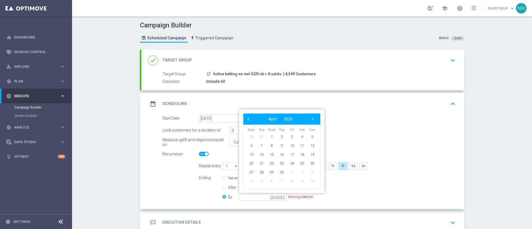
click at [310, 116] on span "›" at bounding box center [312, 119] width 7 height 7
click at [307, 170] on td "31" at bounding box center [312, 172] width 10 height 9
click at [308, 170] on span "31" at bounding box center [312, 172] width 9 height 9
type input "[DATE]"
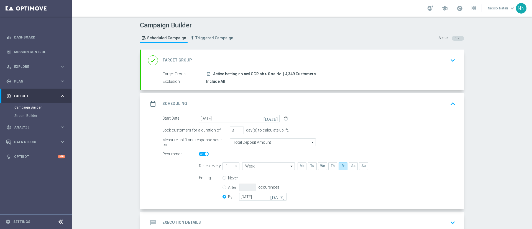
scroll to position [34, 0]
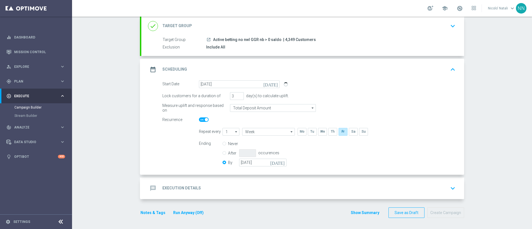
click at [262, 179] on div "message Execution Details keyboard_arrow_down" at bounding box center [302, 189] width 323 height 22
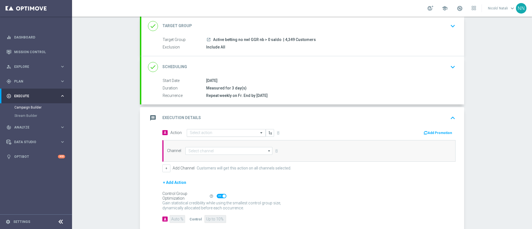
click at [216, 134] on input "text" at bounding box center [221, 133] width 62 height 5
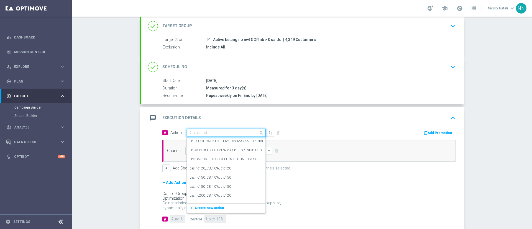
paste input "Deposita almeno 10€ e gioca qel4 per ricevere il 20% dell'importo giocato sul p…"
type input "Deposita almeno 10€ e gioca qel4 per ricevere il 20% dell'importo giocato sul p…"
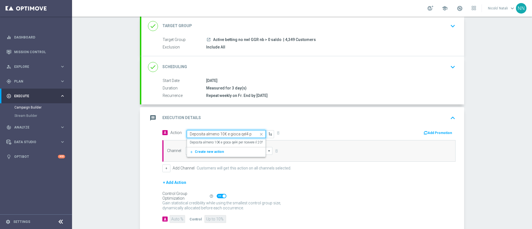
scroll to position [0, 163]
click at [214, 147] on div "Deposita almeno 10€ e gioca qel4 per ricevere il 20% dell'importo giocato sul p…" at bounding box center [226, 142] width 73 height 9
click at [424, 134] on icon "button" at bounding box center [426, 133] width 4 height 4
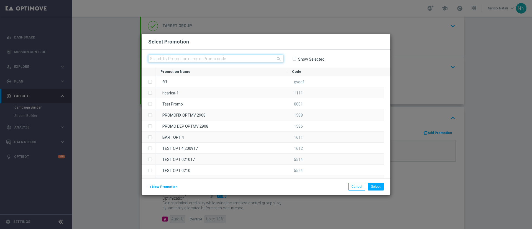
click at [197, 55] on input "text" at bounding box center [215, 59] width 135 height 8
paste input "SPORTNWL2025-"
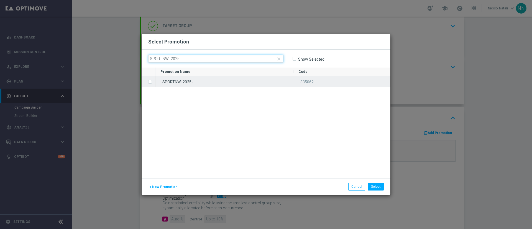
type input "SPORTNWL2025-"
click at [198, 83] on div "SPORTNWL2025-" at bounding box center [225, 81] width 138 height 11
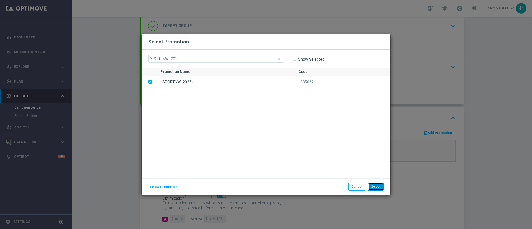
click at [380, 185] on button "Select" at bounding box center [376, 187] width 16 height 8
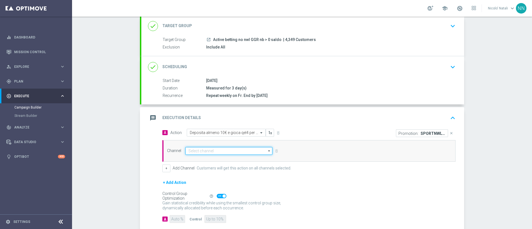
click at [223, 149] on input at bounding box center [228, 151] width 87 height 8
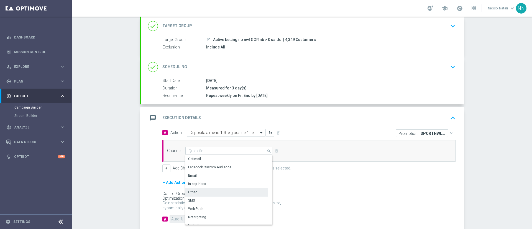
click at [200, 190] on div "Other" at bounding box center [226, 193] width 83 height 8
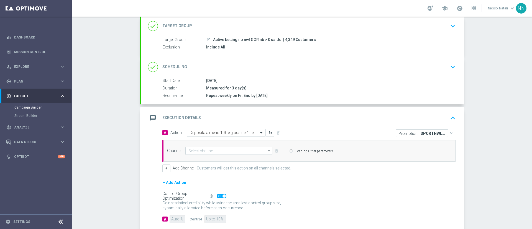
type input "Other"
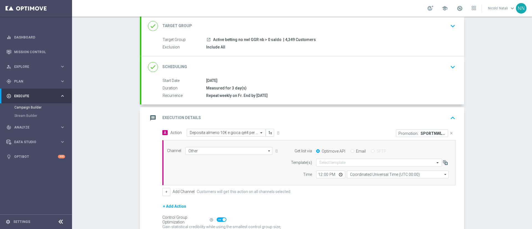
click at [356, 152] on label "Email" at bounding box center [361, 151] width 10 height 5
click at [354, 152] on input "Email" at bounding box center [353, 152] width 4 height 4
radio input "true"
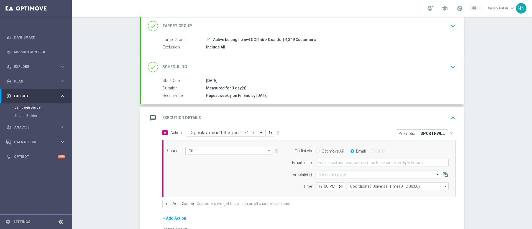
click at [336, 172] on input "text" at bounding box center [373, 174] width 109 height 5
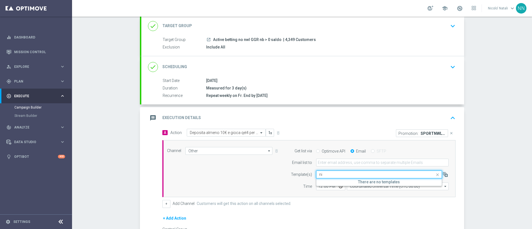
type input "n"
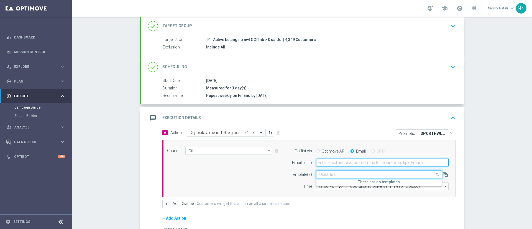
click at [335, 163] on input "email" at bounding box center [382, 163] width 133 height 8
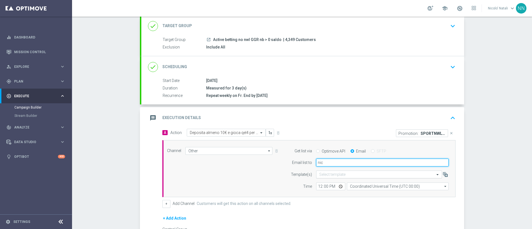
type input "[EMAIL_ADDRESS][DOMAIN_NAME]"
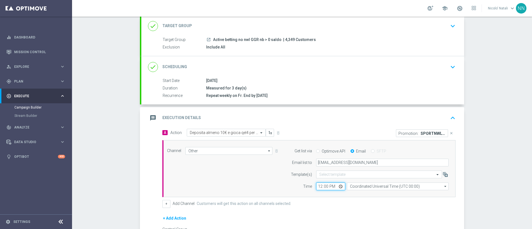
click at [319, 186] on input "12:00" at bounding box center [330, 187] width 29 height 8
type input "19:00"
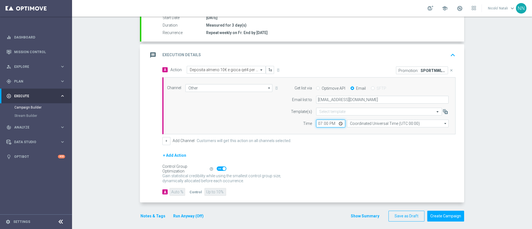
scroll to position [101, 0]
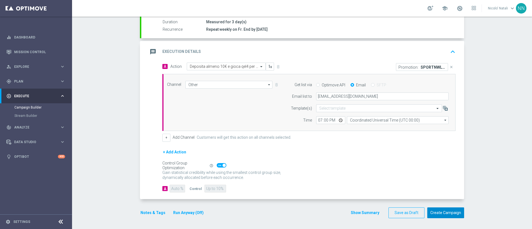
click at [435, 211] on button "Create Campaign" at bounding box center [446, 213] width 37 height 11
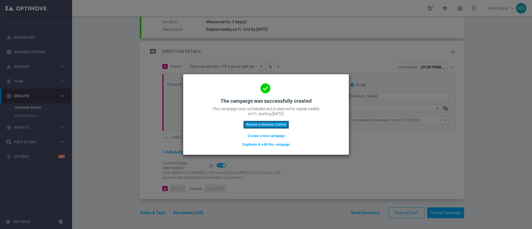
click at [283, 125] on button "Review in Mission Control" at bounding box center [266, 125] width 46 height 8
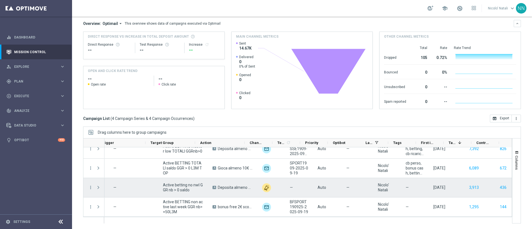
scroll to position [0, 73]
